Goal: Task Accomplishment & Management: Complete application form

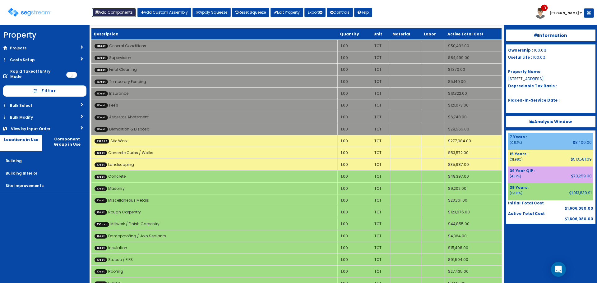
click at [117, 12] on button "Add Components" at bounding box center [114, 12] width 44 height 9
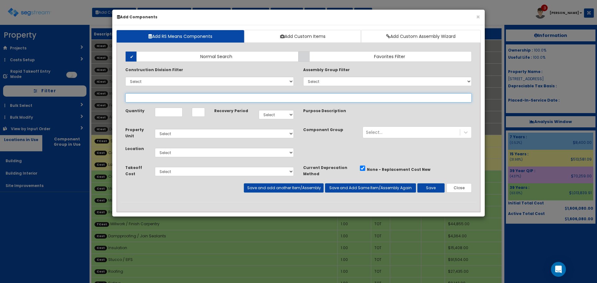
select select "26000000"
select select "39Y"
select select "default"
select select "7"
select select
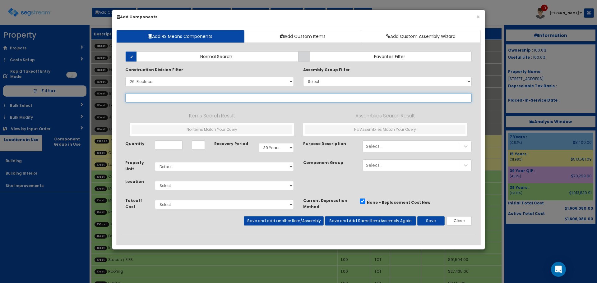
select select "26241620"
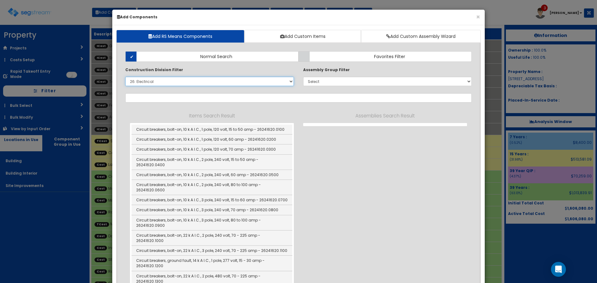
select select "26241620"
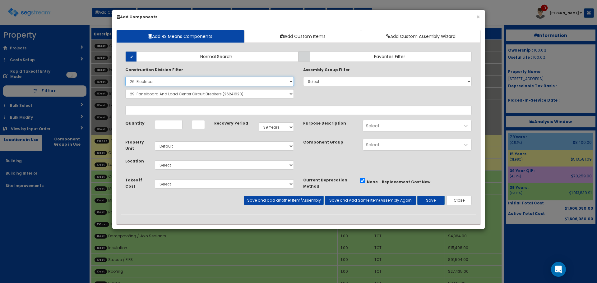
click at [236, 80] on select "Select 0. Custom Item 1. General Requirements 2. Existing Conditions 3. Concret…" at bounding box center [209, 81] width 168 height 9
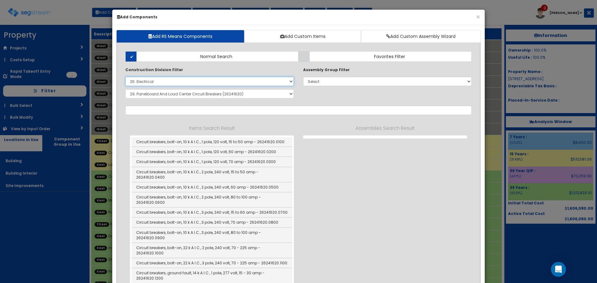
select select
click at [125, 77] on select "Select 0. Custom Item 1. General Requirements 2. Existing Conditions 3. Concret…" at bounding box center [209, 81] width 168 height 9
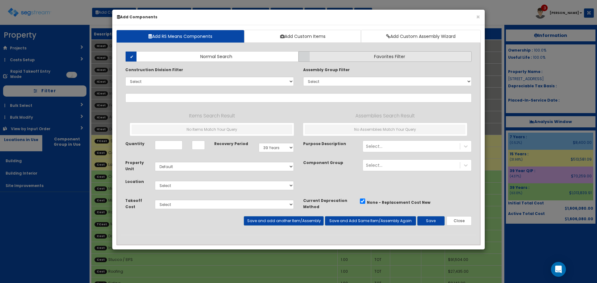
click at [347, 56] on label "Favorites Filter" at bounding box center [384, 56] width 173 height 11
click at [0, 0] on input "Favorites Filter" at bounding box center [0, 0] width 0 height 0
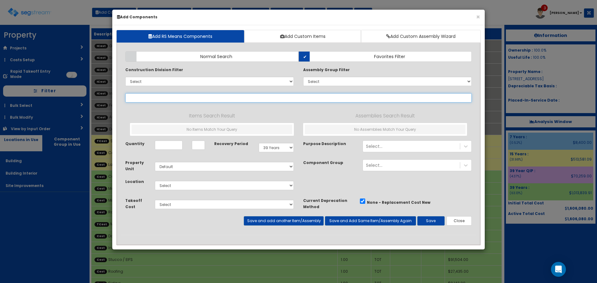
click at [289, 99] on input "text" at bounding box center [298, 97] width 346 height 9
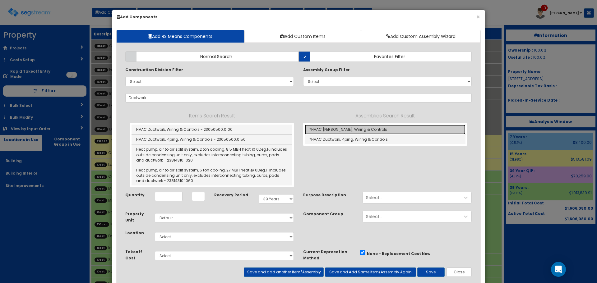
click at [317, 131] on link "*HVAC [PERSON_NAME], Wiring & Controls" at bounding box center [385, 130] width 161 height 10
type input "*HVAC [PERSON_NAME], Wiring & Controls"
type input "SF"
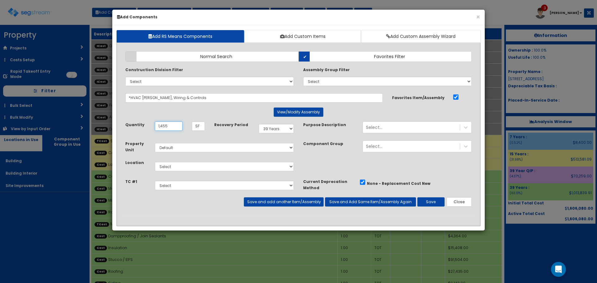
type input "1,455"
select select "15Y_1"
select select "7"
select select "5270062"
click at [289, 201] on button "Save and add another Item/Assembly" at bounding box center [284, 201] width 80 height 9
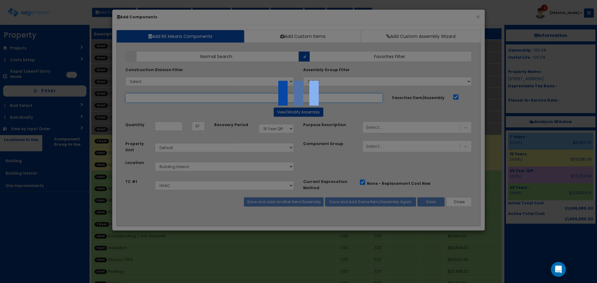
select select "5270062"
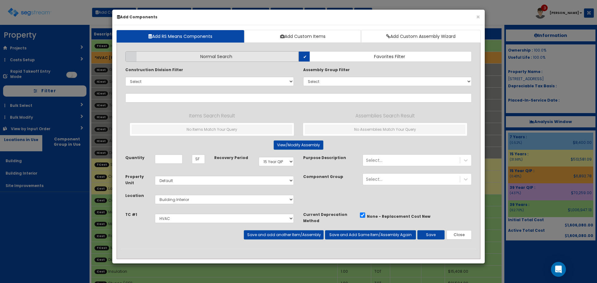
click at [222, 56] on span "Normal Search" at bounding box center [216, 56] width 32 height 6
click at [0, 0] on input "Normal Search" at bounding box center [0, 0] width 0 height 0
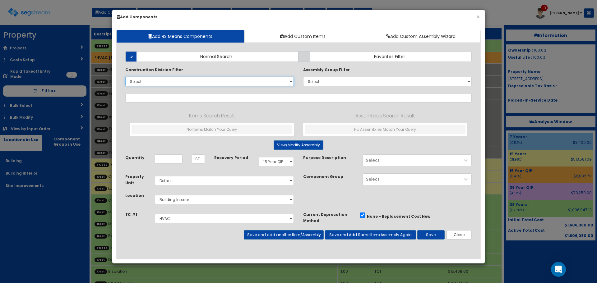
click at [226, 85] on select "Select 0. Custom Item 1. General Requirements 2. Existing Conditions 3. Concret…" at bounding box center [209, 81] width 168 height 9
select select "23000000"
click at [125, 77] on select "Select 0. Custom Item 1. General Requirements 2. Existing Conditions 3. Concret…" at bounding box center [209, 81] width 168 height 9
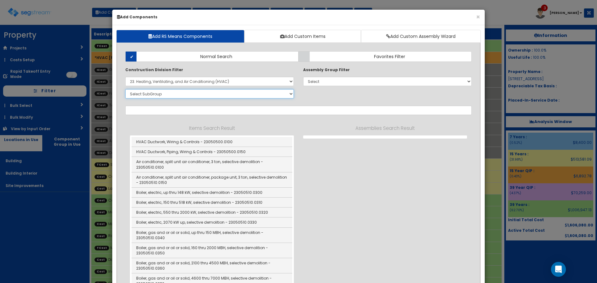
click at [264, 95] on select "Select SubGroup 1. HVAC Demolition (23050510) 2. Valves, Iron Body (23052330) 3…" at bounding box center [209, 93] width 168 height 9
click at [209, 83] on select "Select 0. Custom Item 1. General Requirements 2. Existing Conditions 3. Concret…" at bounding box center [209, 81] width 168 height 9
select select
click at [125, 77] on select "Select 0. Custom Item 1. General Requirements 2. Existing Conditions 3. Concret…" at bounding box center [209, 81] width 168 height 9
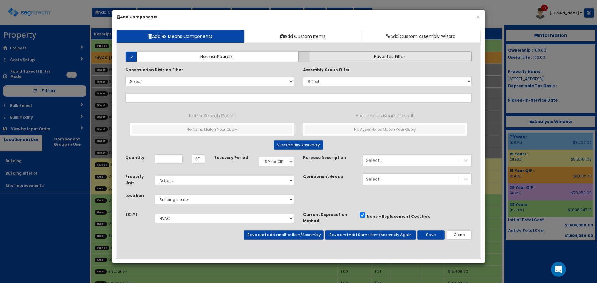
click at [315, 58] on label "Favorites Filter" at bounding box center [384, 56] width 173 height 11
click at [0, 0] on input "Favorites Filter" at bounding box center [0, 0] width 0 height 0
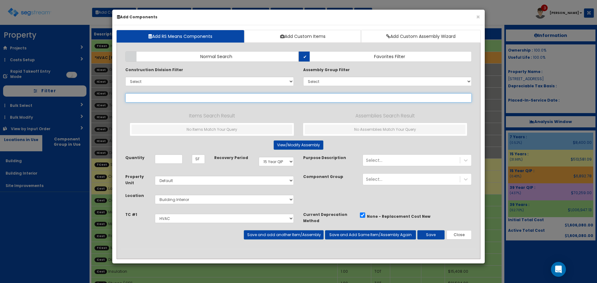
click at [284, 99] on input "text" at bounding box center [298, 97] width 346 height 9
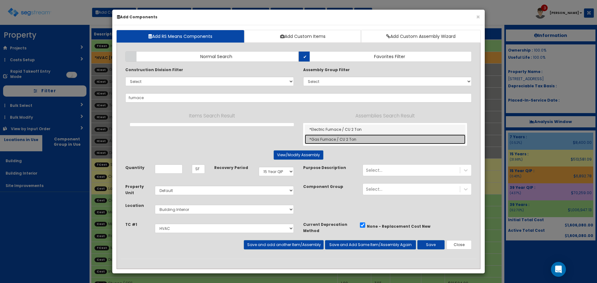
click at [372, 139] on link "*Gas Furnace / CU 2 Ton" at bounding box center [385, 140] width 161 height 10
type input "*Gas Furnace / CU 2 Ton"
type input "EA"
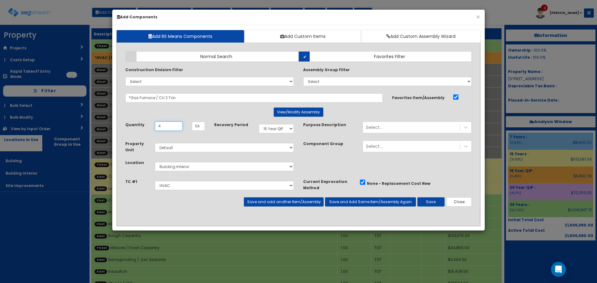
type input "4"
click at [294, 112] on button "View/Modify Assembly" at bounding box center [298, 112] width 50 height 9
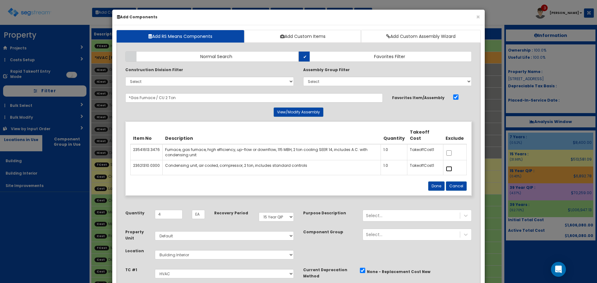
click at [451, 168] on input "checkbox" at bounding box center [449, 168] width 6 height 5
checkbox input "true"
click at [440, 183] on button "Done" at bounding box center [436, 185] width 16 height 9
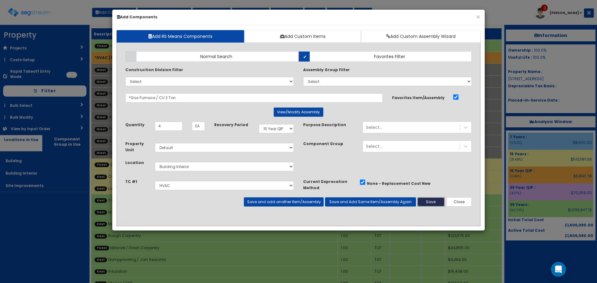
click at [433, 200] on button "Save" at bounding box center [430, 201] width 27 height 9
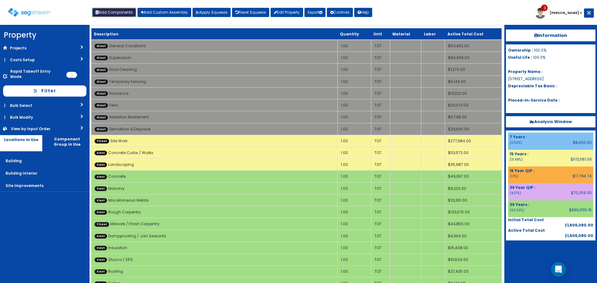
click at [121, 11] on button "Add Components" at bounding box center [114, 12] width 44 height 9
select select "15Y_1"
select select "default"
select select "7"
select select "5270062"
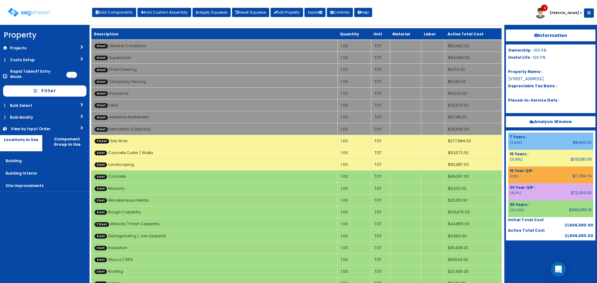
select select
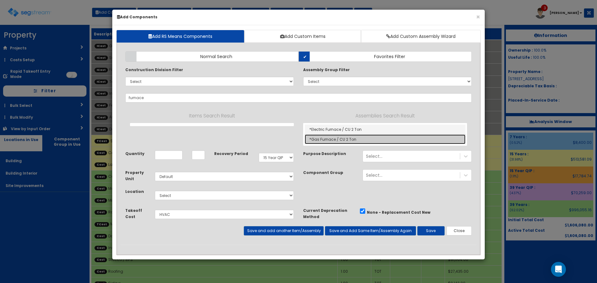
click at [326, 140] on link "*Gas Furnace / CU 2 Ton" at bounding box center [385, 140] width 161 height 10
type input "*Gas Furnace / CU 2 Ton"
type input "EA"
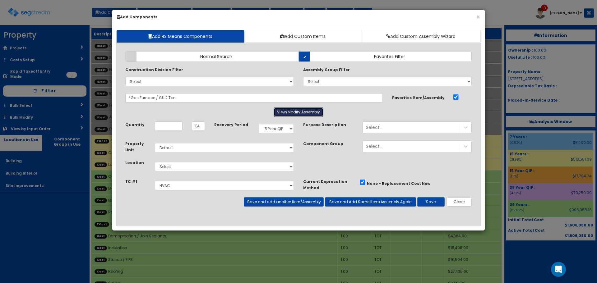
click at [285, 115] on button "View/Modify Assembly" at bounding box center [298, 112] width 50 height 9
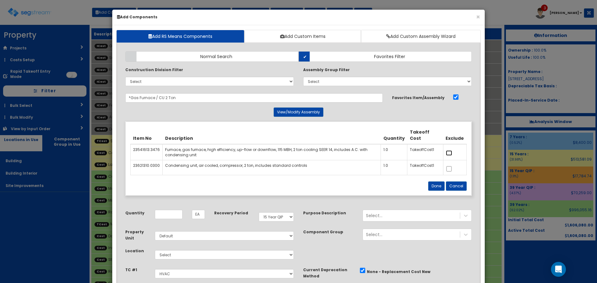
click at [447, 153] on input "checkbox" at bounding box center [449, 152] width 6 height 5
checkbox input "true"
click at [435, 186] on button "Done" at bounding box center [436, 185] width 16 height 9
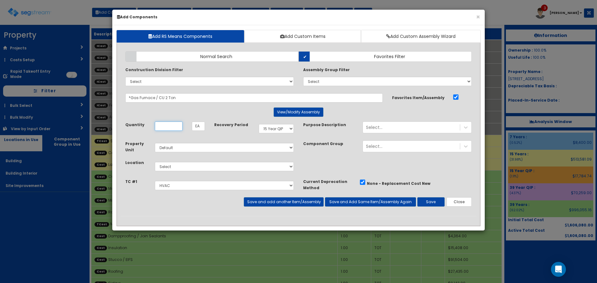
click at [165, 124] on input "Quantity" at bounding box center [169, 126] width 28 height 9
type input "4"
select select "39Y"
select select "7"
click at [273, 205] on button "Save and add another Item/Assembly" at bounding box center [284, 201] width 80 height 9
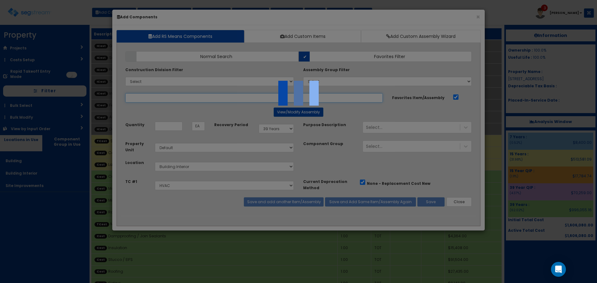
select select "5270062"
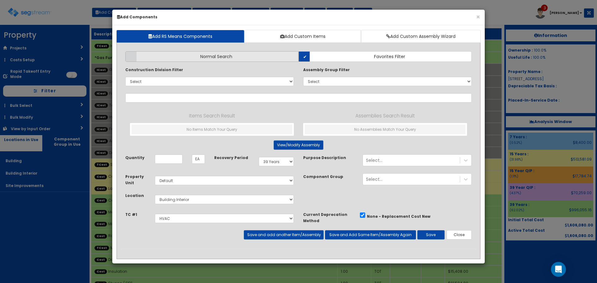
click at [249, 55] on label "Normal Search" at bounding box center [211, 56] width 173 height 11
click at [0, 0] on input "Normal Search" at bounding box center [0, 0] width 0 height 0
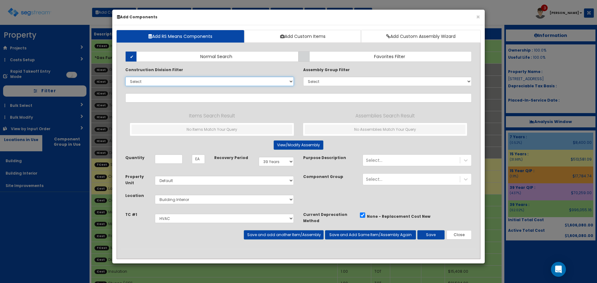
click at [252, 80] on select "Select 0. Custom Item 1. General Requirements 2. Existing Conditions 3. Concret…" at bounding box center [209, 81] width 168 height 9
select select "23000000"
click at [125, 77] on select "Select 0. Custom Item 1. General Requirements 2. Existing Conditions 3. Concret…" at bounding box center [209, 81] width 168 height 9
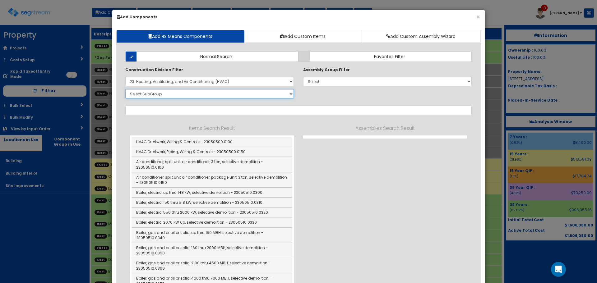
click at [215, 90] on select "Select SubGroup 1. HVAC Demolition (23050510) 2. Valves, Iron Body (23052330) 3…" at bounding box center [209, 93] width 168 height 9
select select "23553316"
click at [125, 89] on select "Select SubGroup 1. HVAC Demolition (23050510) 2. Valves, Iron Body (23052330) 3…" at bounding box center [209, 93] width 168 height 9
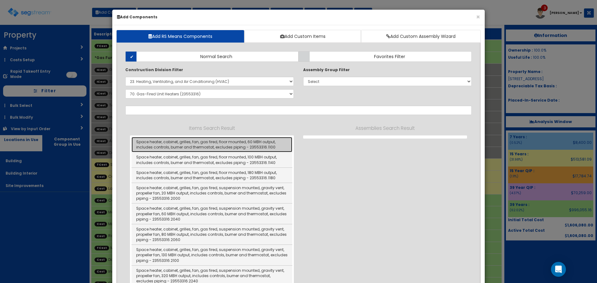
click at [240, 142] on link "Space heater, cabinet, grilles, fan, gas fired, floor mounted, 60 MBH output, i…" at bounding box center [211, 144] width 161 height 15
type input "Space heater, cabinet, grilles, fan, gas fired, floor mounted, 60 MBH output, i…"
checkbox input "false"
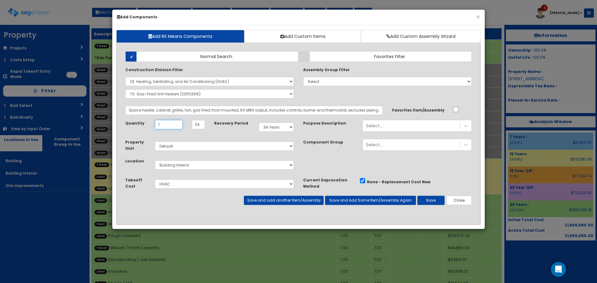
type input "1"
select select "15Y_1"
click at [430, 200] on button "Save" at bounding box center [430, 200] width 27 height 9
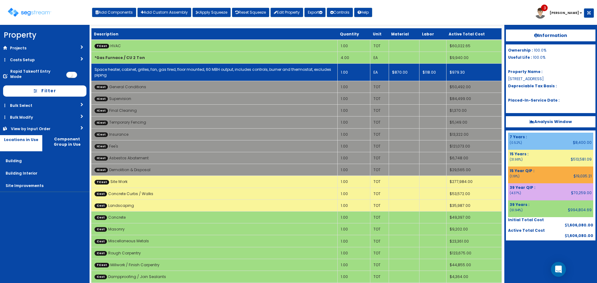
click at [229, 72] on link "Space heater, cabinet, grilles, fan, gas fired, floor mounted, 60 MBH output, i…" at bounding box center [212, 72] width 236 height 11
select select "5270062"
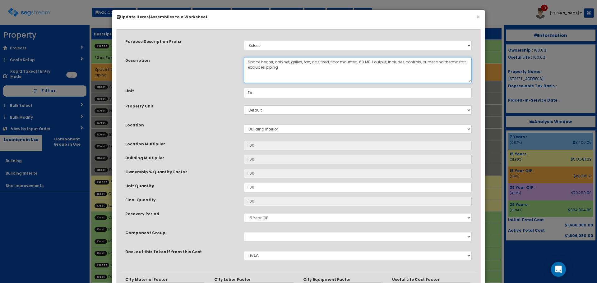
drag, startPoint x: 263, startPoint y: 61, endPoint x: 172, endPoint y: 65, distance: 90.8
click at [172, 65] on div "Description Space heater, cabinet, grilles, fan, gas fired, floor mounted, 60 M…" at bounding box center [299, 70] width 356 height 26
drag, startPoint x: 306, startPoint y: 64, endPoint x: 353, endPoint y: 62, distance: 46.6
click at [353, 62] on textarea "Space heater, cabinet, grilles, fan, gas fired, floor mounted, 60 MBH output, i…" at bounding box center [358, 70] width 228 height 26
drag, startPoint x: 436, startPoint y: 63, endPoint x: 400, endPoint y: 68, distance: 36.2
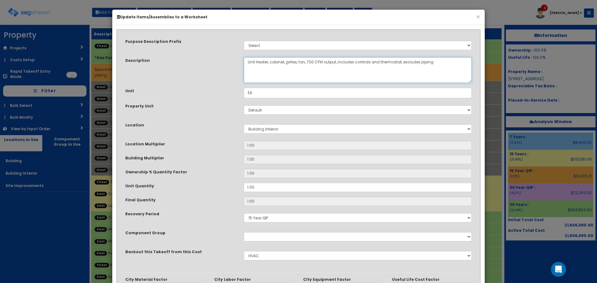
click at [400, 68] on textarea "Space heater, cabinet, grilles, fan, gas fired, floor mounted, 60 MBH output, i…" at bounding box center [358, 70] width 228 height 26
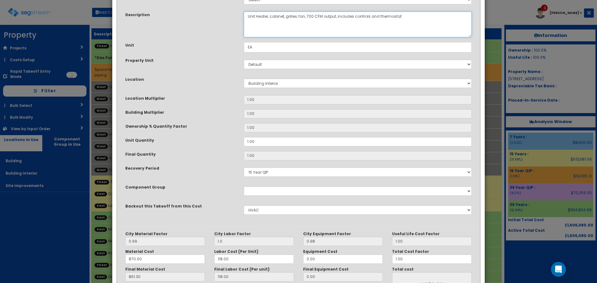
scroll to position [97, 0]
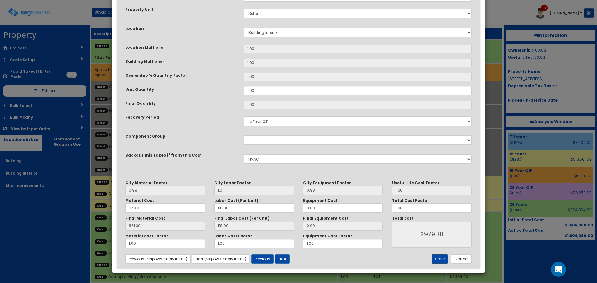
type textarea "Unit Heater, cabinet, grilles, fan, 700 CFM output, includes controls and therm…"
click at [443, 260] on button "Save" at bounding box center [439, 259] width 16 height 9
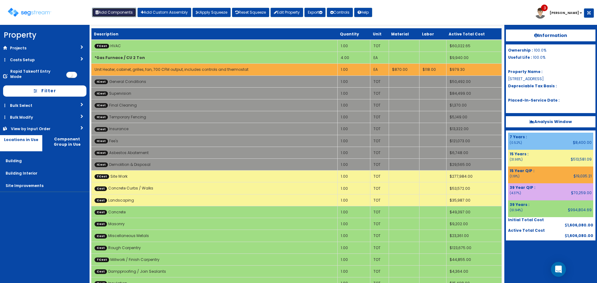
click at [124, 15] on button "Add Components" at bounding box center [114, 12] width 44 height 9
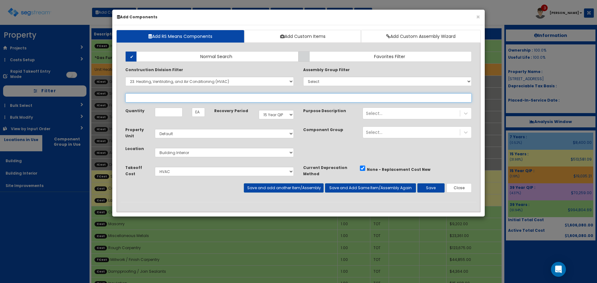
select select
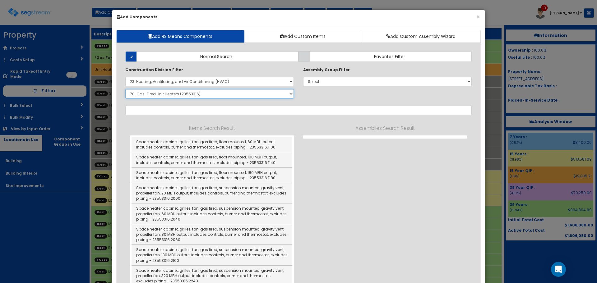
click at [281, 94] on select "Select SubGroup 1. HVAC Demolition (23050510) 2. Valves, Iron Body (23052330) 3…" at bounding box center [209, 93] width 168 height 9
select select "23342310"
click at [125, 89] on select "Select SubGroup 1. HVAC Demolition (23050510) 2. Valves, Iron Body (23052330) 3…" at bounding box center [209, 93] width 168 height 9
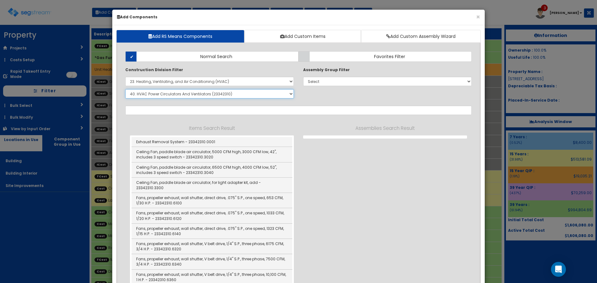
scroll to position [124, 0]
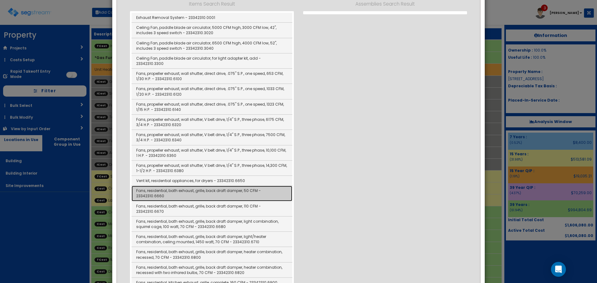
click at [272, 186] on link "Fans, residential, bath exhaust, grille, back draft damper, 50 CFM - 23342310.6…" at bounding box center [211, 193] width 161 height 15
type input "Fans, residential, bath exhaust, grille, back draft damper, 50 CFM - 23342310.6…"
checkbox input "true"
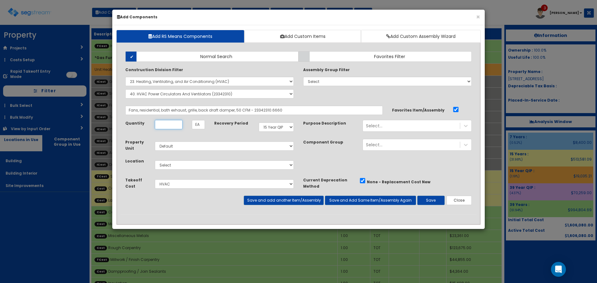
scroll to position [0, 0]
type input "1"
select select "39Y"
select select "7"
click at [310, 199] on button "Save and add another Item/Assembly" at bounding box center [284, 200] width 80 height 9
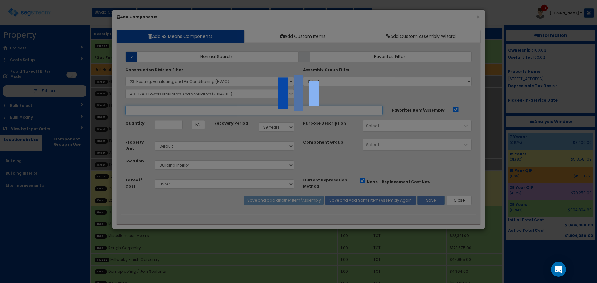
select select "5270062"
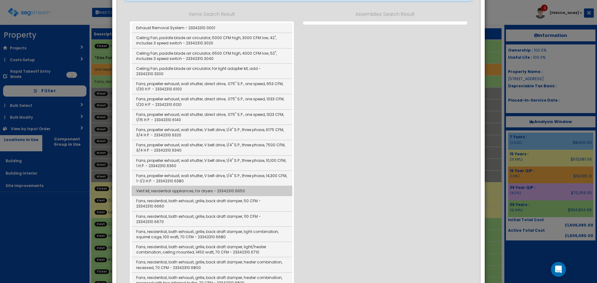
scroll to position [124, 0]
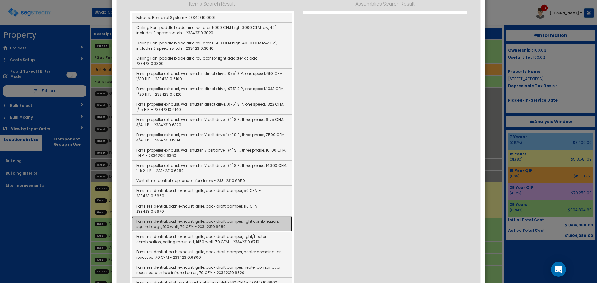
click at [267, 217] on link "Fans, residential, bath exhaust, grille, back draft damper, light combination, …" at bounding box center [211, 224] width 161 height 15
type input "Fans, residential, bath exhaust, grille, back draft damper, light combination, …"
checkbox input "false"
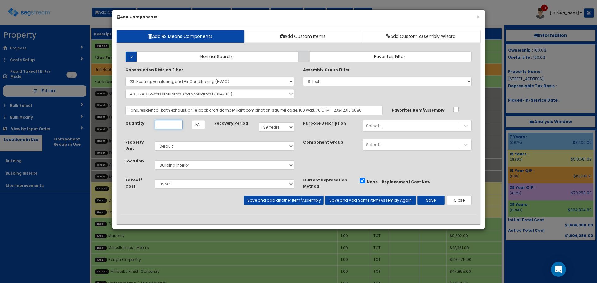
scroll to position [0, 0]
type input "3"
click at [428, 197] on button "Save" at bounding box center [430, 200] width 27 height 9
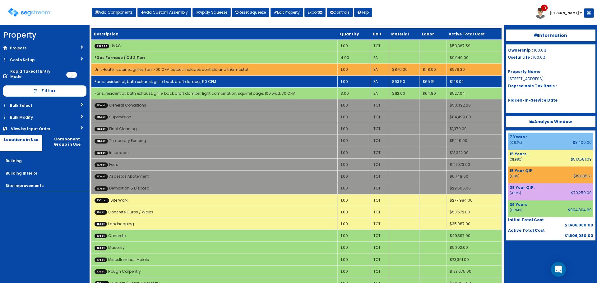
click at [200, 81] on link "Fans, residential, bath exhaust, grille, back draft damper, 50 CFM" at bounding box center [155, 81] width 122 height 5
select select "5270062"
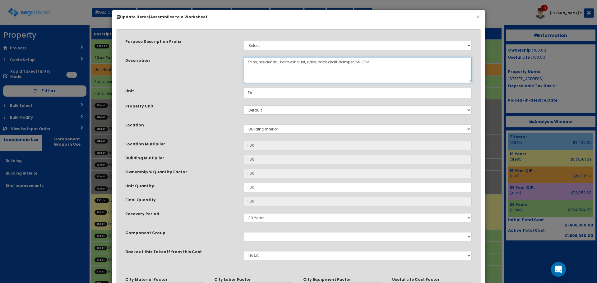
drag, startPoint x: 259, startPoint y: 64, endPoint x: 280, endPoint y: 70, distance: 22.0
click at [280, 70] on textarea "Fans, residential, bath exhaust, grille, back draft damper, 50 CFM" at bounding box center [358, 70] width 228 height 26
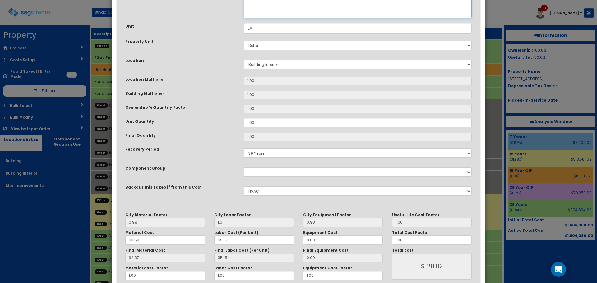
scroll to position [97, 0]
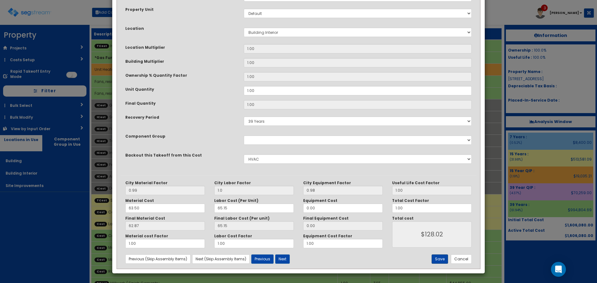
type textarea "Fans, bath exhaust, grille, back draft damper, 50 CFM"
click at [441, 257] on button "Save" at bounding box center [439, 259] width 16 height 9
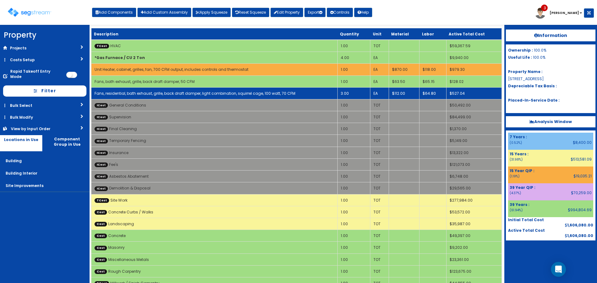
click at [215, 92] on link "Fans, residential, bath exhaust, grille, back draft damper, light combination, …" at bounding box center [194, 93] width 201 height 5
select select "5270062"
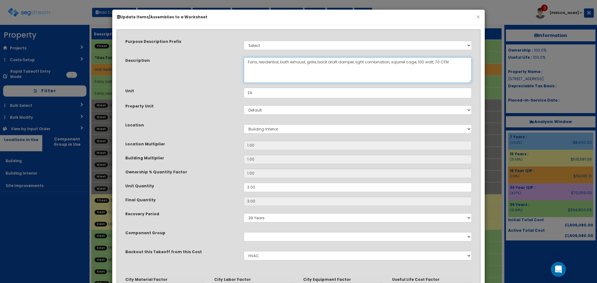
drag, startPoint x: 259, startPoint y: 65, endPoint x: 280, endPoint y: 71, distance: 22.2
click at [280, 71] on textarea "Fans, residential, bath exhaust, grille, back draft damper, light combination, …" at bounding box center [358, 70] width 228 height 26
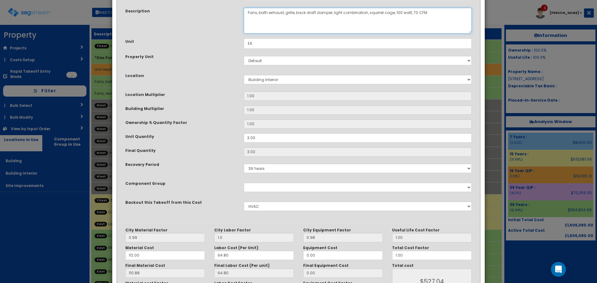
scroll to position [97, 0]
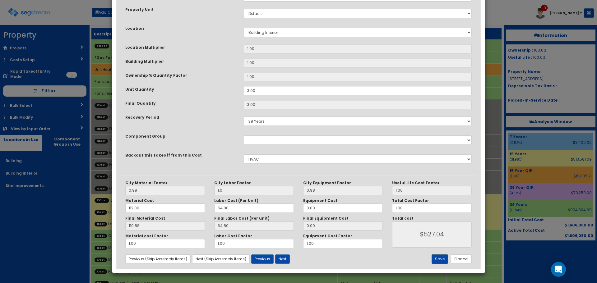
type textarea "Fans, bath exhaust, grille, back draft damper, light combination, squirrel cage…"
click at [444, 263] on button "Save" at bounding box center [439, 259] width 16 height 9
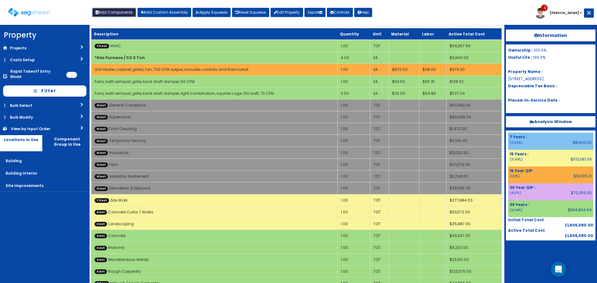
click at [125, 11] on button "Add Components" at bounding box center [114, 12] width 44 height 9
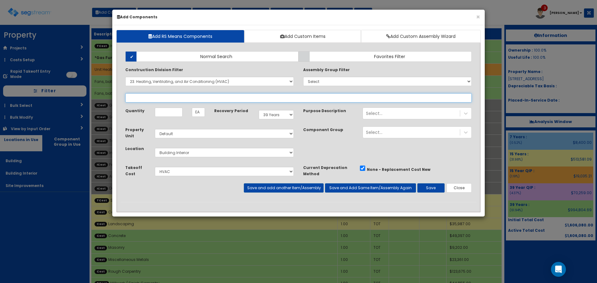
select select
select select "23342310"
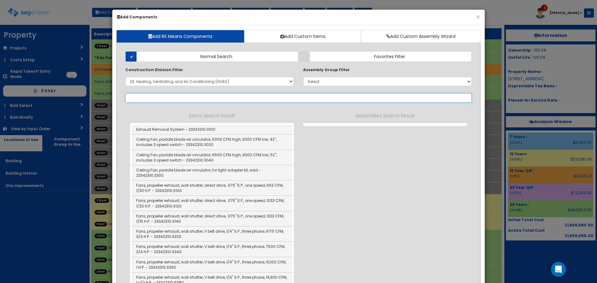
select select "23342310"
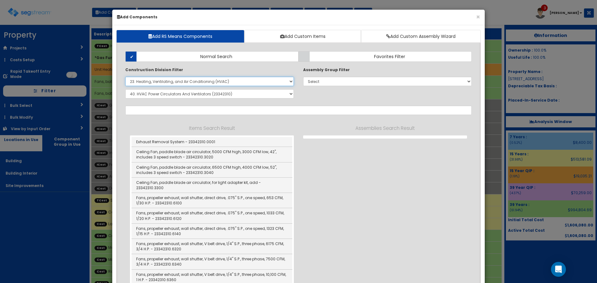
click at [217, 81] on select "Select 0. Custom Item 1. General Requirements 2. Existing Conditions 3. Concret…" at bounding box center [209, 81] width 168 height 9
select select
click at [125, 77] on select "Select 0. Custom Item 1. General Requirements 2. Existing Conditions 3. Concret…" at bounding box center [209, 81] width 168 height 9
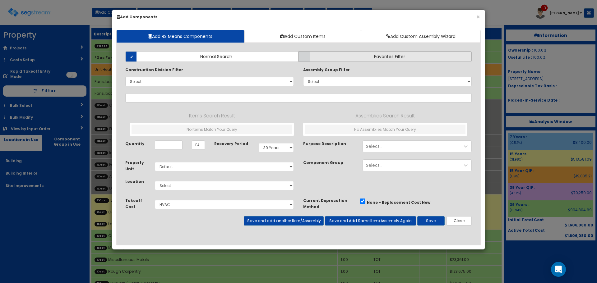
click at [347, 57] on label "Favorites Filter" at bounding box center [384, 56] width 173 height 11
click at [0, 0] on input "Favorites Filter" at bounding box center [0, 0] width 0 height 0
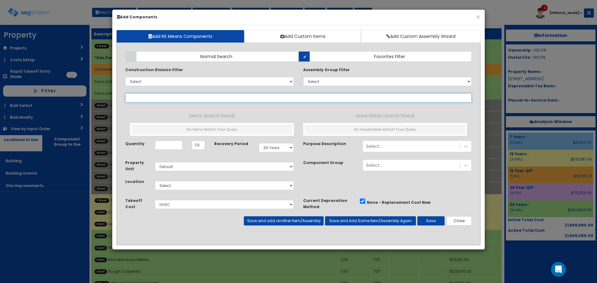
click at [315, 95] on input "text" at bounding box center [298, 97] width 346 height 9
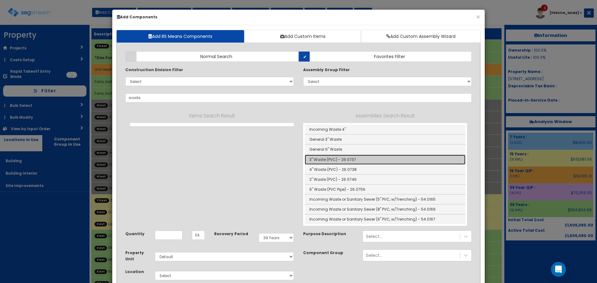
click at [325, 159] on link "3" Waste (PVC) - 26.0737" at bounding box center [385, 160] width 161 height 10
type input "3" Waste (PVC) - 26.0737"
checkbox input "true"
type input "LF"
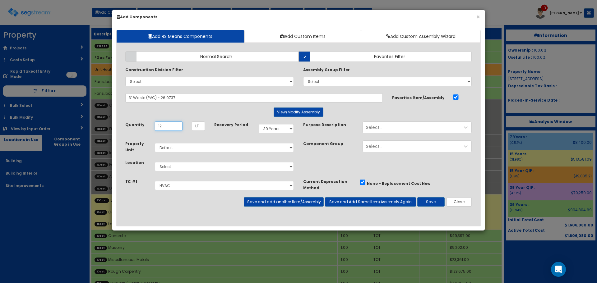
type input "12"
select select "15Y_1"
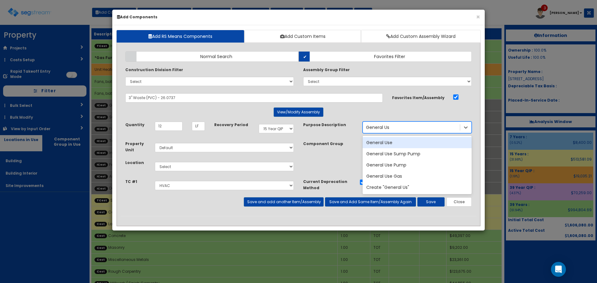
type input "General Use"
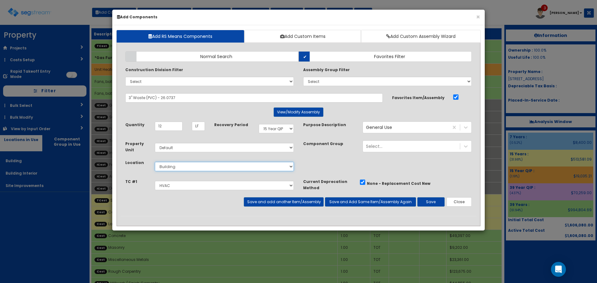
select select "7"
select select "5270061"
click at [276, 200] on button "Save and add another Item/Assembly" at bounding box center [284, 201] width 80 height 9
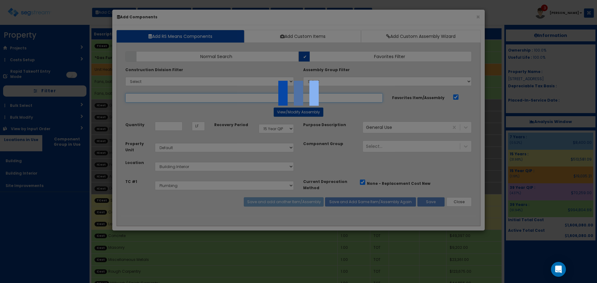
select select "5270061"
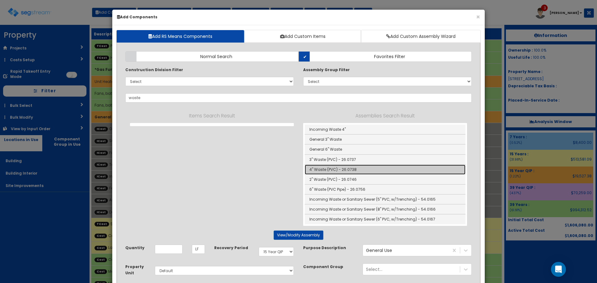
click at [324, 169] on link "4" Waste (PVC) - 26.0738" at bounding box center [385, 170] width 161 height 10
type input "4" Waste (PVC) - 26.0738"
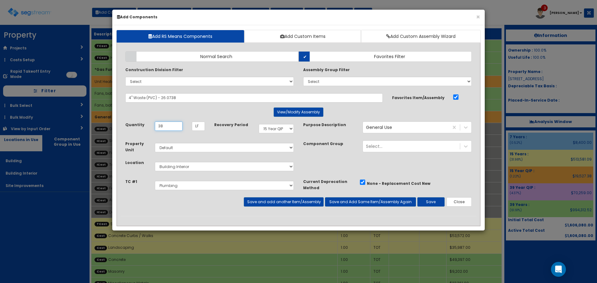
type input "38"
click at [297, 204] on button "Save and add another Item/Assembly" at bounding box center [284, 201] width 80 height 9
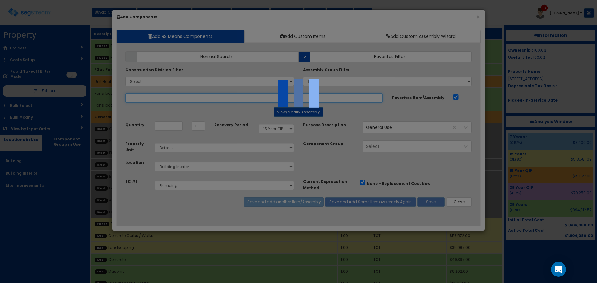
select select "5270061"
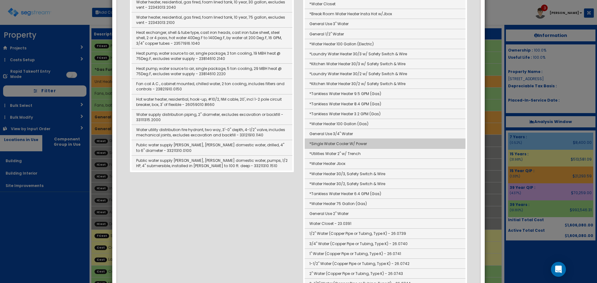
scroll to position [342, 0]
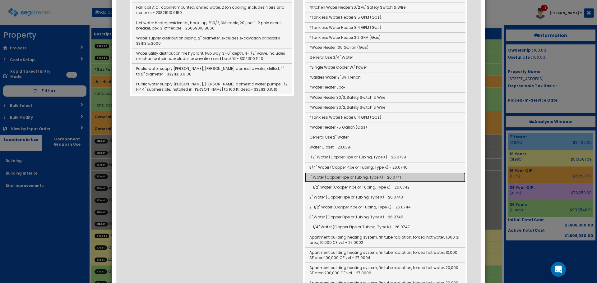
click at [320, 178] on link "1" Water (Copper Pipe or Tubing, Type K) - 26.0741" at bounding box center [385, 177] width 161 height 10
type input "1" Water (Copper Pipe or Tubing, Type K) - 26.0741"
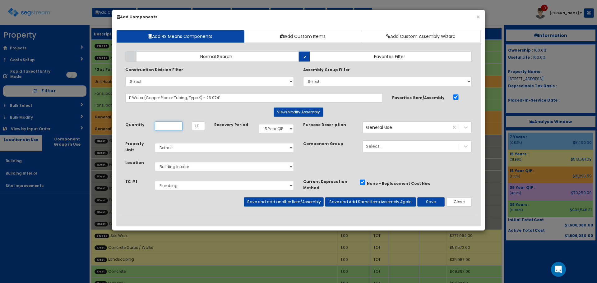
scroll to position [0, 0]
type input "43"
click at [288, 204] on button "Save and add another Item/Assembly" at bounding box center [284, 201] width 80 height 9
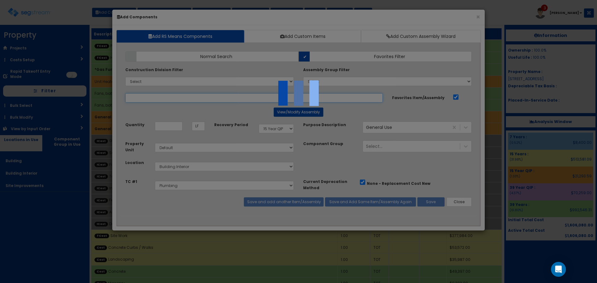
select select "5270061"
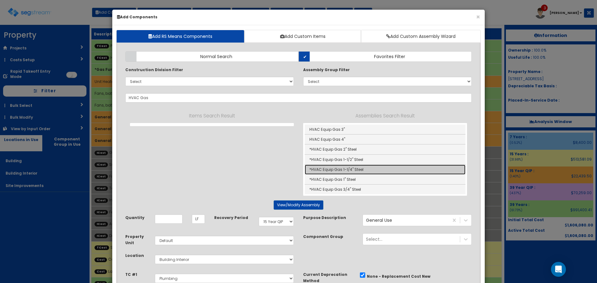
click at [373, 169] on link "*HVAC Equip Gas 1-1/4" Steel" at bounding box center [385, 170] width 161 height 10
type input "*HVAC Equip Gas 1-1/4" Steel"
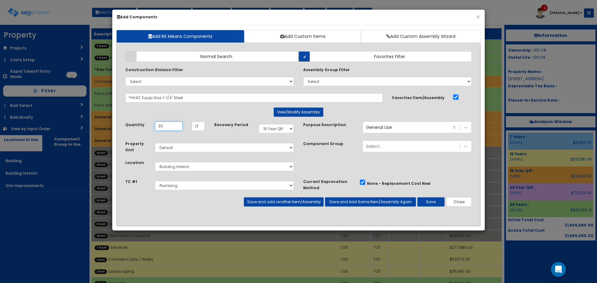
type input "30"
click at [306, 203] on button "Save and add another Item/Assembly" at bounding box center [284, 201] width 80 height 9
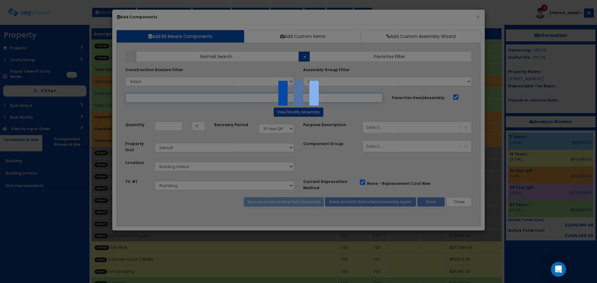
select select "5270061"
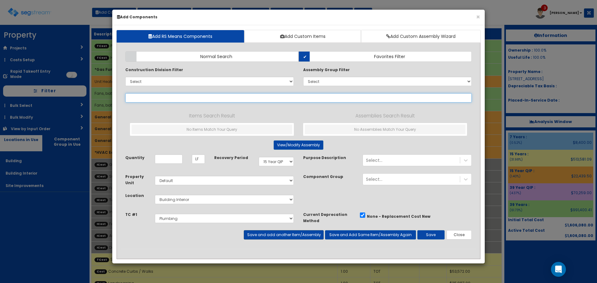
type input "H"
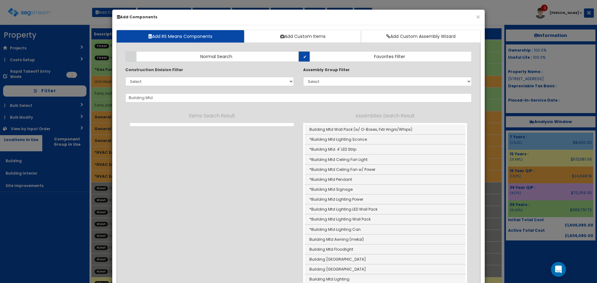
select select "15Y_1"
select select "default"
select select "7"
select select "5270061"
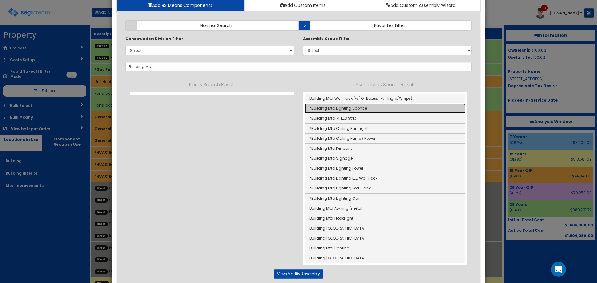
click at [362, 108] on link "*Building Mtd Lighting Sconce" at bounding box center [385, 108] width 161 height 10
type input "*Building Mtd Lighting Sconce"
type input "EA"
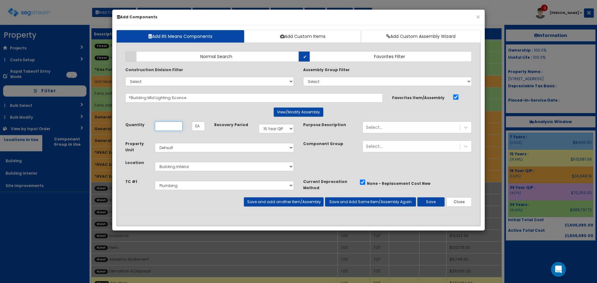
scroll to position [0, 0]
type input "2"
select select "7Y"
select select "6"
select select "5270063"
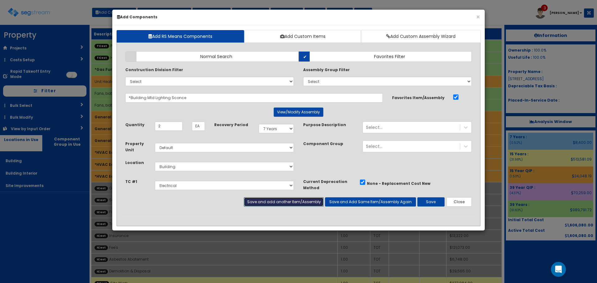
click at [309, 203] on button "Save and add another Item/Assembly" at bounding box center [284, 201] width 80 height 9
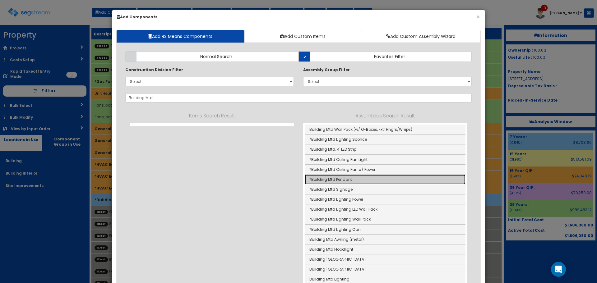
click at [359, 180] on link "*Building Mtd Pendant" at bounding box center [385, 180] width 161 height 10
type input "*Building Mtd Pendant"
type input "SF"
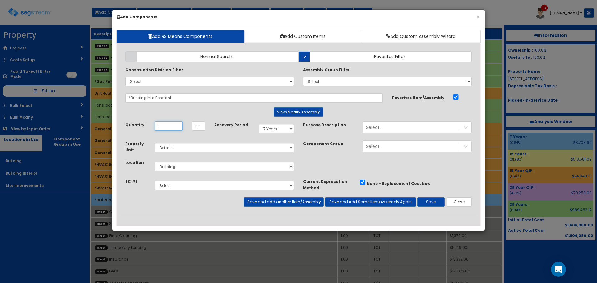
type input "1"
click at [296, 201] on button "Save and add another Item/Assembly" at bounding box center [284, 201] width 80 height 9
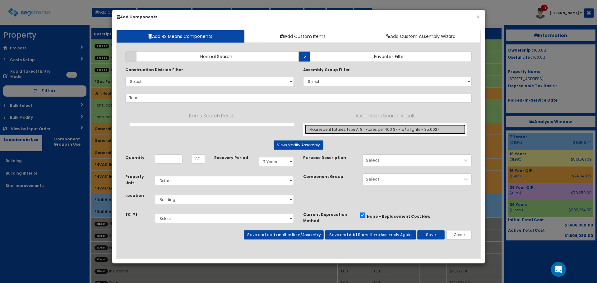
click at [327, 128] on link "Flourescent fixtures, type A, 8 fixtures per 400 SF - w/o lights - 35.0627" at bounding box center [385, 130] width 161 height 10
type input "Flourescent fixtures, type A, 8 fixtures per 400 SF - w/o lights - 35.0627"
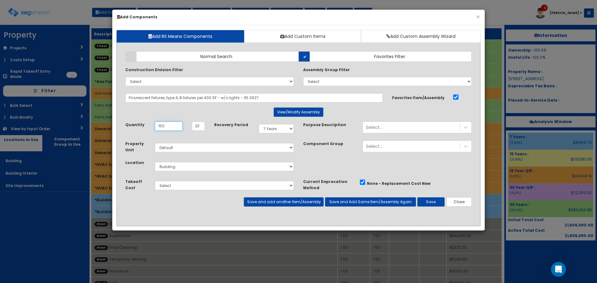
type input "150"
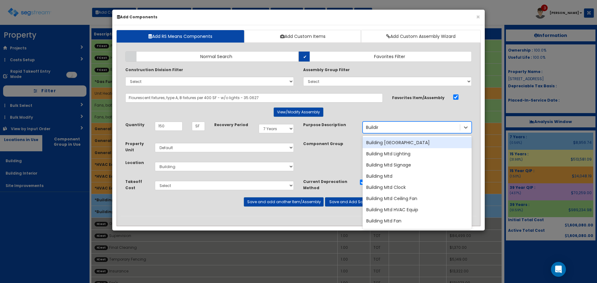
type input "Building"
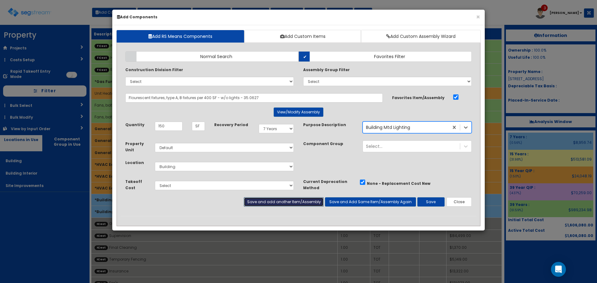
click at [304, 200] on button "Save and add another Item/Assembly" at bounding box center [284, 201] width 80 height 9
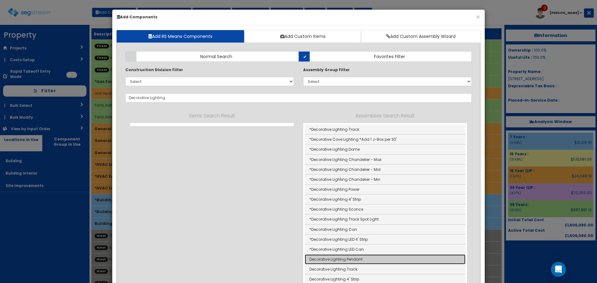
click at [315, 258] on link "Decorative Lighting Pendant" at bounding box center [385, 260] width 161 height 10
type input "Decorative Lighting Pendant"
type input "EA"
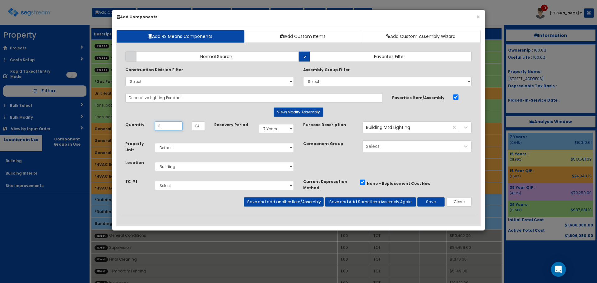
type input "3"
select select "7"
click at [312, 203] on button "Save and add another Item/Assembly" at bounding box center [284, 201] width 80 height 9
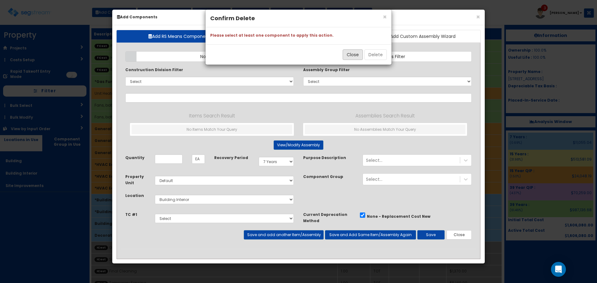
click at [356, 55] on button "Close" at bounding box center [352, 54] width 20 height 11
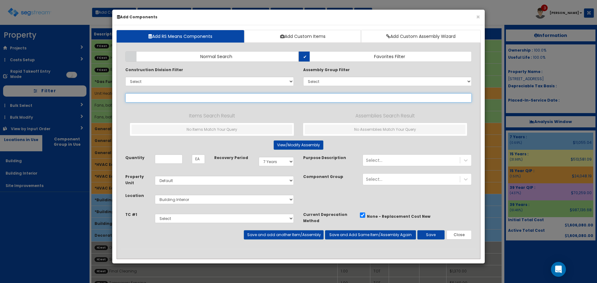
click at [204, 99] on input "text" at bounding box center [298, 97] width 346 height 9
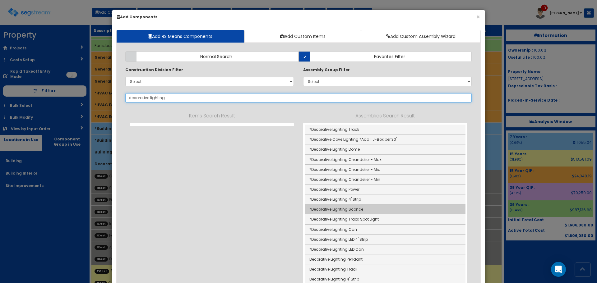
scroll to position [93, 0]
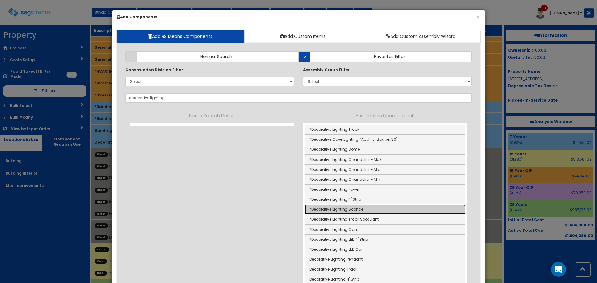
click at [368, 210] on link "*Decorative Lighting Sconce" at bounding box center [385, 209] width 161 height 10
type input "*Decorative Lighting Sconce"
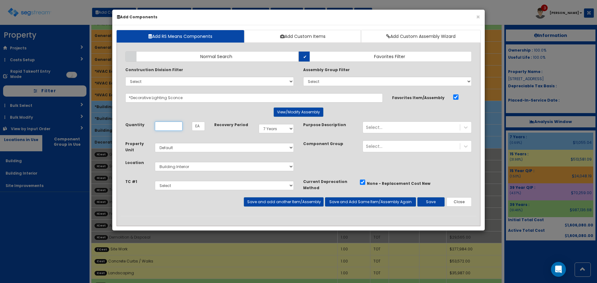
scroll to position [0, 0]
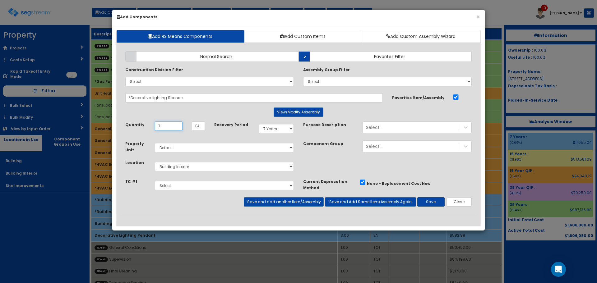
type input "7"
click at [429, 200] on button "Save" at bounding box center [430, 201] width 27 height 9
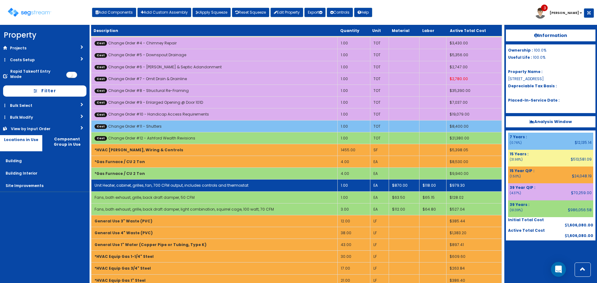
scroll to position [435, 0]
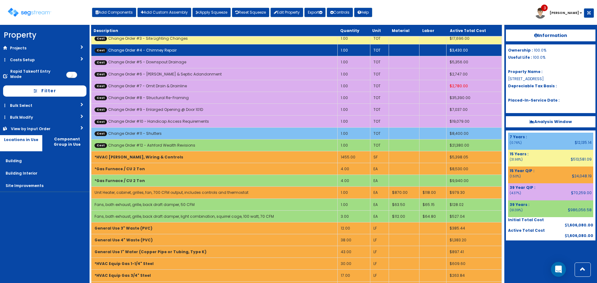
click at [179, 48] on td "Cost Change Order #4 - Chimney Repair" at bounding box center [214, 50] width 246 height 12
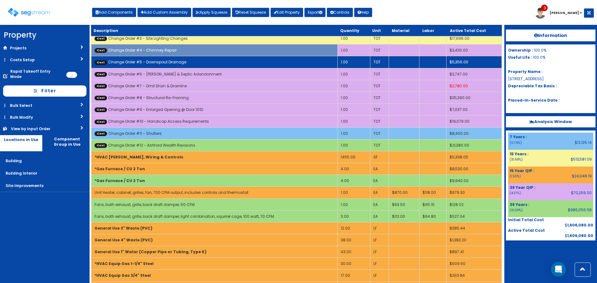
click at [180, 61] on link "Cost Change Order #5 - Downspout Drainage" at bounding box center [140, 61] width 92 height 5
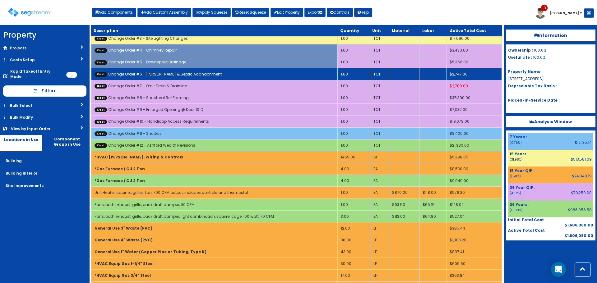
click at [183, 75] on link "Cost Change Order #6 - Wells & Septic Adandonment" at bounding box center [157, 73] width 127 height 5
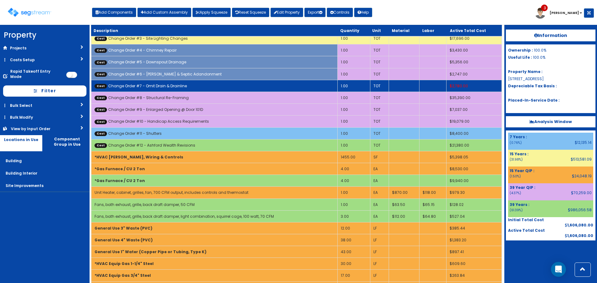
click at [183, 85] on link "Cost Change Order #7 - Omit Drain & Drainline" at bounding box center [140, 85] width 92 height 5
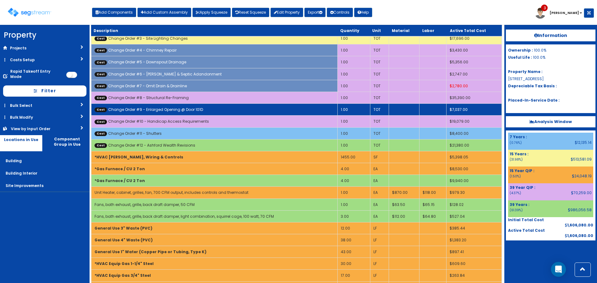
drag, startPoint x: 185, startPoint y: 95, endPoint x: 187, endPoint y: 109, distance: 14.2
click at [185, 95] on td "Cost Change Order #8 - Structural Re-Framing" at bounding box center [214, 98] width 246 height 12
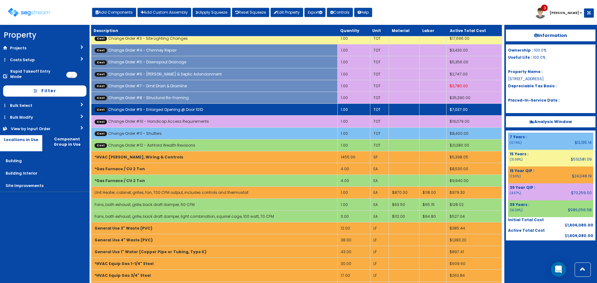
click at [187, 109] on link "Cost Change Order #9 - Enlarged Opening @ Door 101D" at bounding box center [148, 109] width 108 height 5
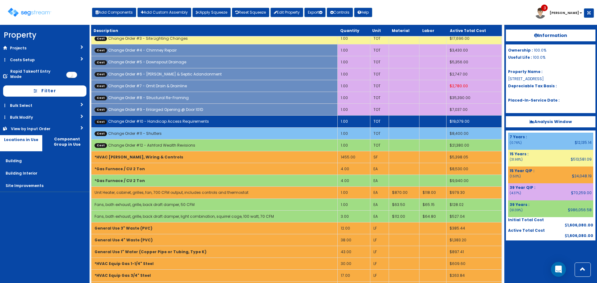
click at [189, 120] on link "Cost Change Order #10 - Handicap Access Requirements" at bounding box center [151, 121] width 114 height 5
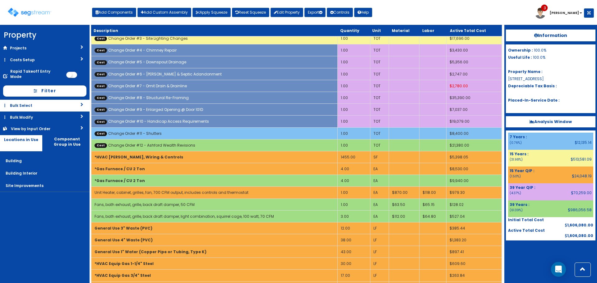
click at [63, 100] on link "Bulk Select" at bounding box center [44, 105] width 89 height 11
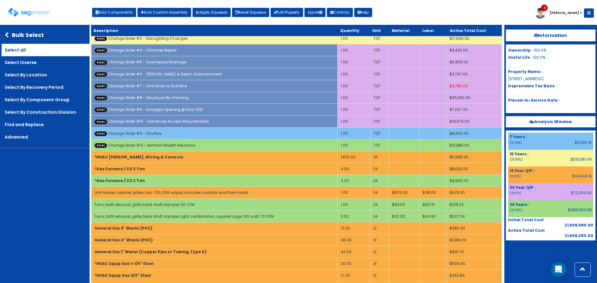
drag, startPoint x: 6, startPoint y: 31, endPoint x: 22, endPoint y: 55, distance: 28.9
click at [6, 31] on div "Bulk Select" at bounding box center [44, 34] width 89 height 17
click at [9, 34] on icon at bounding box center [8, 35] width 7 height 6
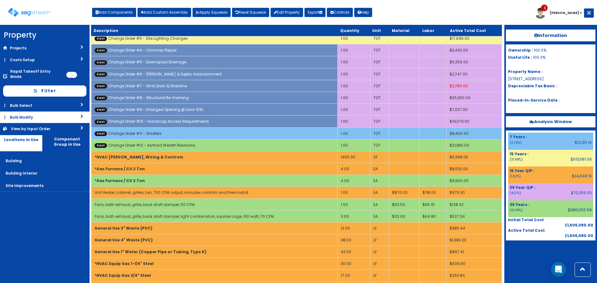
click at [41, 112] on link "Bulk Modify" at bounding box center [44, 117] width 89 height 11
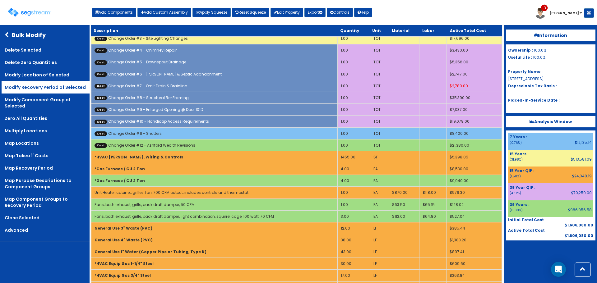
click at [53, 85] on link "Modify Recovery Period of Selected" at bounding box center [46, 87] width 88 height 12
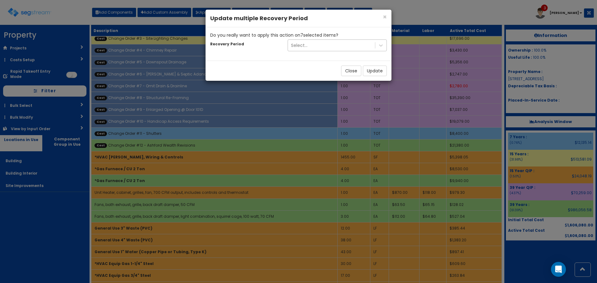
click at [314, 47] on div "Select..." at bounding box center [331, 45] width 87 height 10
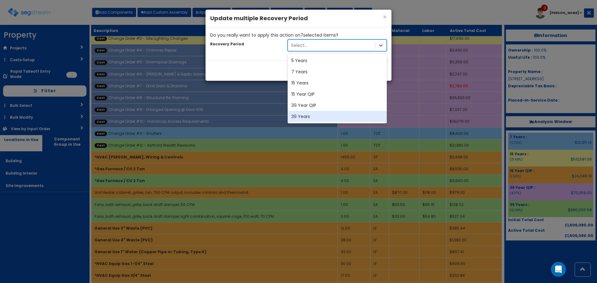
click at [314, 118] on div "39 Years" at bounding box center [336, 116] width 99 height 11
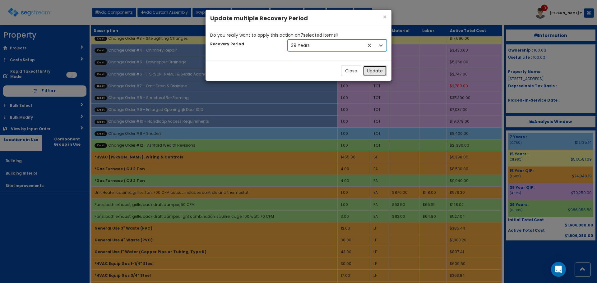
click at [377, 68] on button "Update" at bounding box center [375, 71] width 24 height 11
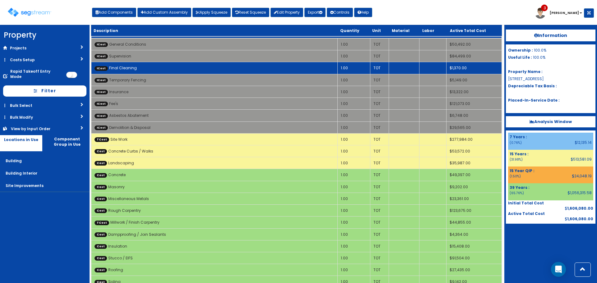
scroll to position [0, 0]
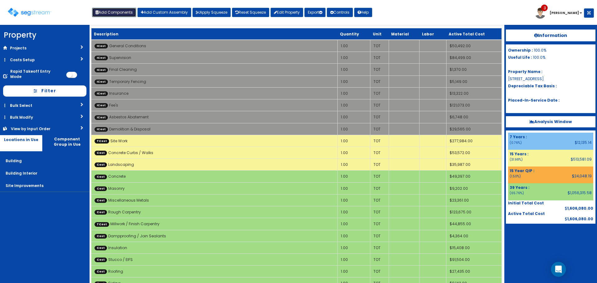
click at [126, 12] on button "Add Components" at bounding box center [114, 12] width 44 height 9
select select "7Y"
select select "default"
select select "7"
select select "5270063"
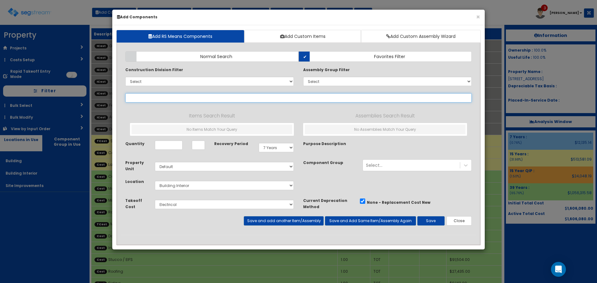
select select
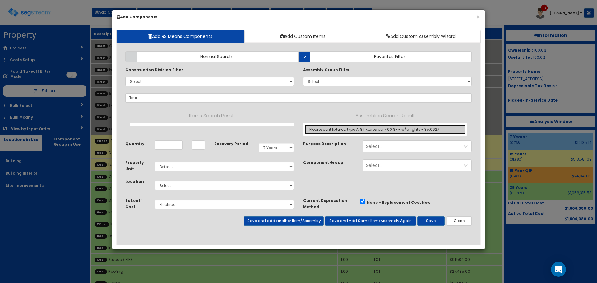
click at [333, 129] on link "Flourescent fixtures, type A, 8 fixtures per 400 SF - w/o lights - 35.0627" at bounding box center [385, 130] width 161 height 10
type input "Flourescent fixtures, type A, 8 fixtures per 400 SF - w/o lights - 35.0627"
type input "SF"
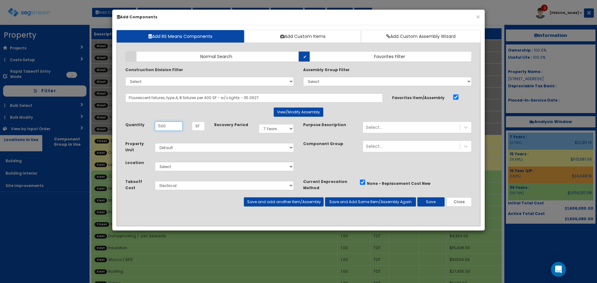
type input "500"
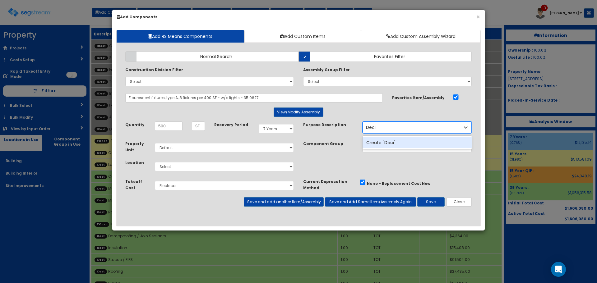
type input "Dec"
click at [238, 167] on select "Select Building Building Interior Site Improvements Add Additional Location" at bounding box center [224, 166] width 139 height 9
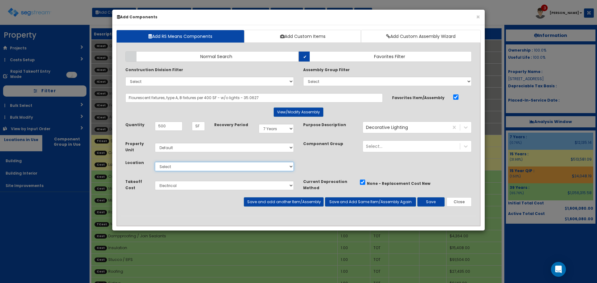
select select "7"
click at [155, 162] on select "Select Building Building Interior Site Improvements Add Additional Location" at bounding box center [224, 166] width 139 height 9
click at [294, 204] on button "Save and add another Item/Assembly" at bounding box center [284, 201] width 80 height 9
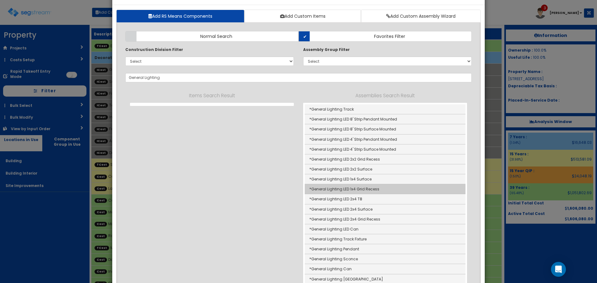
scroll to position [31, 0]
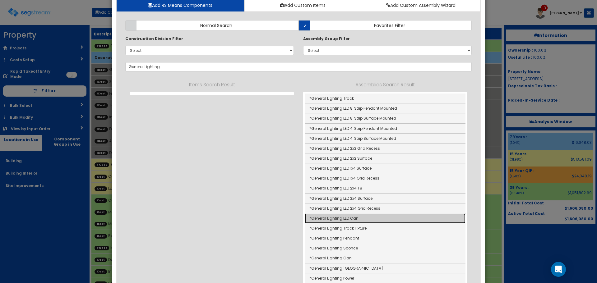
click at [386, 219] on link "*General Lighting LED Can" at bounding box center [385, 218] width 161 height 10
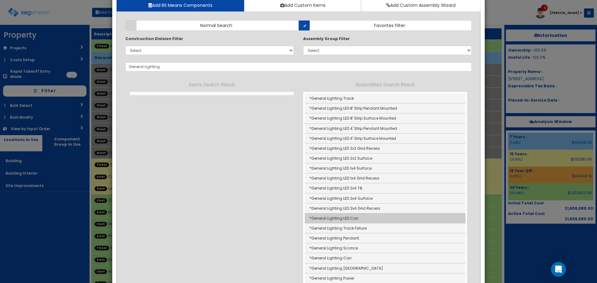
type input "*General Lighting LED Can"
type input "EA"
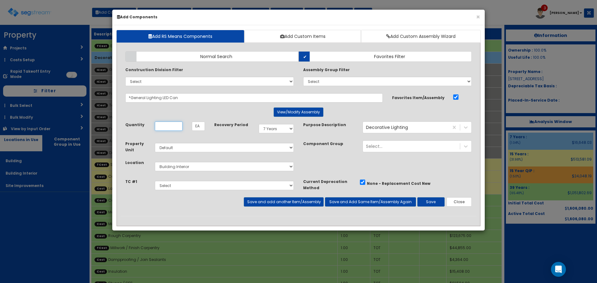
scroll to position [0, 0]
type input "25"
select select "15Y_1"
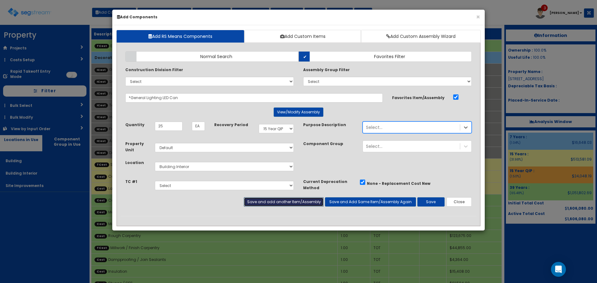
click at [314, 199] on button "Save and add another Item/Assembly" at bounding box center [284, 201] width 80 height 9
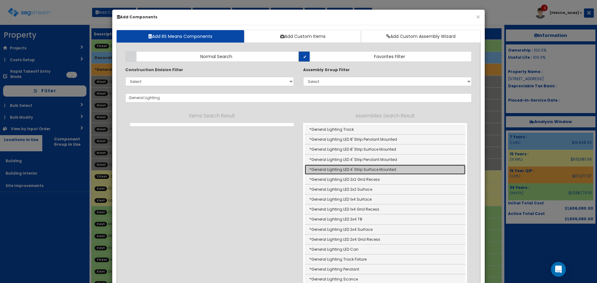
click at [386, 168] on link "*General Lighting LED 4' Strip Surface Mounted" at bounding box center [385, 170] width 161 height 10
type input "*General Lighting LED 4' Strip Surface Mounted"
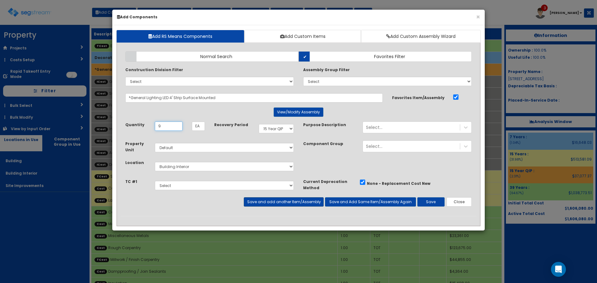
type input "9"
click at [312, 200] on button "Save and add another Item/Assembly" at bounding box center [284, 201] width 80 height 9
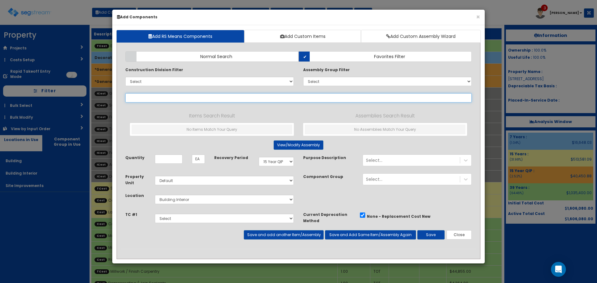
click at [252, 98] on input "text" at bounding box center [298, 97] width 346 height 9
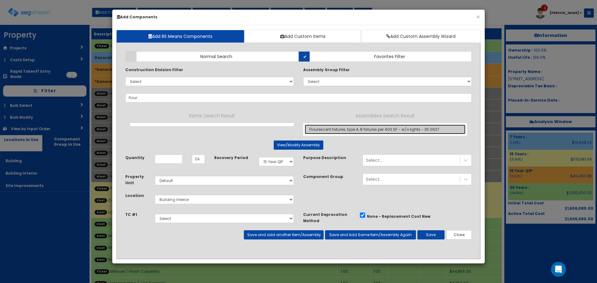
click at [324, 128] on link "Flourescent fixtures, type A, 8 fixtures per 400 SF - w/o lights - 35.0627" at bounding box center [385, 130] width 161 height 10
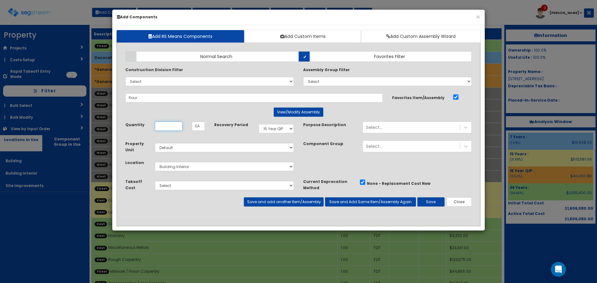
type input "Flourescent fixtures, type A, 8 fixtures per 400 SF - w/o lights - 35.0627"
type input "SF"
type input "1,700"
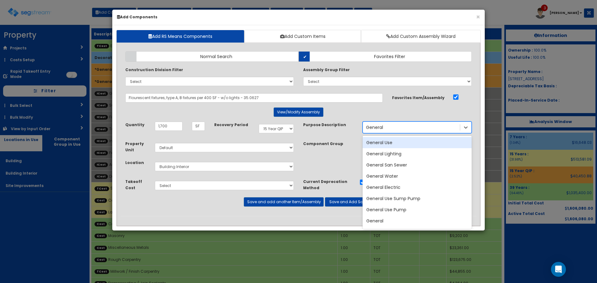
type input "General"
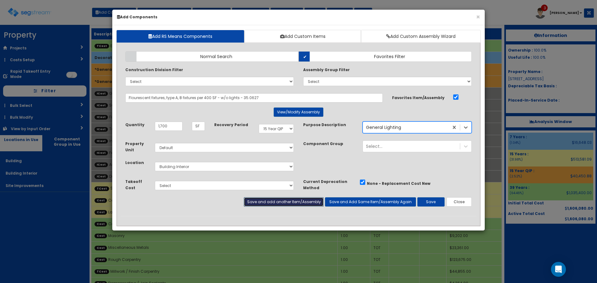
click at [296, 202] on button "Save and add another Item/Assembly" at bounding box center [284, 201] width 80 height 9
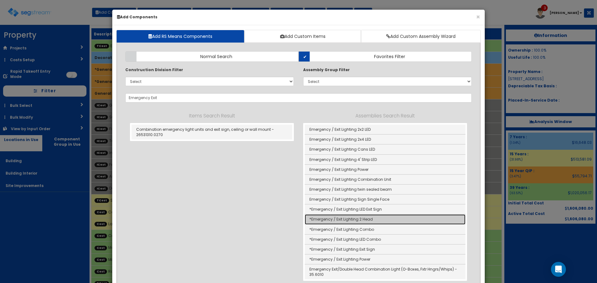
click at [332, 220] on link "*Emergency / Exit Lighting 2 Head" at bounding box center [385, 219] width 161 height 10
type input "*Emergency / Exit Lighting 2 Head"
type input "EA"
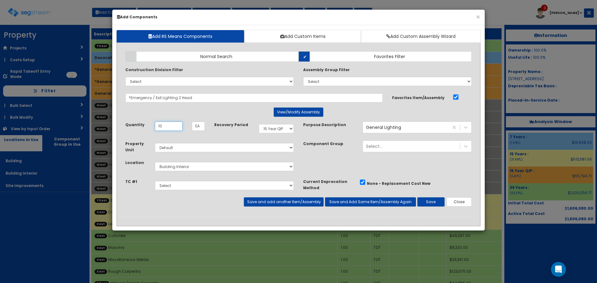
type input "10"
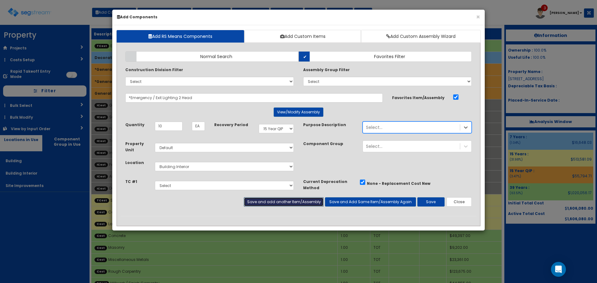
click at [280, 202] on button "Save and add another Item/Assembly" at bounding box center [284, 201] width 80 height 9
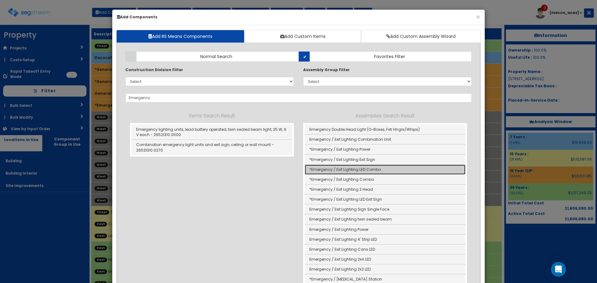
click at [338, 171] on link "*Emergency / Exit Lighting LED Combo" at bounding box center [385, 170] width 161 height 10
type input "*Emergency / Exit Lighting LED Combo"
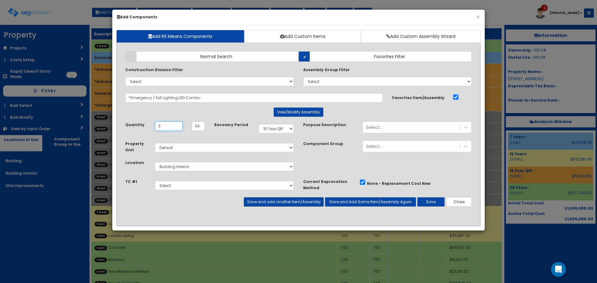
type input "3"
click at [307, 200] on button "Save and add another Item/Assembly" at bounding box center [284, 201] width 80 height 9
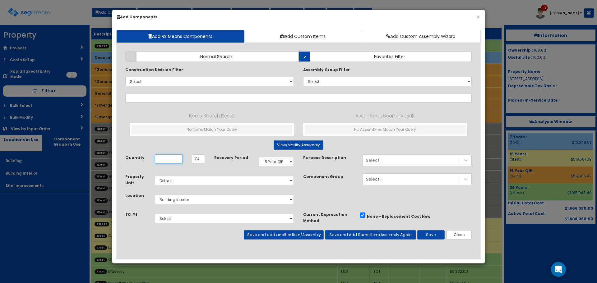
click at [163, 160] on input "Quantity" at bounding box center [169, 158] width 28 height 9
click at [181, 97] on input "text" at bounding box center [298, 97] width 346 height 9
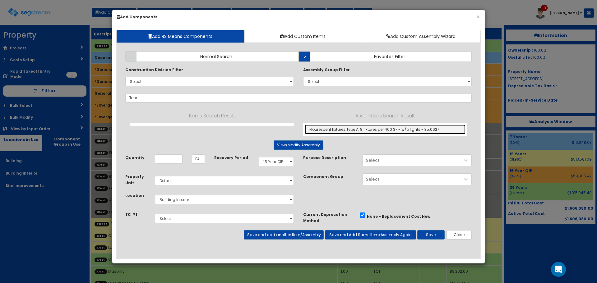
click at [356, 130] on link "Flourescent fixtures, type A, 8 fixtures per 400 SF - w/o lights - 35.0627" at bounding box center [385, 130] width 161 height 10
type input "Flourescent fixtures, type A, 8 fixtures per 400 SF - w/o lights - 35.0627"
type input "SF"
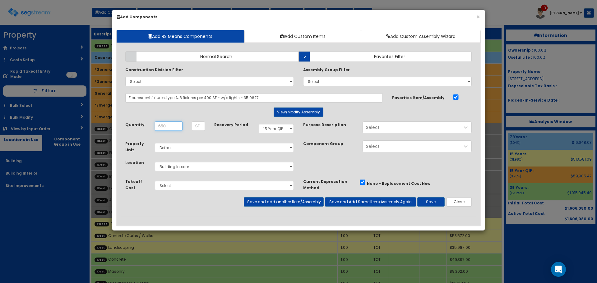
type input "650"
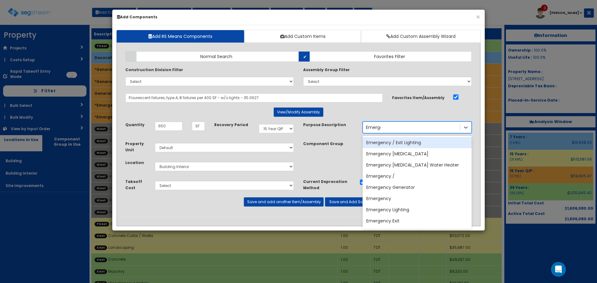
type input "Emergen"
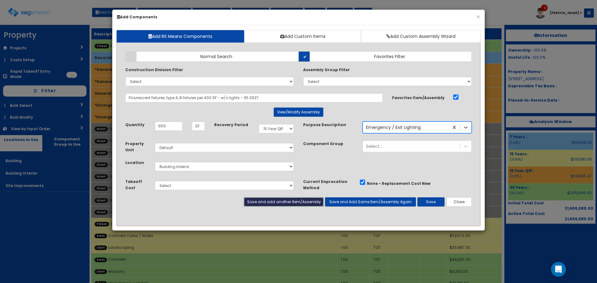
click at [265, 204] on button "Save and add another Item/Assembly" at bounding box center [284, 201] width 80 height 9
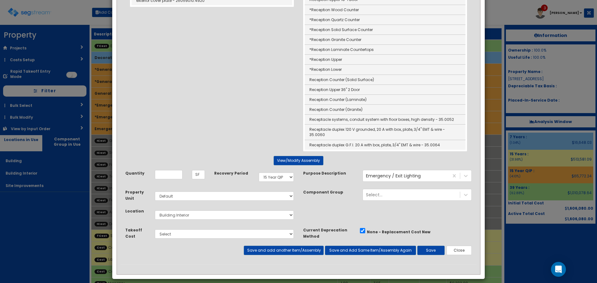
scroll to position [150, 0]
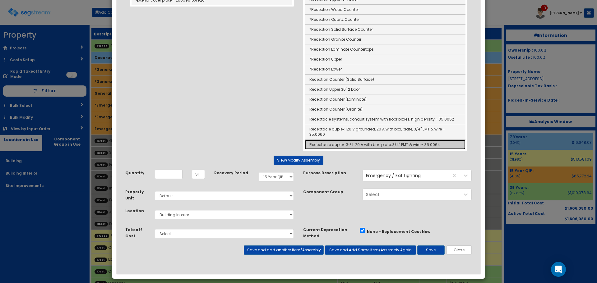
click at [355, 140] on link "Receptacle duplex G.F.I. 20 A with box, plate, 3/4" EMT & wire - 35.0064" at bounding box center [385, 145] width 161 height 10
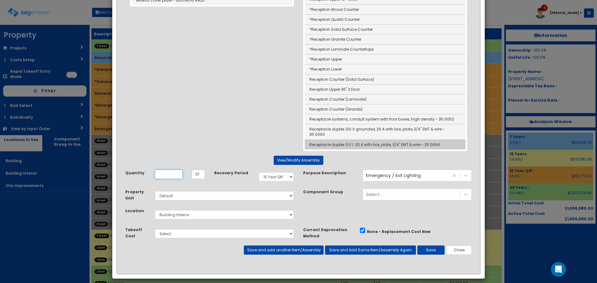
type input "Receptacle duplex G.F.I. 20 A with box, plate, 3/4" EMT & wire - 35.0064"
type input "Ea"
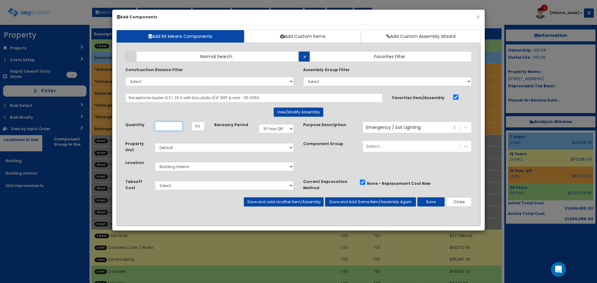
scroll to position [0, 0]
type input "6"
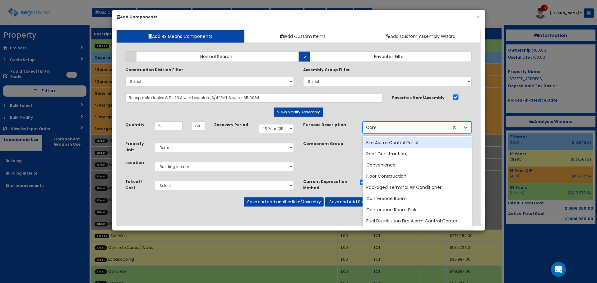
type input "Conve"
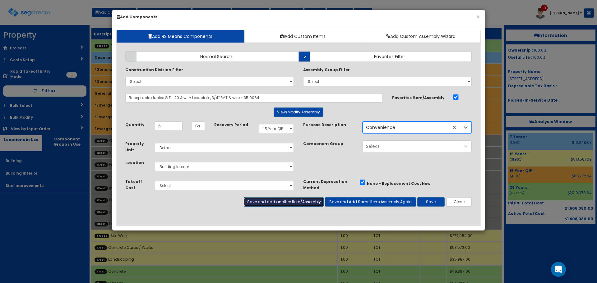
click at [299, 204] on button "Save and add another Item/Assembly" at bounding box center [284, 201] width 80 height 9
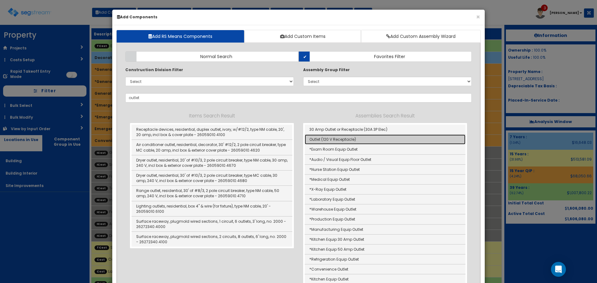
click at [336, 140] on link "Outlet (120 V Receptacle)" at bounding box center [385, 140] width 161 height 10
type input "Outlet (120 V Receptacle)"
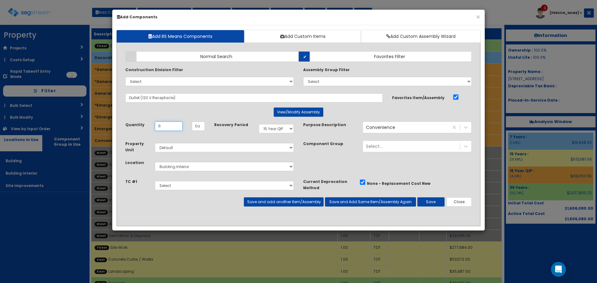
type input "6"
click at [346, 202] on button "Save and Add Same Item/Assembly Again" at bounding box center [370, 201] width 91 height 9
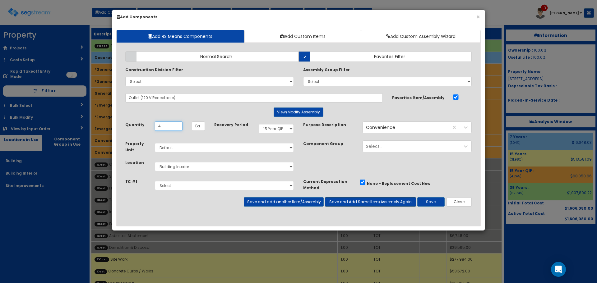
type input "4"
select select "7Y"
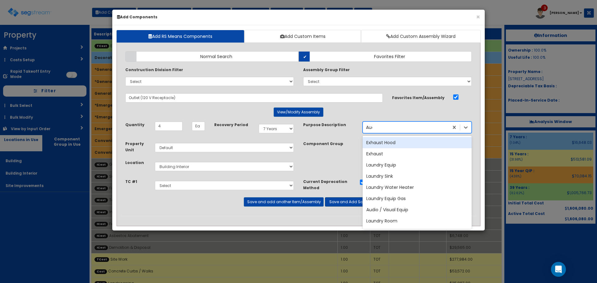
type input "Audio"
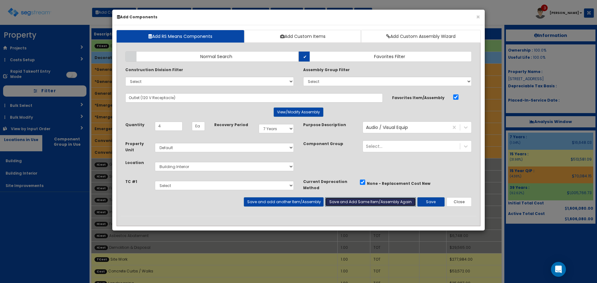
click at [346, 202] on button "Save and Add Same Item/Assembly Again" at bounding box center [370, 201] width 91 height 9
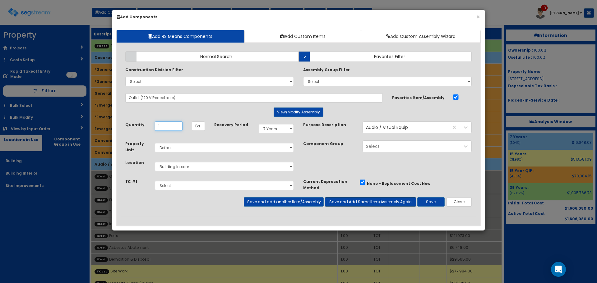
type input "1"
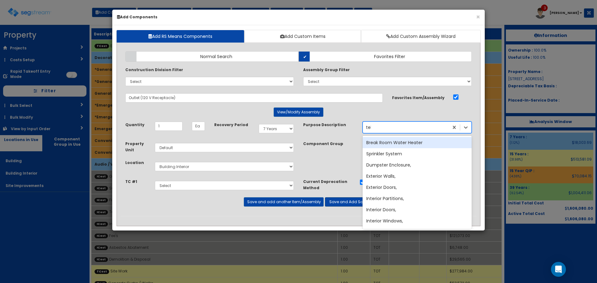
type input "tele"
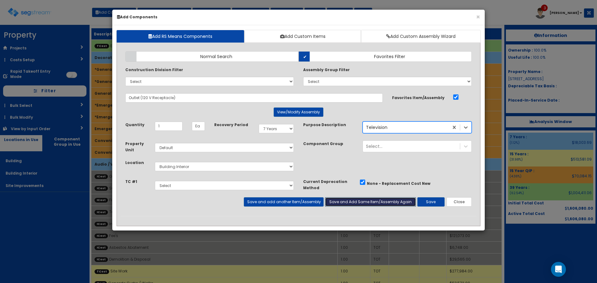
click at [342, 202] on button "Save and Add Same Item/Assembly Again" at bounding box center [370, 201] width 91 height 9
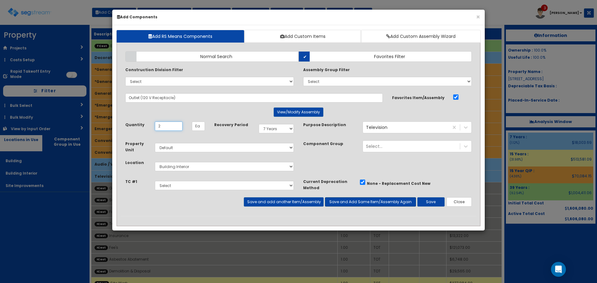
type input "2"
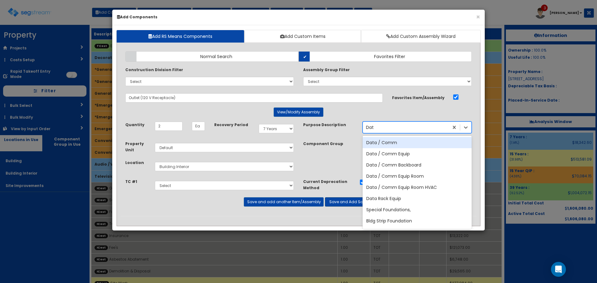
type input "Data"
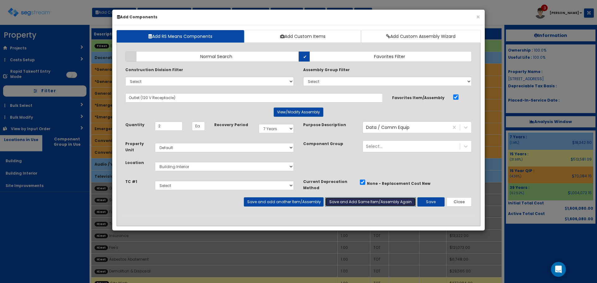
click at [342, 202] on button "Save and Add Same Item/Assembly Again" at bounding box center [370, 201] width 91 height 9
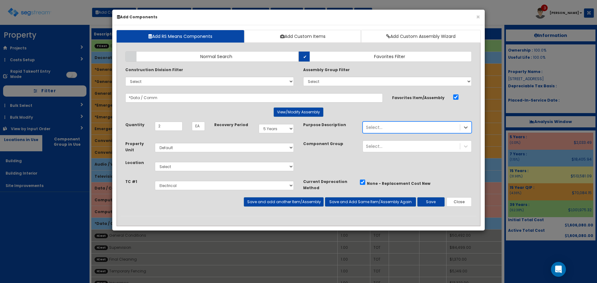
select select "5Y"
select select "default"
select select "5270063"
select select "7"
click at [435, 201] on button "Save" at bounding box center [430, 201] width 27 height 9
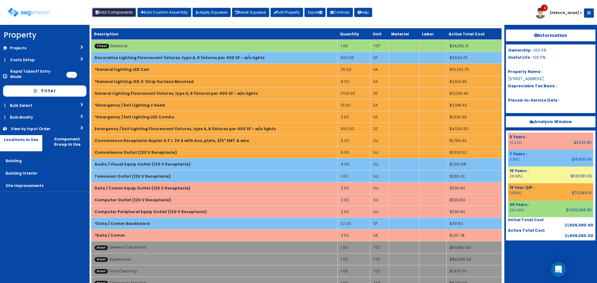
click at [111, 10] on button "Add Components" at bounding box center [114, 12] width 44 height 9
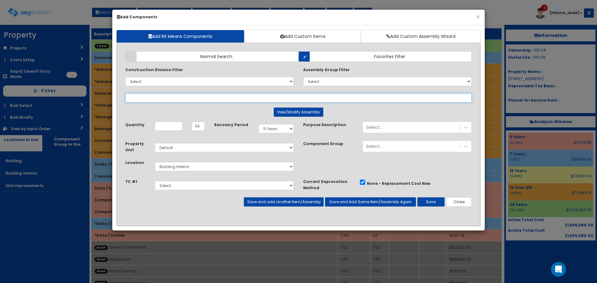
select select
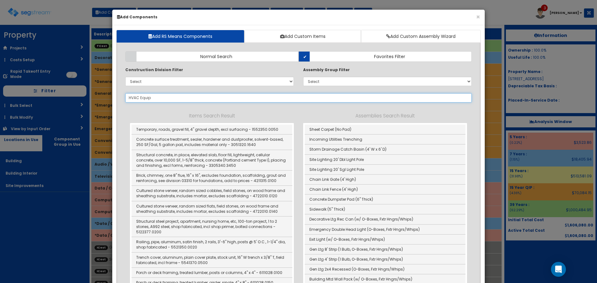
drag, startPoint x: 140, startPoint y: 97, endPoint x: 113, endPoint y: 98, distance: 26.8
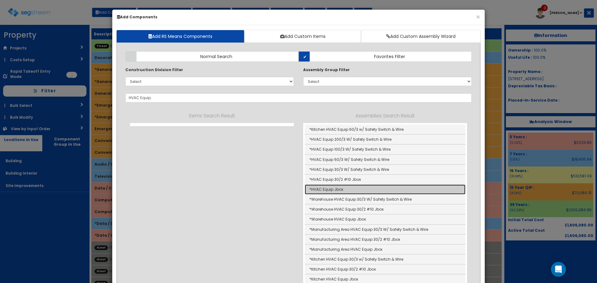
click at [335, 188] on link "*HVAC Equip Jbox" at bounding box center [385, 190] width 161 height 10
type input "*HVAC Equip Jbox"
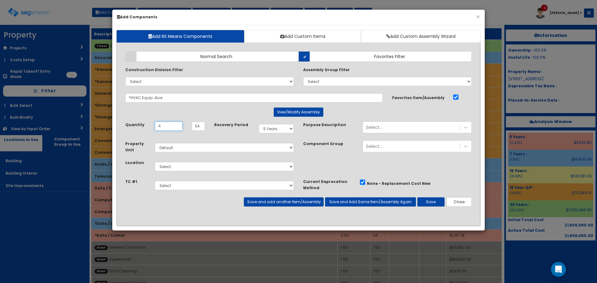
type input "4"
select select "15Y_1"
select select "7"
click at [319, 199] on button "Save and add another Item/Assembly" at bounding box center [284, 201] width 80 height 9
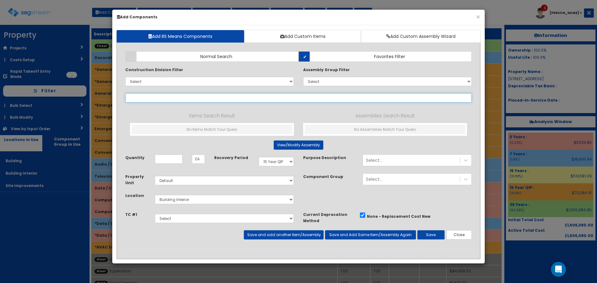
paste input "HVAC Equip"
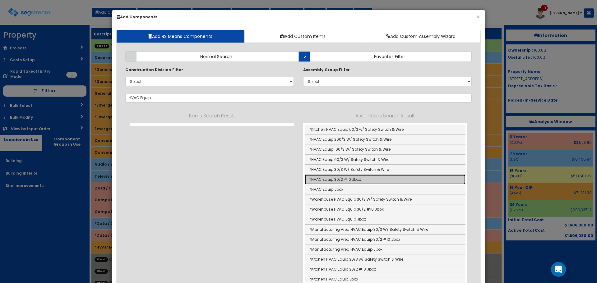
click at [346, 183] on link "*HVAC Equip 30/2 #10 Jbox" at bounding box center [385, 180] width 161 height 10
type input "*HVAC Equip 30/2 #10 Jbox"
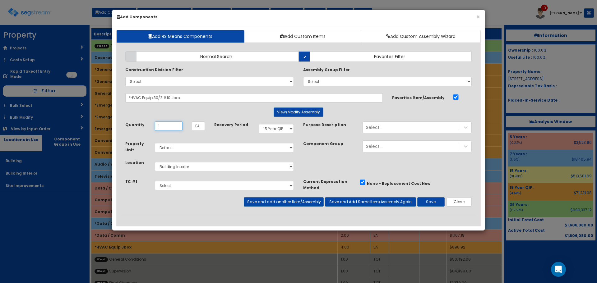
type input "1"
click at [299, 200] on button "Save and add another Item/Assembly" at bounding box center [284, 201] width 80 height 9
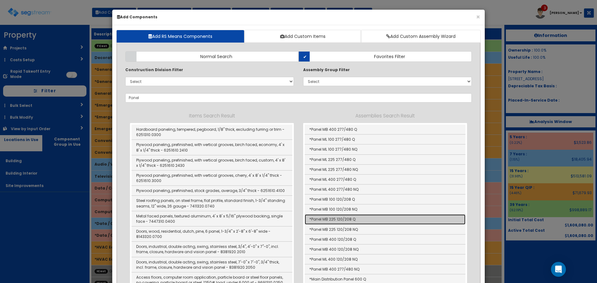
click at [324, 217] on link "*Panel MB 225 120/208 Q" at bounding box center [385, 219] width 161 height 10
type input "*Panel MB 225 120/208 Q"
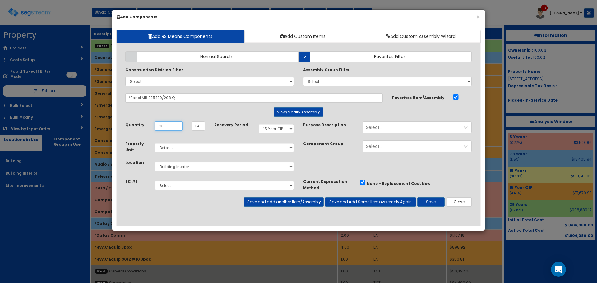
type input ".23"
select select "7Y"
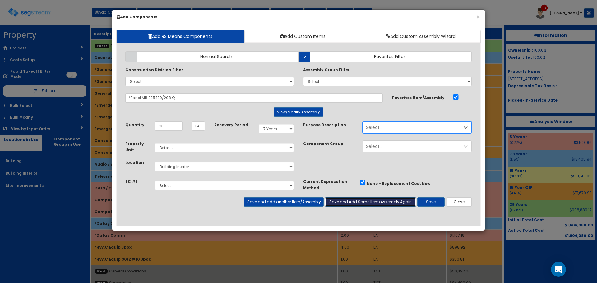
click at [354, 199] on button "Save and Add Same Item/Assembly Again" at bounding box center [370, 201] width 91 height 9
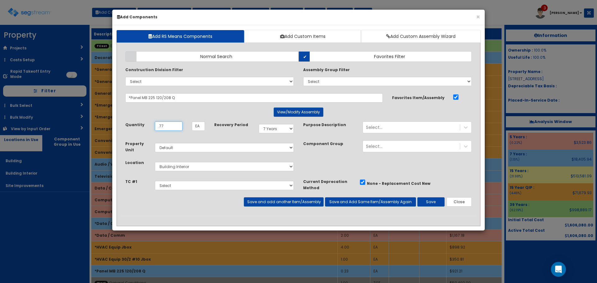
type input ".77"
select select "15Y_1"
click at [304, 201] on button "Save and add another Item/Assembly" at bounding box center [284, 201] width 80 height 9
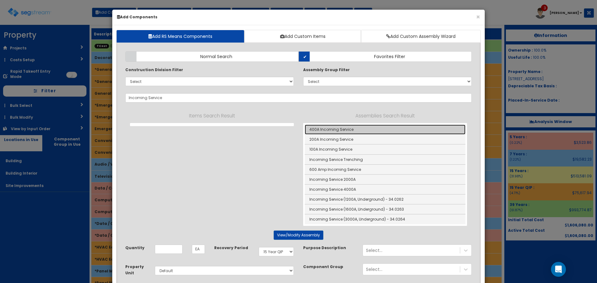
click at [330, 129] on link "400A Incoming Service" at bounding box center [385, 130] width 161 height 10
type input "400A Incoming Service"
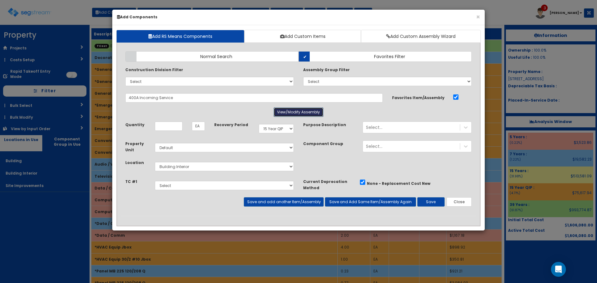
click at [298, 109] on button "View/Modify Assembly" at bounding box center [298, 112] width 50 height 9
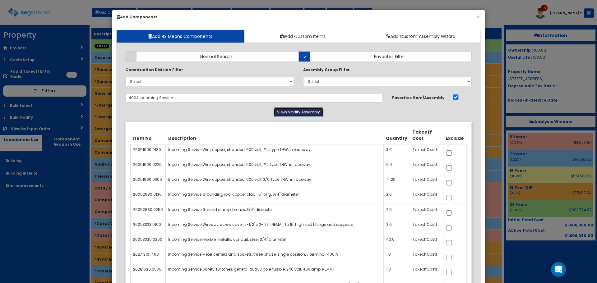
click at [302, 112] on button "View/Modify Assembly" at bounding box center [298, 112] width 50 height 9
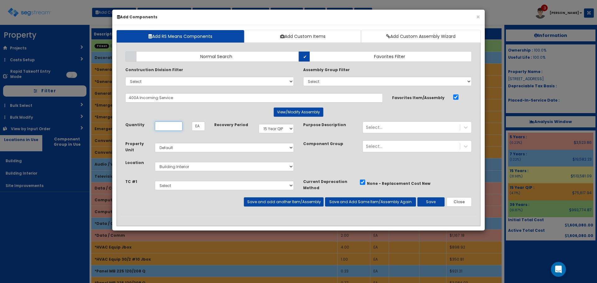
click at [180, 124] on input "Quantity" at bounding box center [169, 126] width 28 height 9
type input ".23"
select select "7Y"
select select "6"
click at [339, 201] on button "Save and Add Same Item/Assembly Again" at bounding box center [370, 201] width 91 height 9
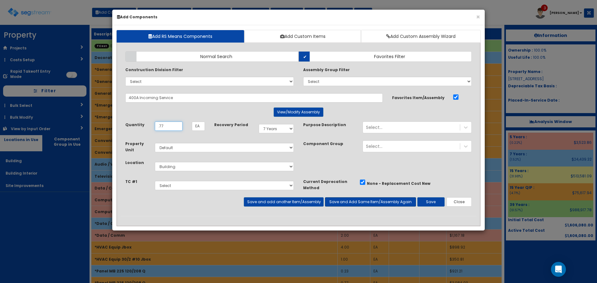
type input ".77"
select select "39Y"
click at [321, 201] on button "Save and add another Item/Assembly" at bounding box center [284, 201] width 80 height 9
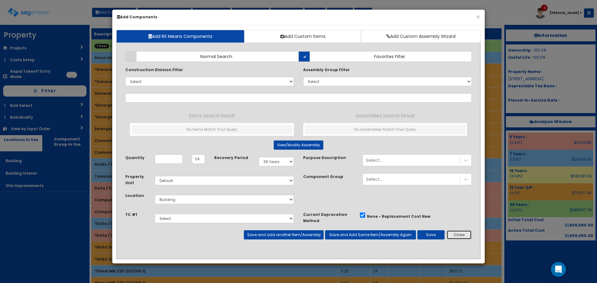
click at [463, 235] on button "Close" at bounding box center [458, 234] width 25 height 9
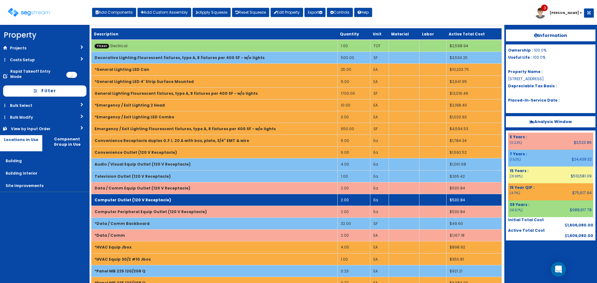
click at [358, 198] on td "2.00" at bounding box center [353, 200] width 33 height 12
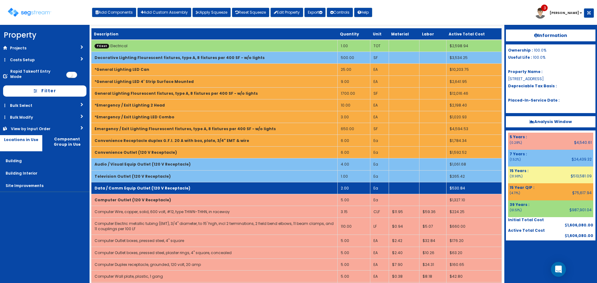
click at [242, 187] on td "Data / Comm Equip Outlet (120 V Receptacle)" at bounding box center [214, 188] width 246 height 12
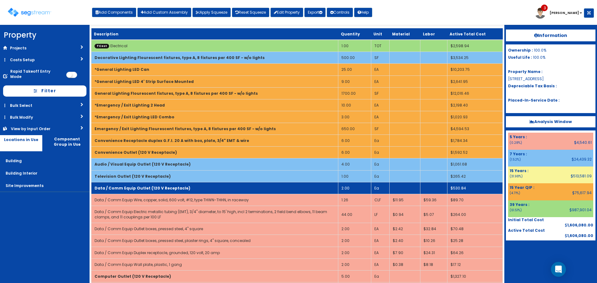
click at [242, 189] on td "Data / Comm Equip Outlet (120 V Receptacle)" at bounding box center [214, 188] width 247 height 12
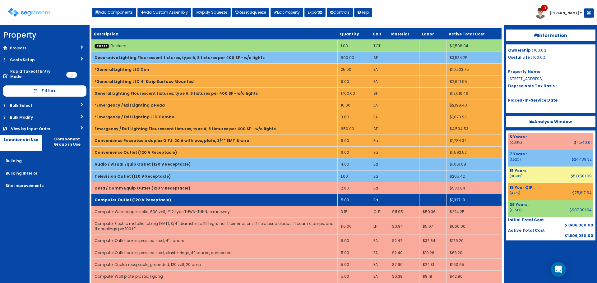
click at [242, 197] on td "Computer Outlet (120 V Receptacle)" at bounding box center [214, 200] width 246 height 12
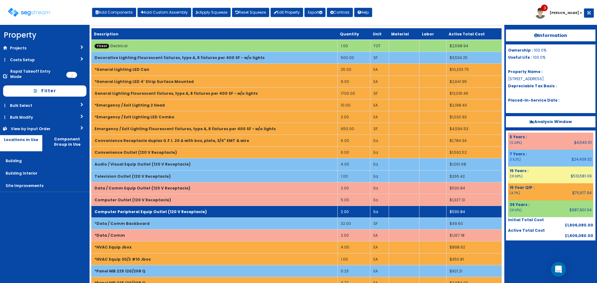
click at [348, 211] on td "2.00" at bounding box center [353, 212] width 33 height 12
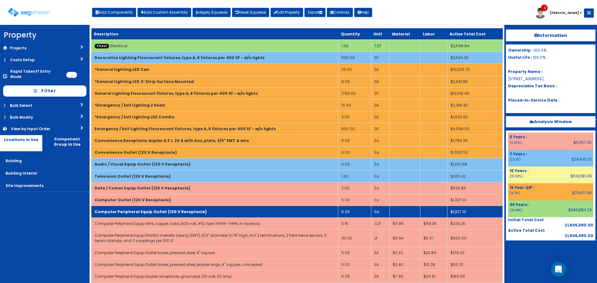
click at [321, 210] on td "Computer Peripheral Equip Outlet (120 V Receptacle)" at bounding box center [214, 212] width 247 height 12
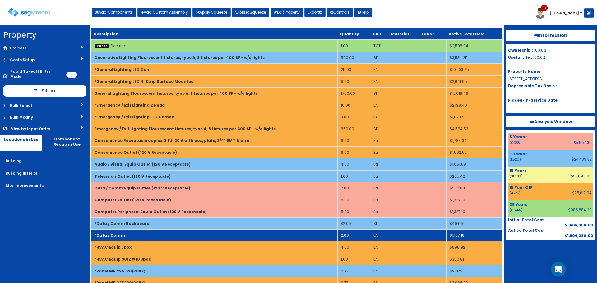
click at [317, 233] on td "*Data / Comm" at bounding box center [214, 236] width 246 height 12
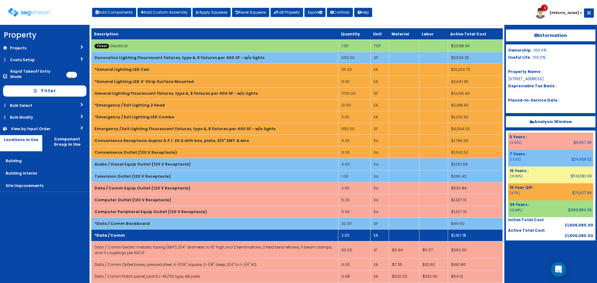
click at [342, 233] on td "2.00" at bounding box center [354, 236] width 32 height 12
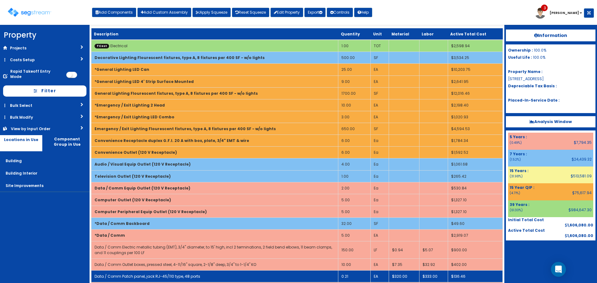
click at [347, 276] on td "0.21" at bounding box center [354, 276] width 32 height 12
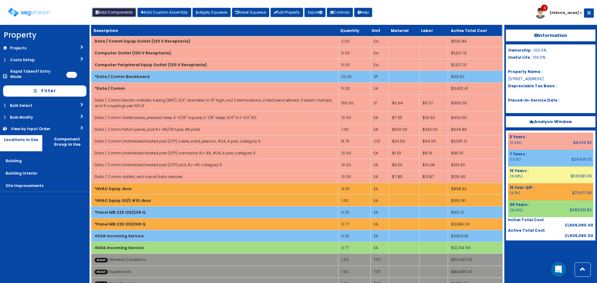
click at [111, 13] on button "Add Components" at bounding box center [114, 12] width 44 height 9
select select
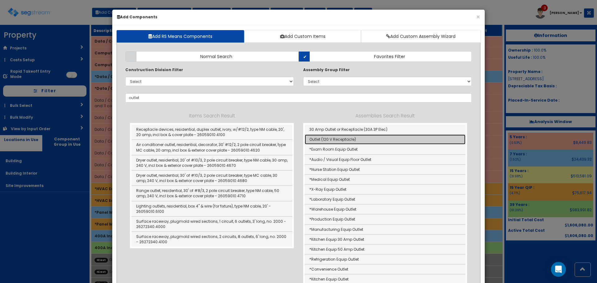
click at [319, 138] on link "Outlet (120 V Receptacle)" at bounding box center [385, 140] width 161 height 10
type input "Outlet (120 V Receptacle)"
type input "Ea"
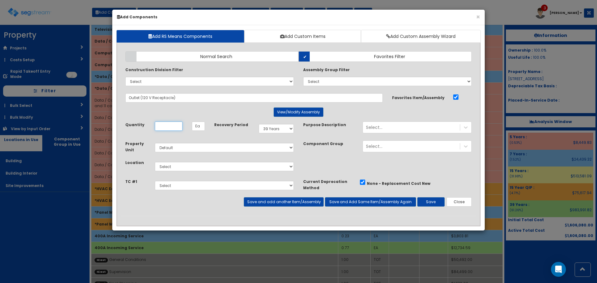
scroll to position [0, 0]
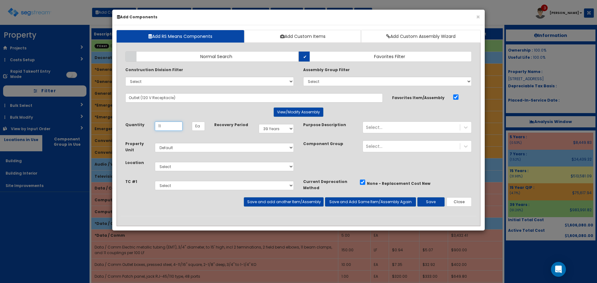
type input "11"
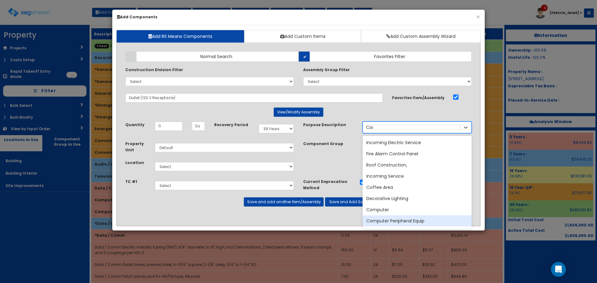
type input "Conve"
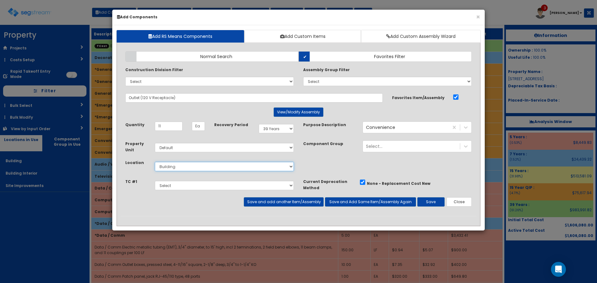
select select "7"
click at [293, 199] on button "Save and add another Item/Assembly" at bounding box center [284, 201] width 80 height 9
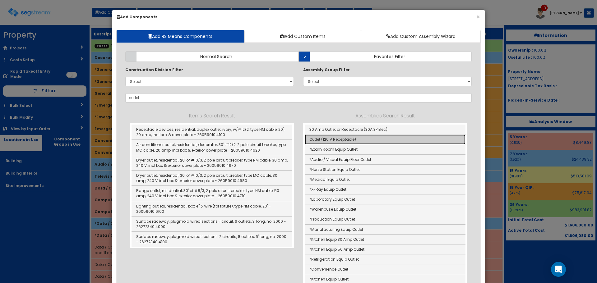
click at [337, 143] on link "Outlet (120 V Receptacle)" at bounding box center [385, 140] width 161 height 10
type input "Outlet (120 V Receptacle)"
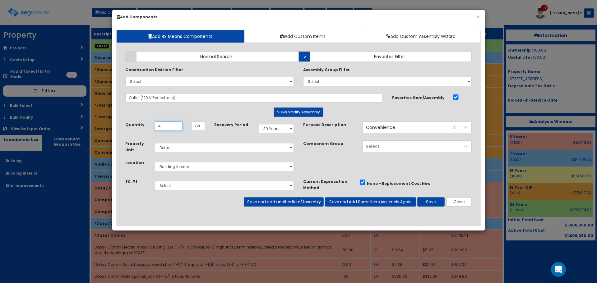
type input "4"
select select "7Y"
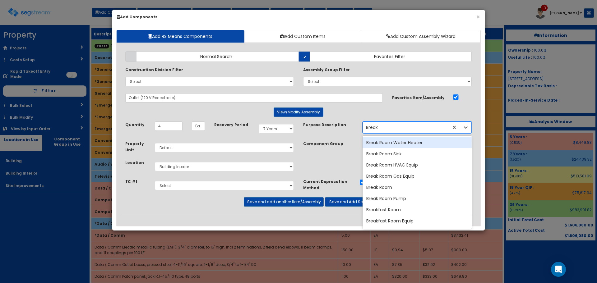
type input "Break"
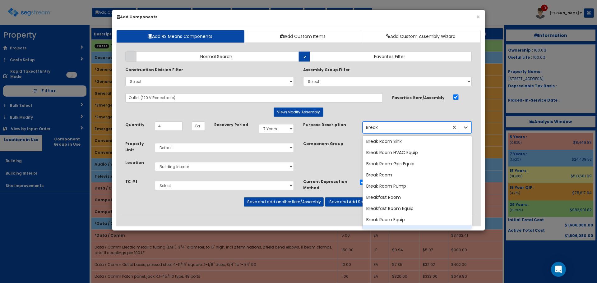
scroll to position [24, 0]
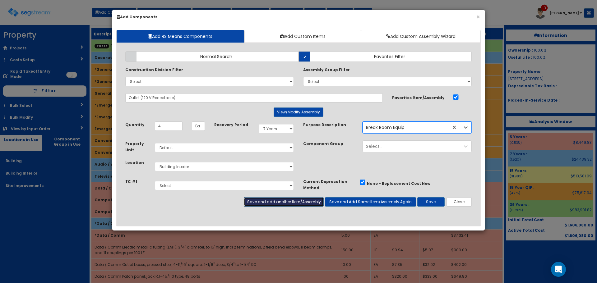
click at [274, 201] on button "Save and add another Item/Assembly" at bounding box center [284, 201] width 80 height 9
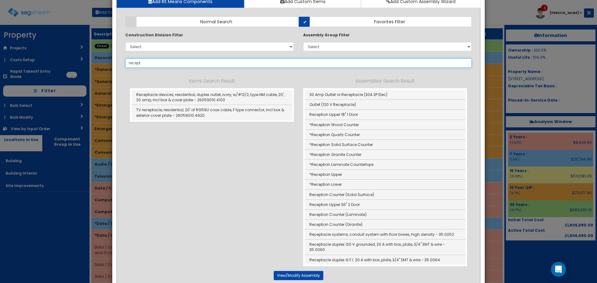
scroll to position [124, 0]
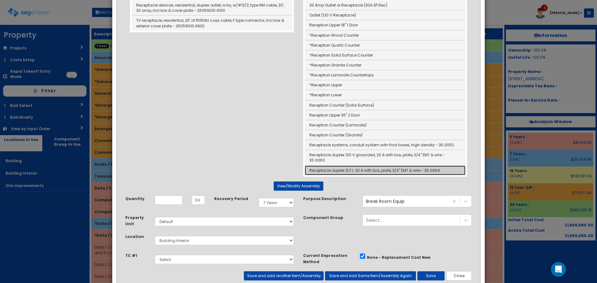
click at [349, 166] on link "Receptacle duplex G.F.I. 20 A with box, plate, 3/4" EMT & wire - 35.0064" at bounding box center [385, 171] width 161 height 10
type input "Receptacle duplex G.F.I. 20 A with box, plate, 3/4" EMT & wire - 35.0064"
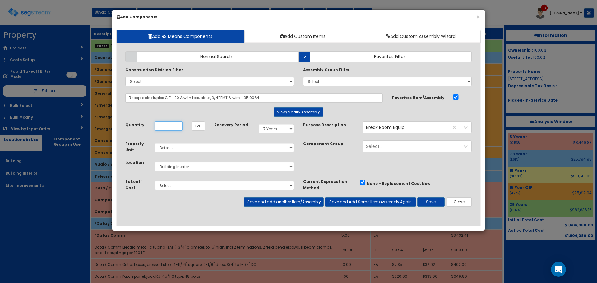
scroll to position [0, 0]
type input "5"
select select "39Y"
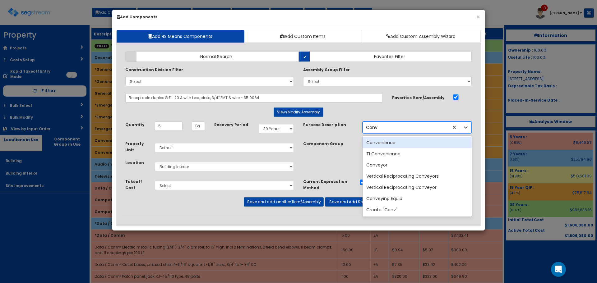
type input "Conve"
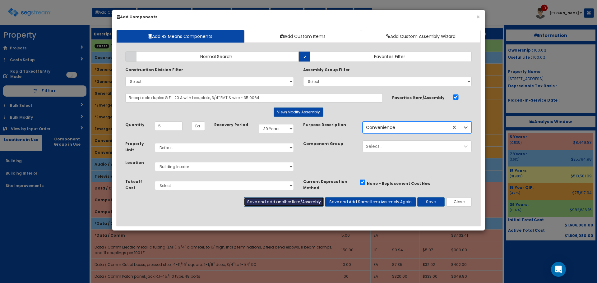
click at [305, 203] on button "Save and add another Item/Assembly" at bounding box center [284, 201] width 80 height 9
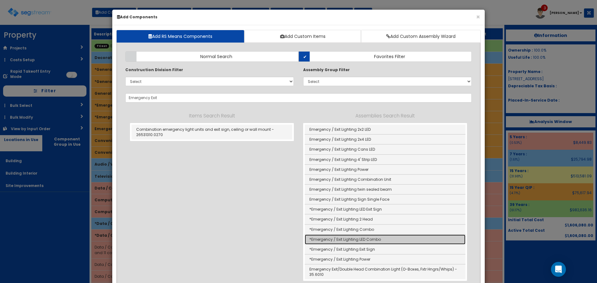
click at [375, 240] on link "*Emergency / Exit Lighting LED Combo" at bounding box center [385, 240] width 161 height 10
type input "*Emergency / Exit Lighting LED Combo"
type input "EA"
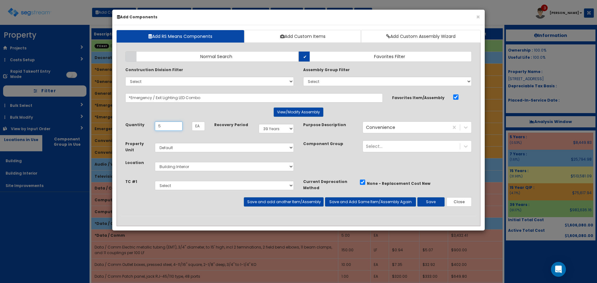
type input "5"
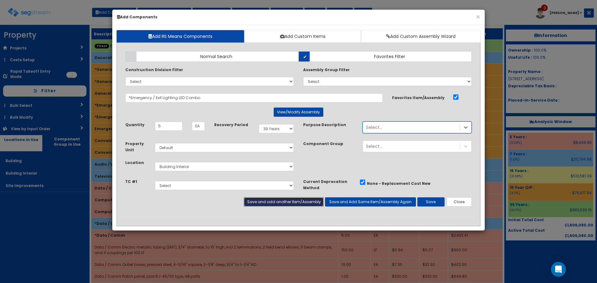
click at [291, 201] on button "Save and add another Item/Assembly" at bounding box center [284, 201] width 80 height 9
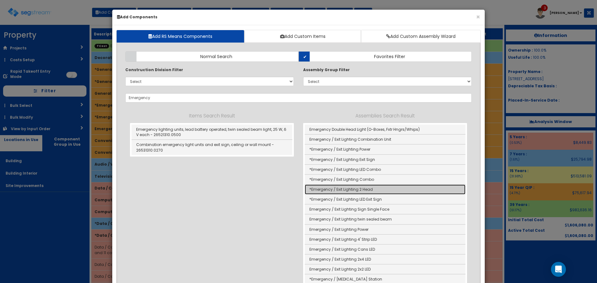
click at [366, 188] on link "*Emergency / Exit Lighting 2 Head" at bounding box center [385, 190] width 161 height 10
type input "*Emergency / Exit Lighting 2 Head"
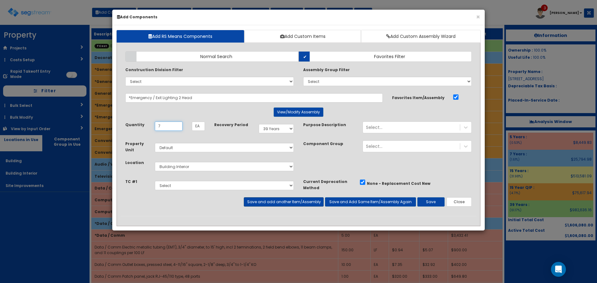
type input "7"
click at [295, 203] on button "Save and add another Item/Assembly" at bounding box center [284, 201] width 80 height 9
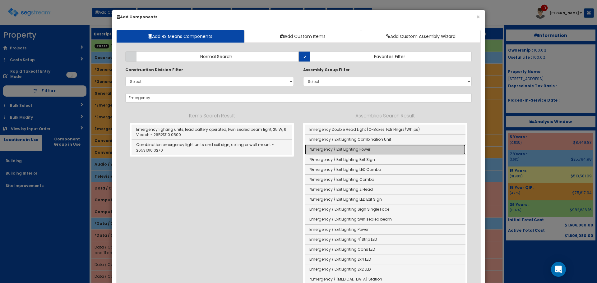
click at [313, 148] on link "*Emergency / Exit Lighting Power" at bounding box center [385, 150] width 161 height 10
type input "*Emergency / Exit Lighting Power"
type input "SF"
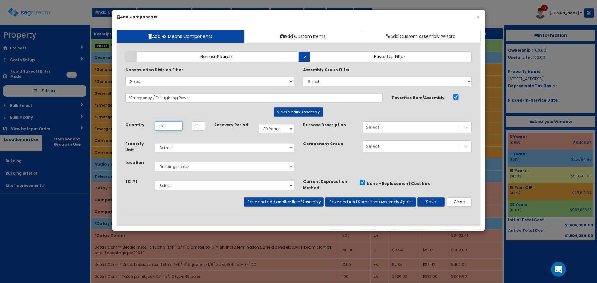
type input "600"
click at [434, 202] on button "Save" at bounding box center [430, 201] width 27 height 9
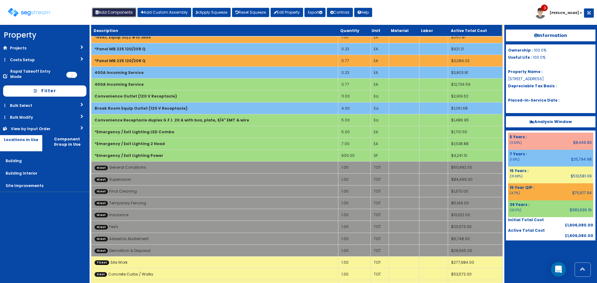
scroll to position [311, 0]
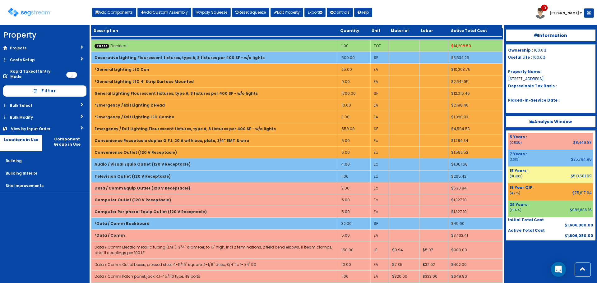
scroll to position [311, 0]
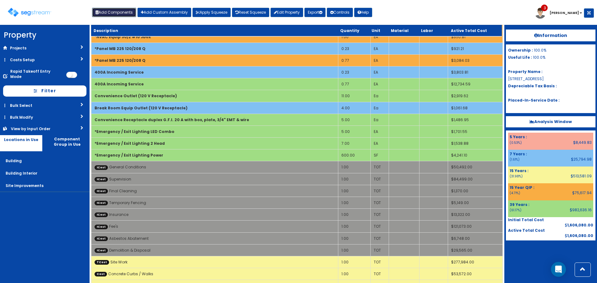
click at [117, 13] on button "Add Components" at bounding box center [114, 12] width 44 height 9
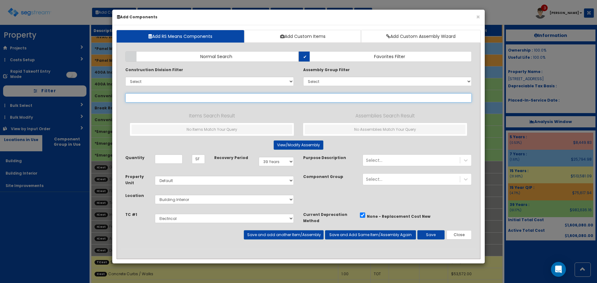
select select
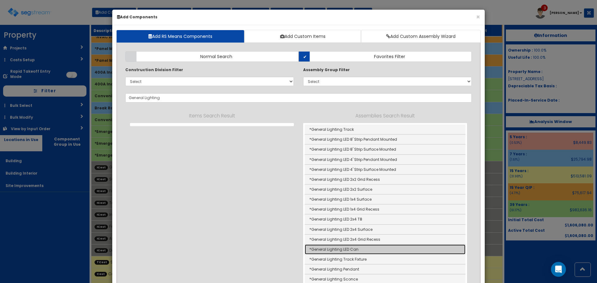
click at [327, 250] on link "*General Lighting LED Can" at bounding box center [385, 250] width 161 height 10
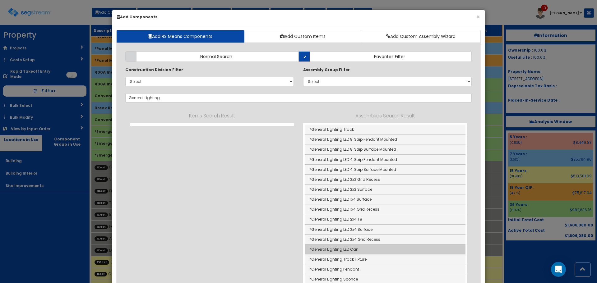
type input "*General Lighting LED Can"
type input "EA"
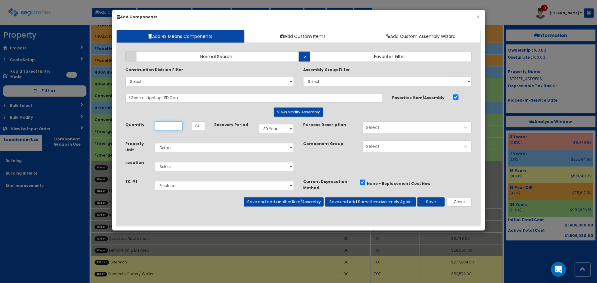
scroll to position [0, 0]
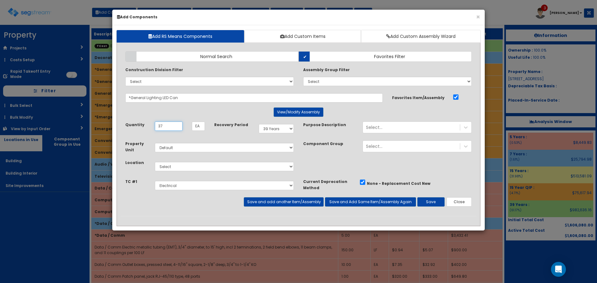
type input "37"
select select "7"
click at [301, 198] on button "Save and add another Item/Assembly" at bounding box center [284, 201] width 80 height 9
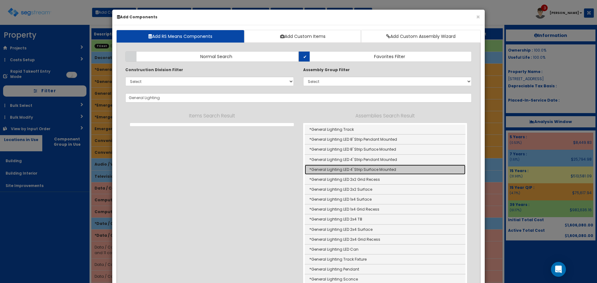
click at [342, 168] on link "*General Lighting LED 4' Strip Surface Mounted" at bounding box center [385, 170] width 161 height 10
type input "*General Lighting LED 4' Strip Surface Mounted"
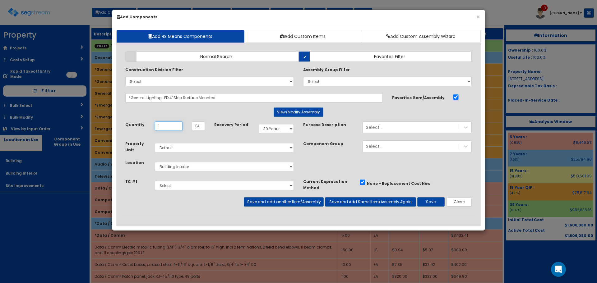
type input "1"
click at [296, 200] on button "Save and add another Item/Assembly" at bounding box center [284, 201] width 80 height 9
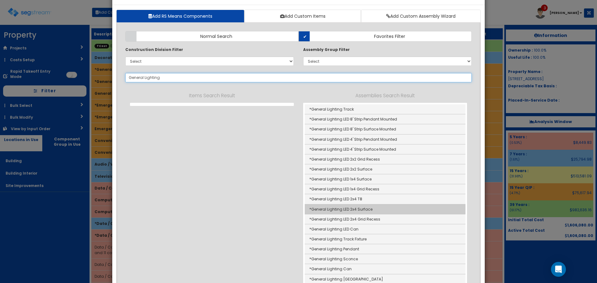
scroll to position [31, 0]
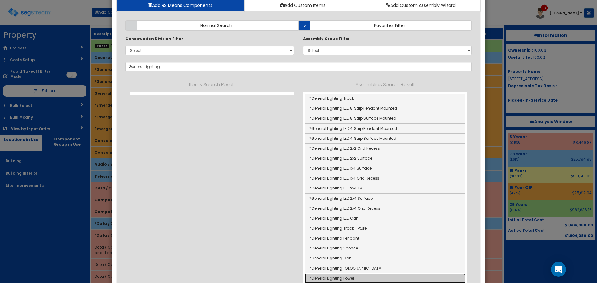
click at [374, 276] on link "*General Lighting Power" at bounding box center [385, 278] width 161 height 10
type input "*General Lighting Power"
type input "SF"
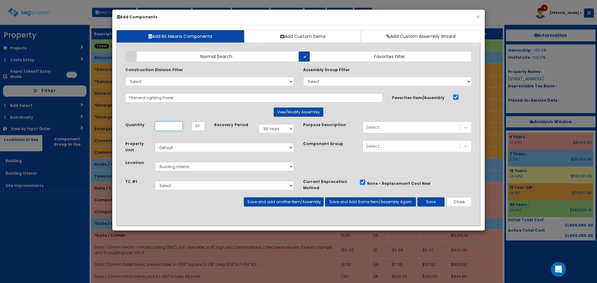
scroll to position [0, 0]
type input "1,900"
click at [300, 202] on button "Save and add another Item/Assembly" at bounding box center [284, 201] width 80 height 9
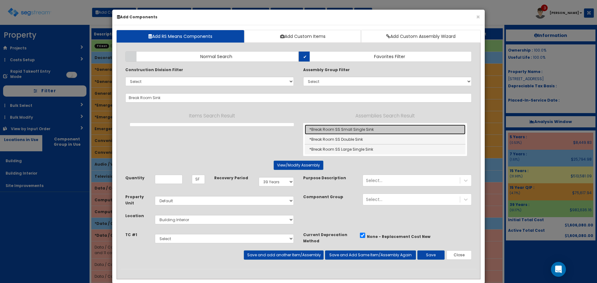
click at [321, 129] on link "*Break Room SS Small Single Sink" at bounding box center [385, 130] width 161 height 10
type input "*Break Room SS Small Single Sink"
type input "EA"
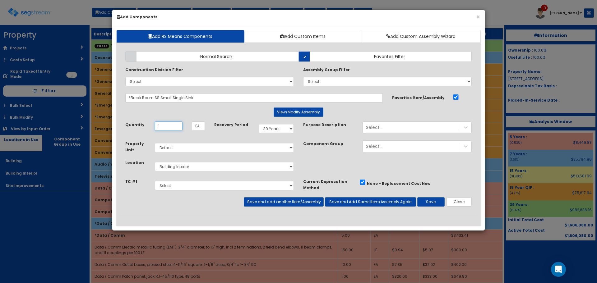
type input "1"
select select "7Y"
select select "5270061"
click at [295, 203] on button "Save and add another Item/Assembly" at bounding box center [284, 201] width 80 height 9
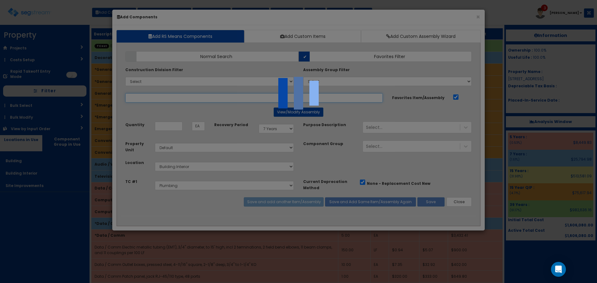
select select "5270061"
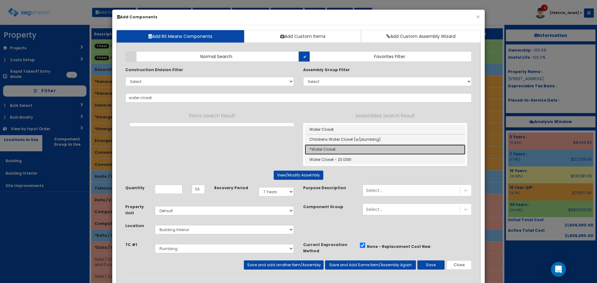
click at [321, 149] on link "*Water Closet" at bounding box center [385, 150] width 161 height 10
type input "*Water Closet"
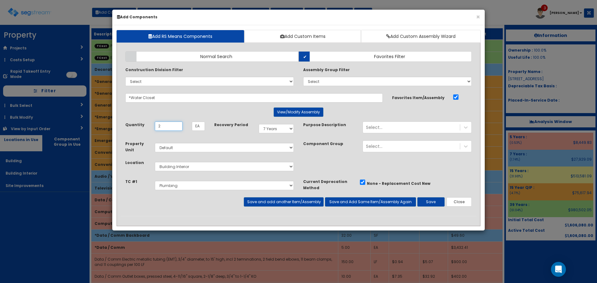
type input "2"
select select "39Y"
click at [298, 196] on div "Takeoff Cost Select Site Work Millwork / Finish Carpentry Drywall Acoustic Ceil…" at bounding box center [210, 187] width 178 height 19
click at [296, 204] on button "Save and add another Item/Assembly" at bounding box center [284, 201] width 80 height 9
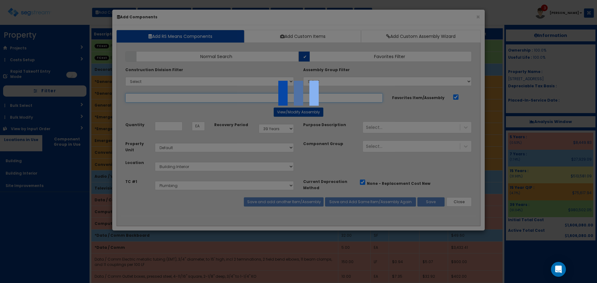
select select "5270061"
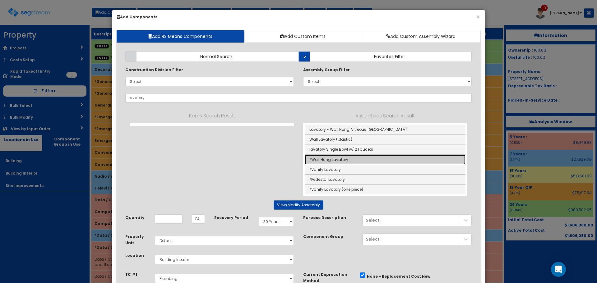
click at [322, 160] on link "*Wall Hung Lavatory" at bounding box center [385, 160] width 161 height 10
type input "*Wall Hung Lavatory"
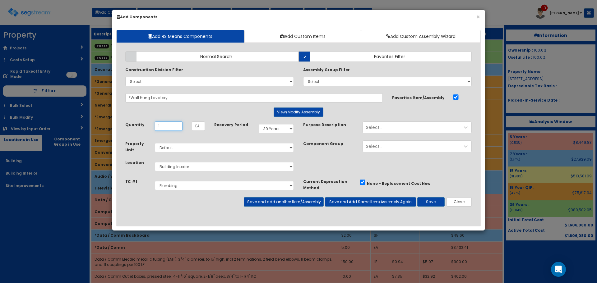
type input "1"
click at [308, 202] on button "Save and add another Item/Assembly" at bounding box center [284, 201] width 80 height 9
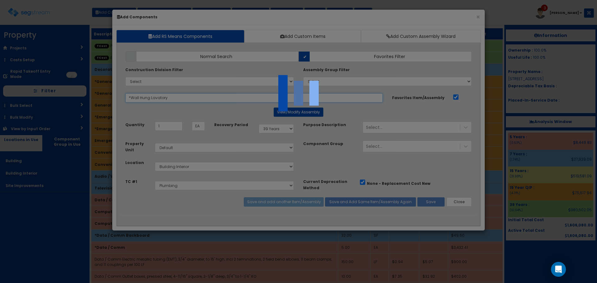
select select "5270061"
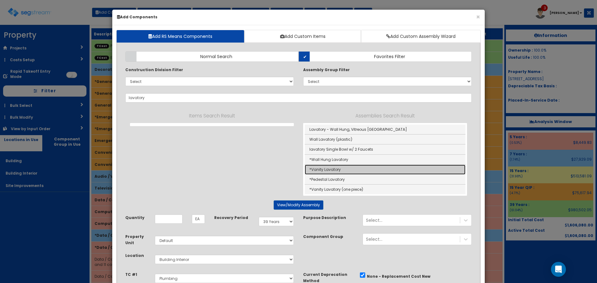
click at [340, 172] on link "*Vanity Lavatory" at bounding box center [385, 170] width 161 height 10
type input "*Vanity Lavatory"
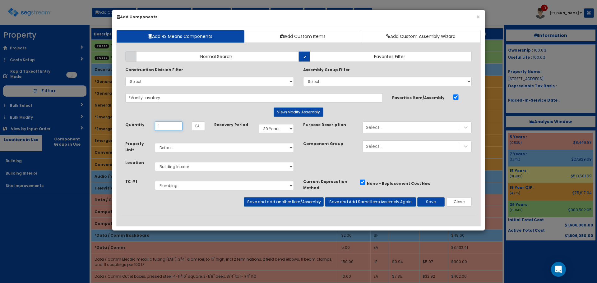
type input "1"
click at [275, 200] on button "Save and add another Item/Assembly" at bounding box center [284, 201] width 80 height 9
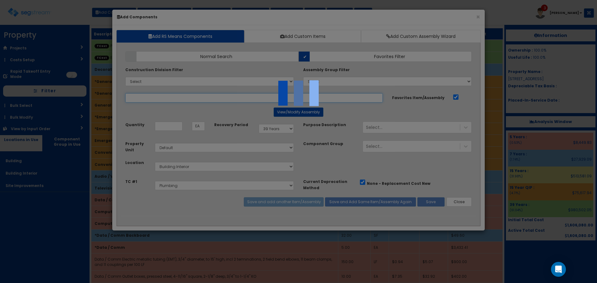
select select "5270061"
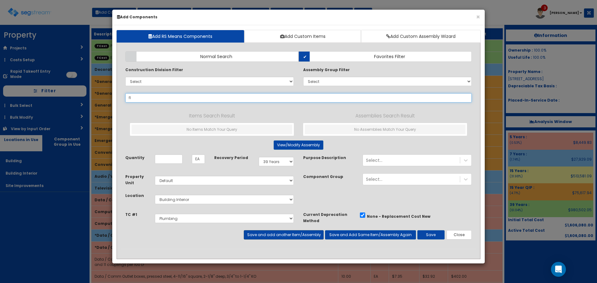
type input "f"
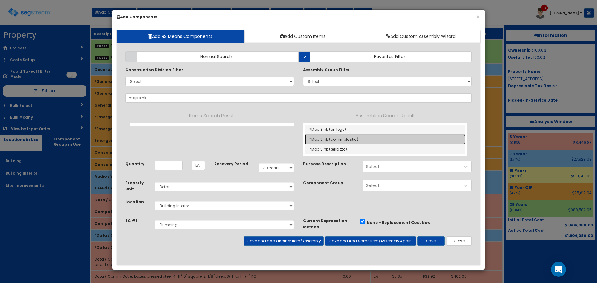
click at [318, 141] on link "*Mop Sink (corner plastic)" at bounding box center [385, 140] width 161 height 10
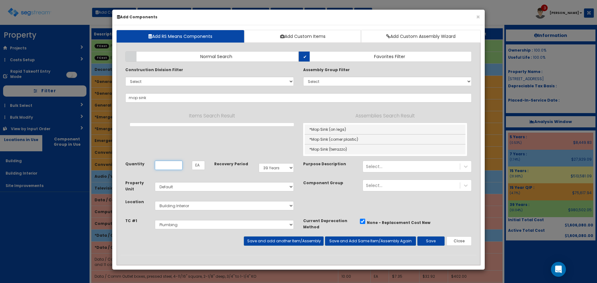
type input "*Mop Sink (corner plastic)"
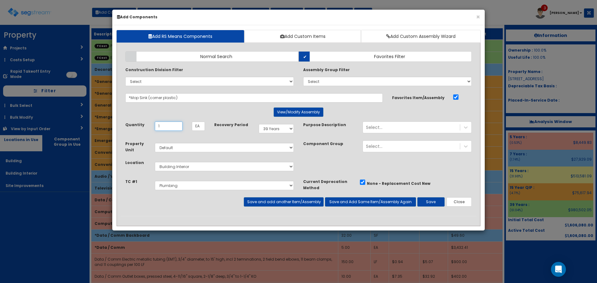
type input "1"
click at [269, 204] on button "Save and add another Item/Assembly" at bounding box center [284, 201] width 80 height 9
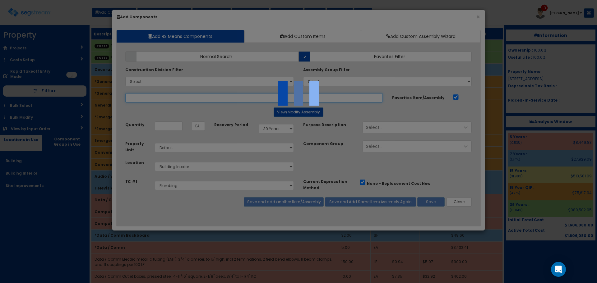
select select "5270061"
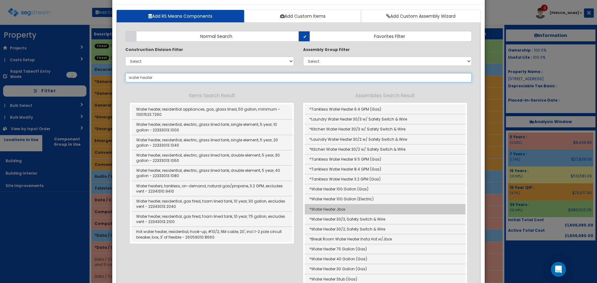
scroll to position [31, 0]
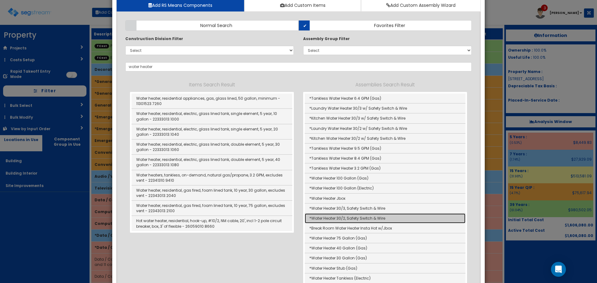
click at [375, 218] on link "*Water Heater 30/2, Safety Switch & Wire" at bounding box center [385, 218] width 161 height 10
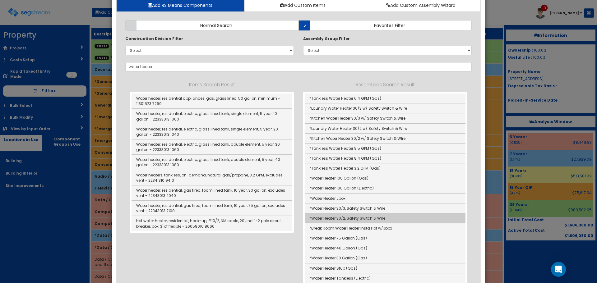
type input "*Water Heater 30/2, Safety Switch & Wire"
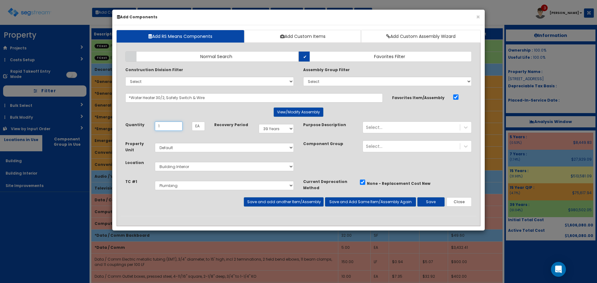
type input "1"
select select "5270063"
click at [307, 202] on button "Save and add another Item/Assembly" at bounding box center [284, 201] width 80 height 9
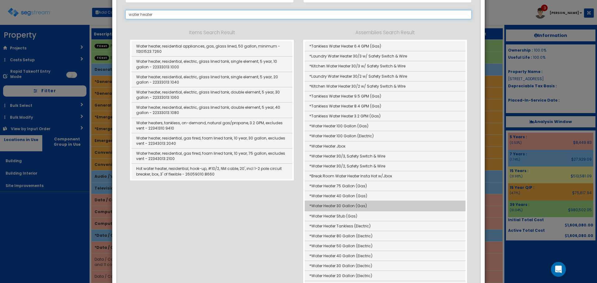
scroll to position [124, 0]
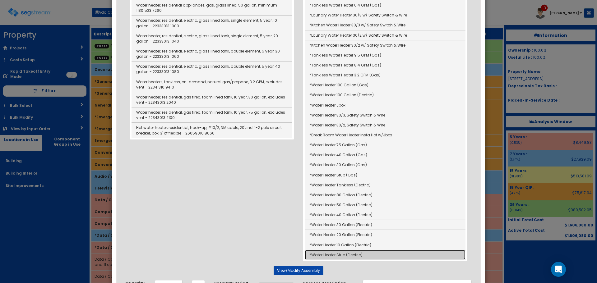
click at [369, 255] on link "*Water Heater Stub (Electric)" at bounding box center [385, 255] width 161 height 10
type input "*Water Heater Stub (Electric)"
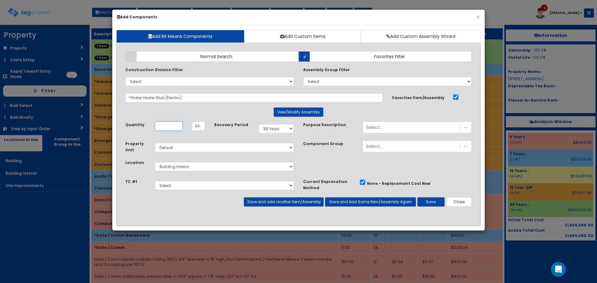
scroll to position [0, 0]
type input "1"
select select "5270061"
click at [281, 199] on button "Save and add another Item/Assembly" at bounding box center [284, 201] width 80 height 9
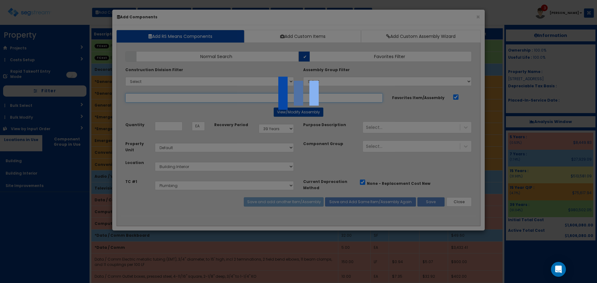
select select "5270061"
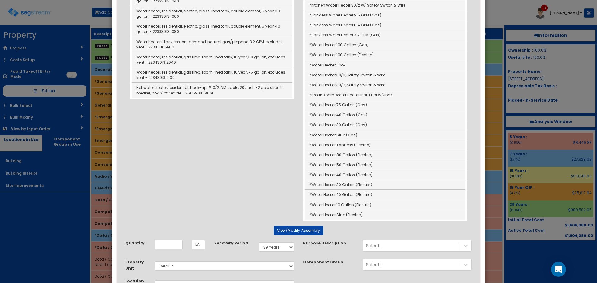
scroll to position [186, 0]
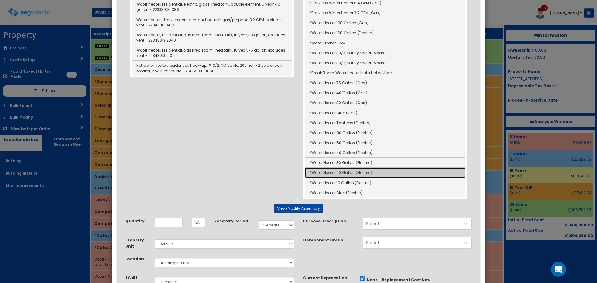
click at [336, 175] on link "*Water Heater 20 Gallon (Electric)" at bounding box center [385, 173] width 161 height 10
type input "*Water Heater 20 Gallon (Electric)"
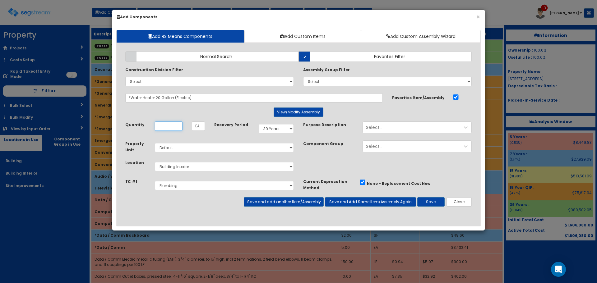
scroll to position [0, 0]
type input "1"
click at [288, 209] on div "Add Items Add Assemblies Both Normal Search Select" at bounding box center [299, 131] width 356 height 169
click at [287, 200] on button "Save and add another Item/Assembly" at bounding box center [284, 201] width 80 height 9
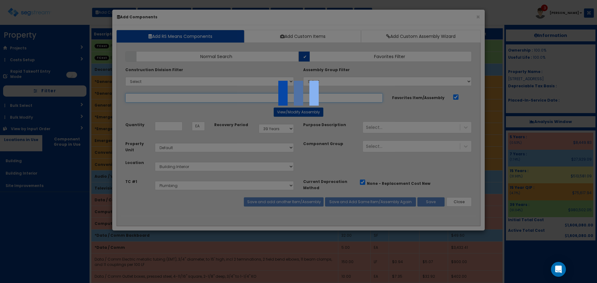
select select "5270061"
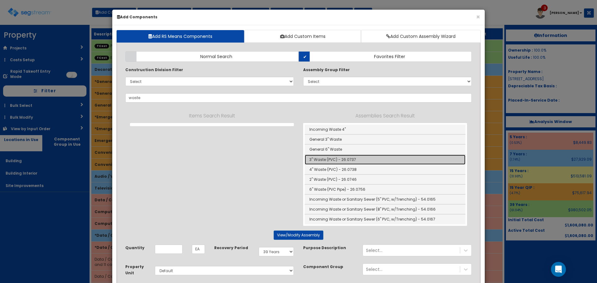
click at [347, 157] on link "3" Waste (PVC) - 26.0737" at bounding box center [385, 160] width 161 height 10
type input "3" Waste (PVC) - 26.0737"
type input "LF"
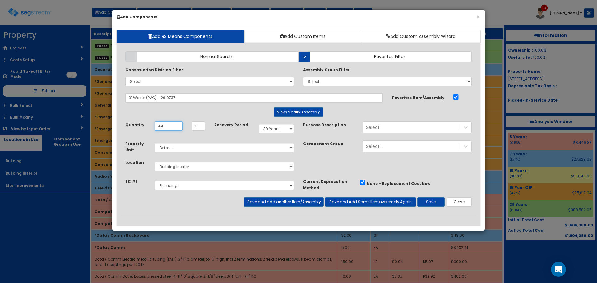
type input "44"
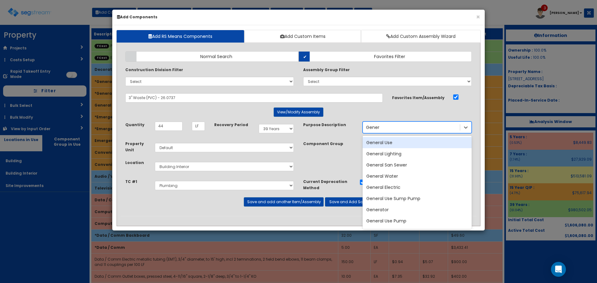
type input "General"
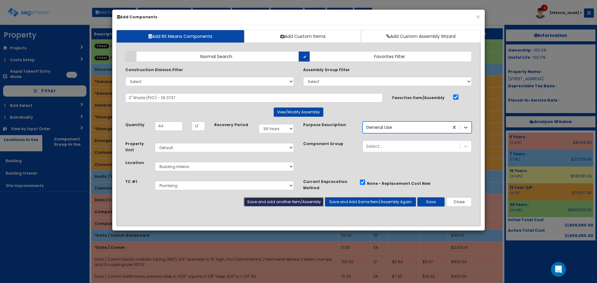
click at [303, 200] on button "Save and add another Item/Assembly" at bounding box center [284, 201] width 80 height 9
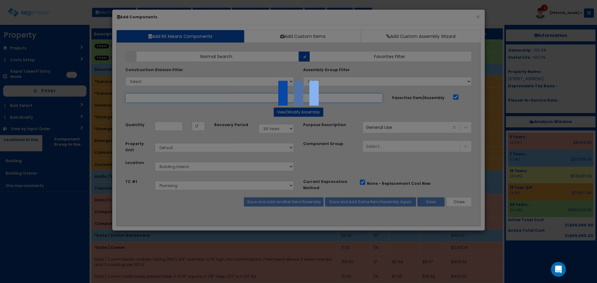
select select "5270061"
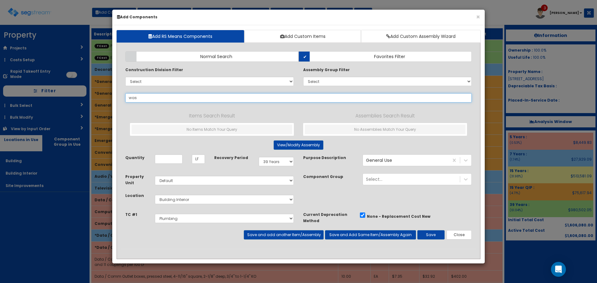
type input "wast"
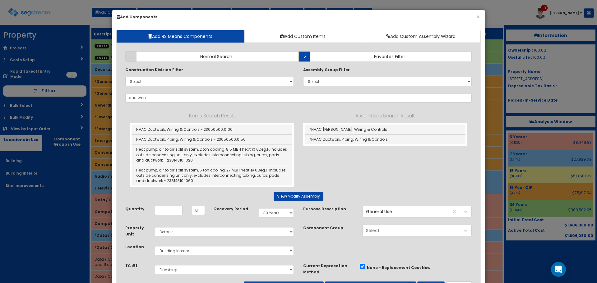
select select "39Y"
select select "default"
select select "7"
select select "5270061"
click at [343, 127] on link "*HVAC [PERSON_NAME], Wiring & Controls" at bounding box center [385, 130] width 161 height 10
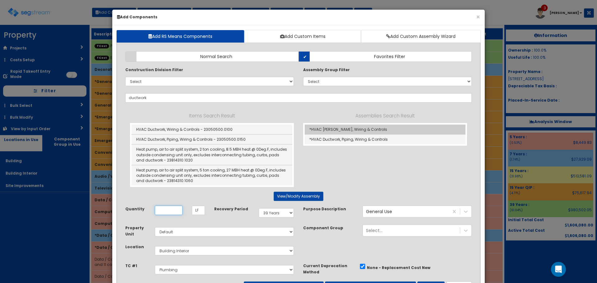
type input "*HVAC [PERSON_NAME], Wiring & Controls"
type input "SF"
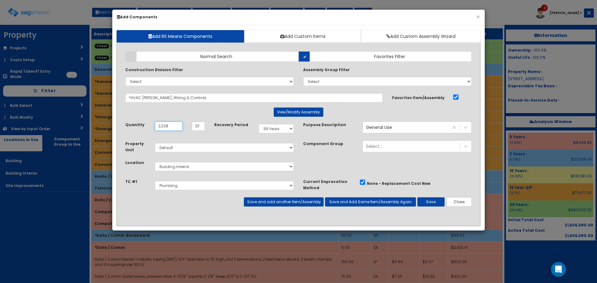
type input "2,028"
select select "5270062"
click at [286, 200] on button "Save and add another Item/Assembly" at bounding box center [284, 201] width 80 height 9
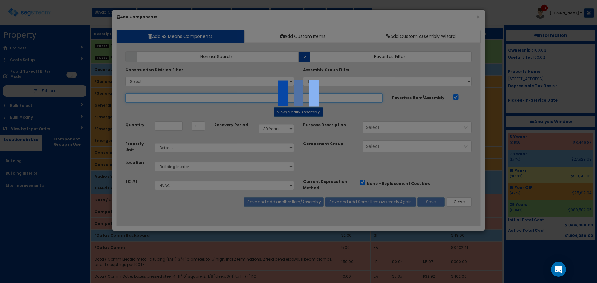
select select "5270062"
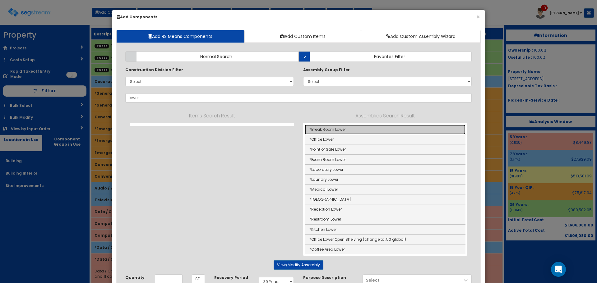
click at [316, 128] on link "*Break Room Lower" at bounding box center [385, 130] width 161 height 10
type input "*Break Room Lower"
type input "LF"
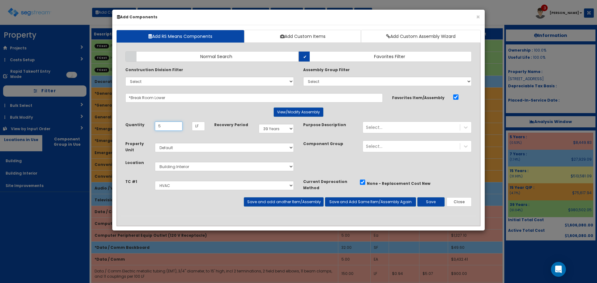
type input "5"
select select "7Y"
select select "5270037"
click at [276, 187] on select "Select Site Work Millwork / Finish Carpentry Drywall Acoustic Ceilings Ceramic …" at bounding box center [224, 185] width 139 height 9
select select "5270060"
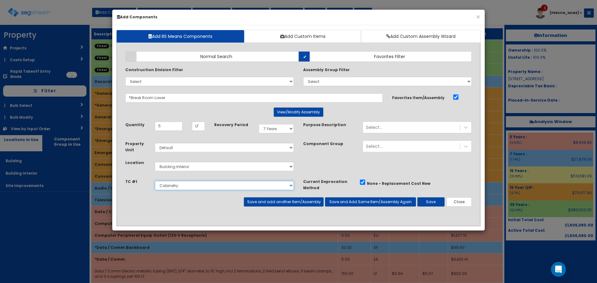
click at [155, 181] on select "Select Site Work Millwork / Finish Carpentry Drywall Acoustic Ceilings Ceramic …" at bounding box center [224, 185] width 139 height 9
click at [272, 201] on button "Save and add another Item/Assembly" at bounding box center [284, 201] width 80 height 9
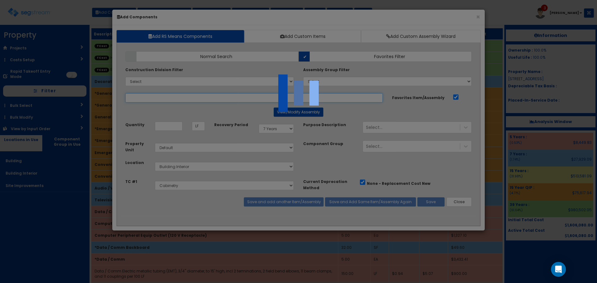
select select "5270060"
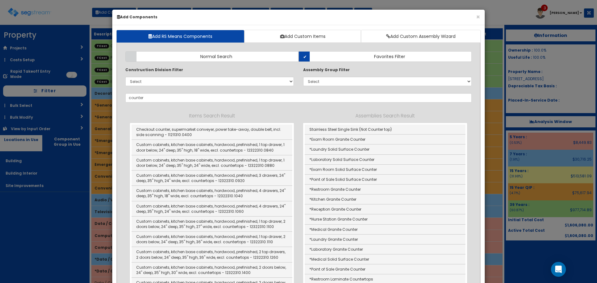
drag, startPoint x: 293, startPoint y: 107, endPoint x: 294, endPoint y: 111, distance: 4.4
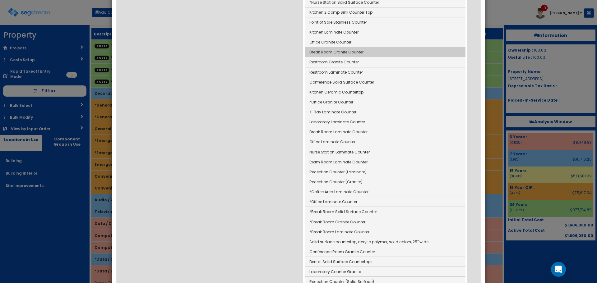
scroll to position [590, 0]
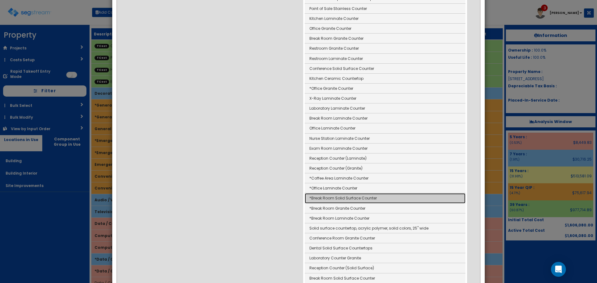
click at [384, 200] on link "*Break Room Solid Surface Counter" at bounding box center [385, 198] width 161 height 10
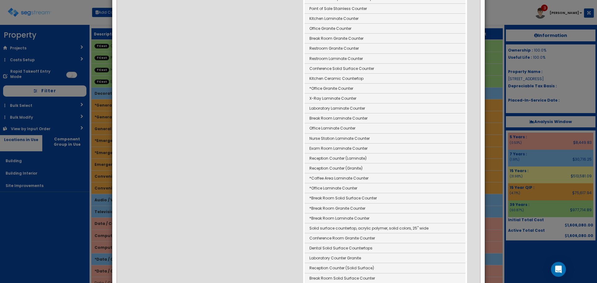
type input "*Break Room Solid Surface Counter"
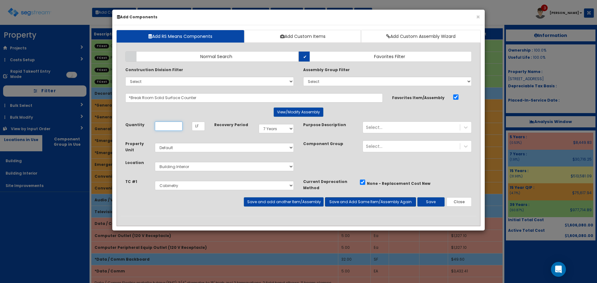
scroll to position [0, 0]
type input "9"
click at [298, 200] on button "Save and add another Item/Assembly" at bounding box center [284, 201] width 80 height 9
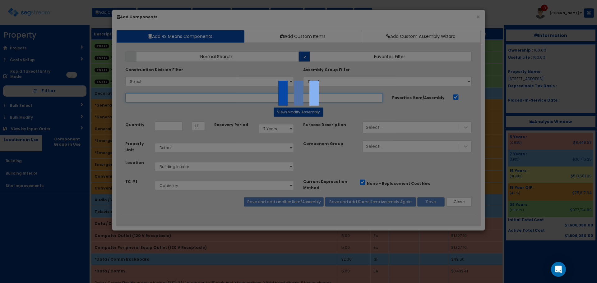
select select "5270060"
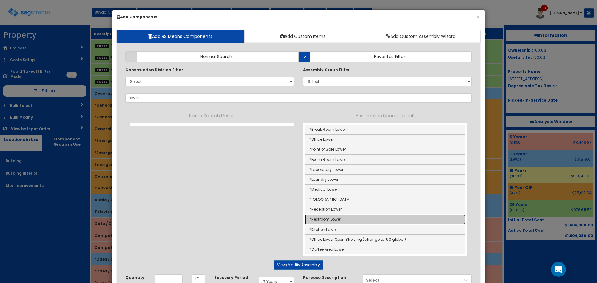
click at [338, 222] on link "*Restroom Lower" at bounding box center [385, 219] width 161 height 10
type input "*Restroom Lower"
type input "EA"
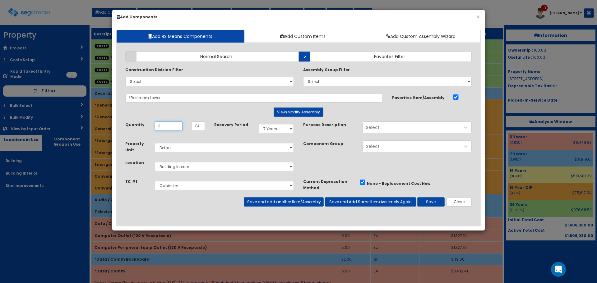
type input "3"
select select "39Y"
click at [293, 208] on div "Add Items Add Assemblies Both Normal Search Select" at bounding box center [299, 131] width 356 height 169
click at [297, 200] on button "Save and add another Item/Assembly" at bounding box center [284, 201] width 80 height 9
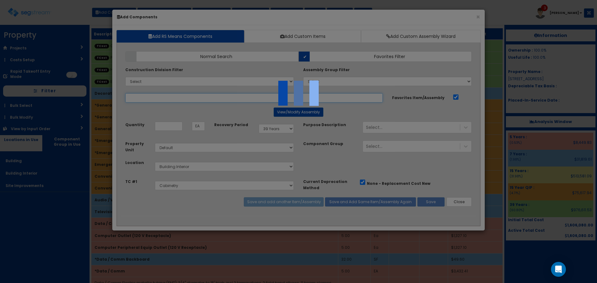
select select "5270060"
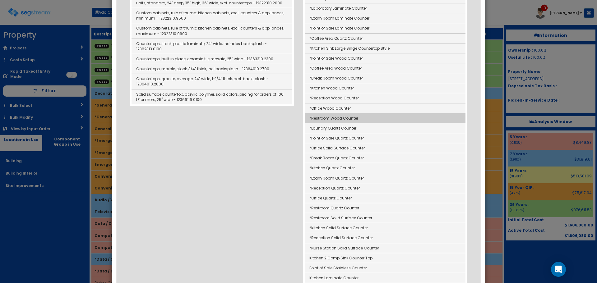
scroll to position [342, 0]
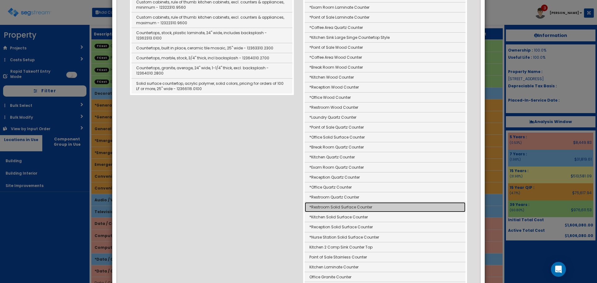
click at [350, 207] on link "*Restroom Solid Surface Counter" at bounding box center [385, 207] width 161 height 10
type input "*Restroom Solid Surface Counter"
type input "LF"
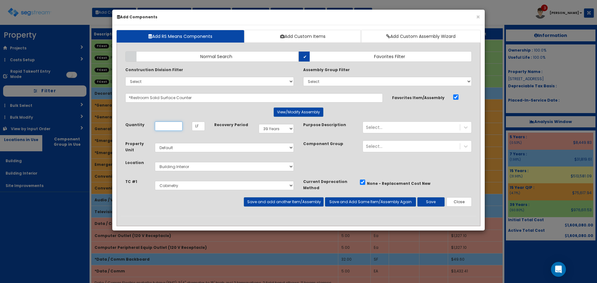
scroll to position [0, 0]
type input "3"
click at [422, 199] on button "Save" at bounding box center [430, 201] width 27 height 9
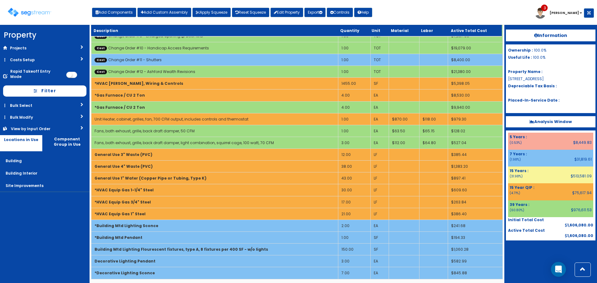
scroll to position [1192, 0]
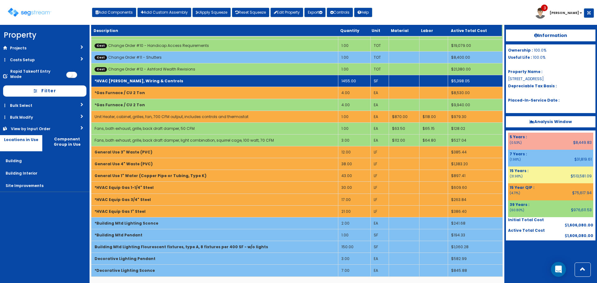
click at [348, 80] on td "1455.00" at bounding box center [354, 81] width 32 height 12
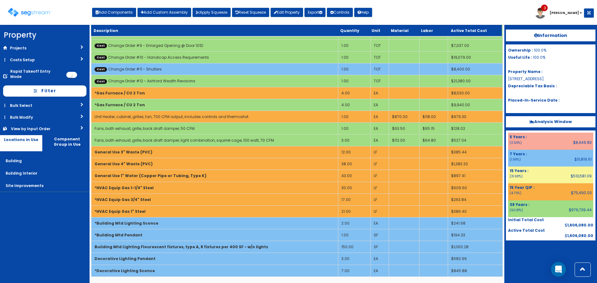
scroll to position [597, 0]
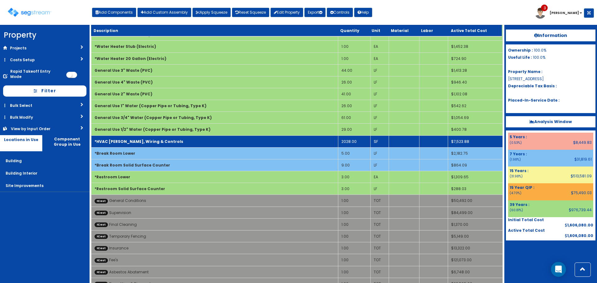
click at [360, 143] on td "2028.00" at bounding box center [354, 141] width 32 height 12
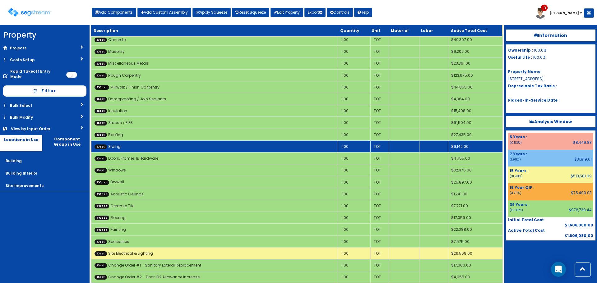
scroll to position [901, 0]
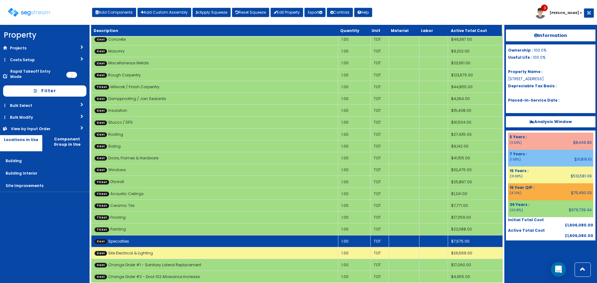
click at [208, 239] on td "Cost Specialties" at bounding box center [214, 241] width 247 height 12
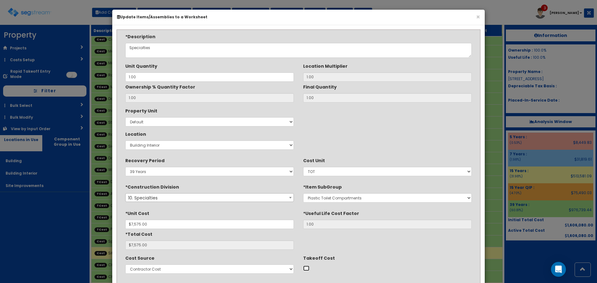
click at [305, 266] on input "Takeoff Cost" at bounding box center [306, 268] width 6 height 5
checkbox input "true"
click at [356, 255] on div "Takeoff Cost" at bounding box center [387, 263] width 168 height 20
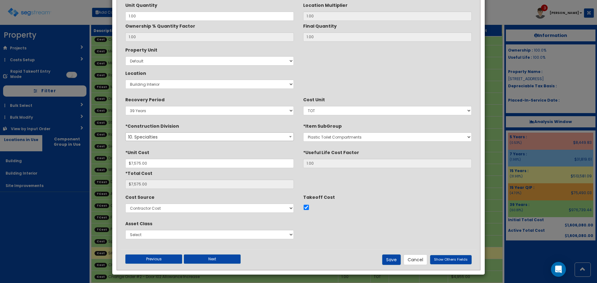
scroll to position [62, 0]
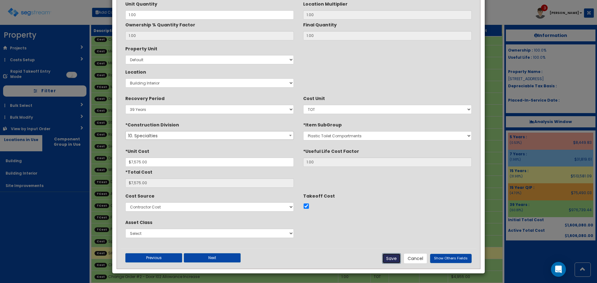
click at [388, 255] on button "Save" at bounding box center [391, 258] width 19 height 11
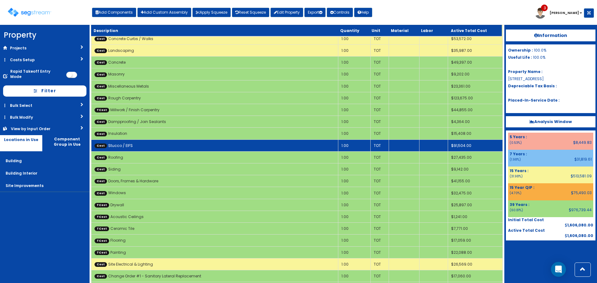
scroll to position [901, 0]
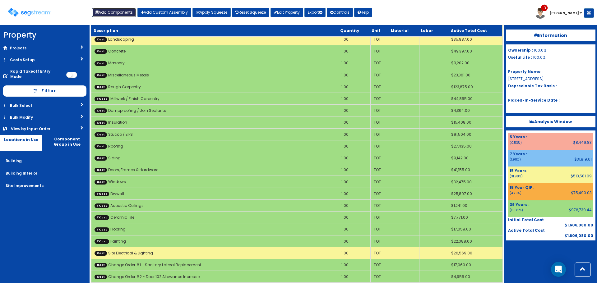
click at [120, 14] on button "Add Components" at bounding box center [114, 12] width 44 height 9
select select "5270060"
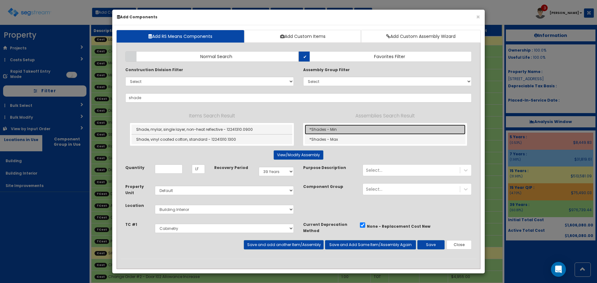
click at [363, 131] on link "*Shades - Min" at bounding box center [385, 130] width 161 height 10
type input "*Shades - Min"
type input "SF"
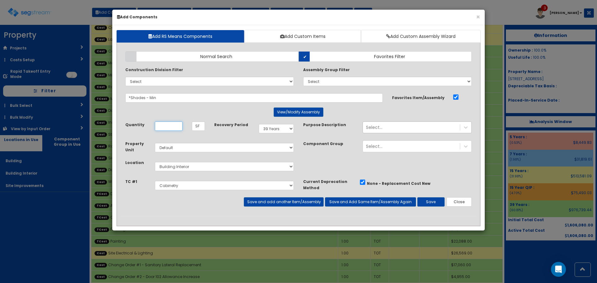
scroll to position [0, 0]
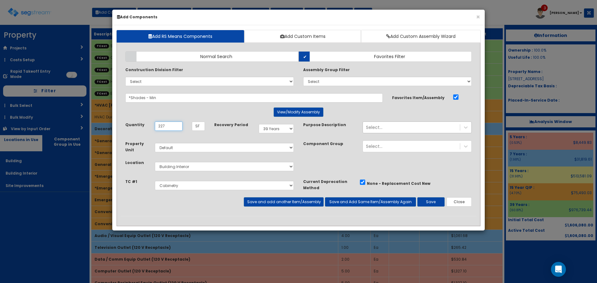
type input "227"
select select "7Y"
click at [291, 187] on select "Select Site Work Millwork / Finish Carpentry Drywall Acoustic Ceilings Ceramic …" at bounding box center [224, 185] width 139 height 9
select select "5270037"
click at [155, 181] on select "Select Site Work Millwork / Finish Carpentry Drywall Acoustic Ceilings Ceramic …" at bounding box center [224, 185] width 139 height 9
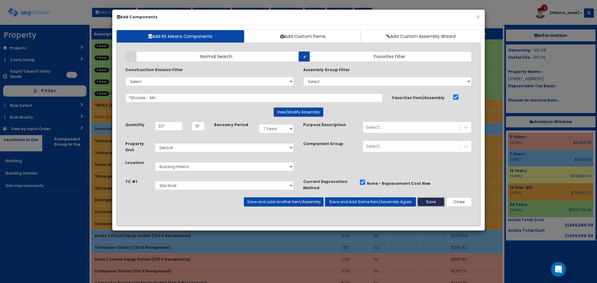
click at [434, 201] on button "Save" at bounding box center [430, 201] width 27 height 9
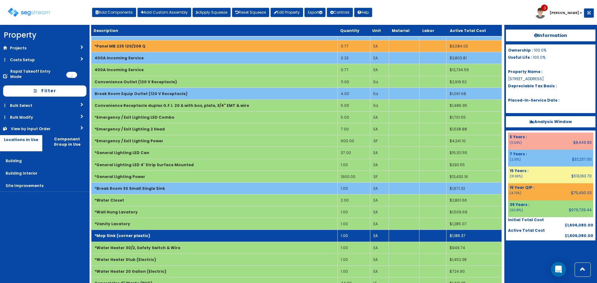
scroll to position [1116, 0]
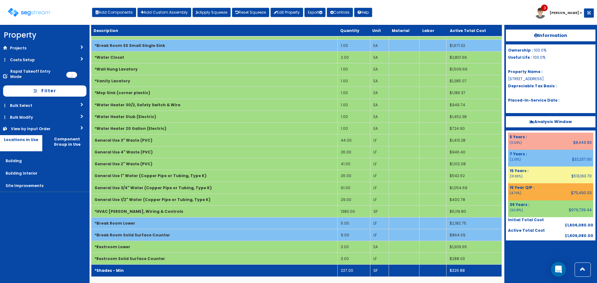
click at [174, 275] on td "*Shades - Min" at bounding box center [214, 271] width 246 height 12
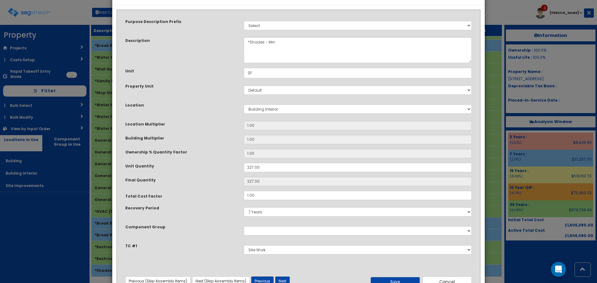
scroll to position [31, 0]
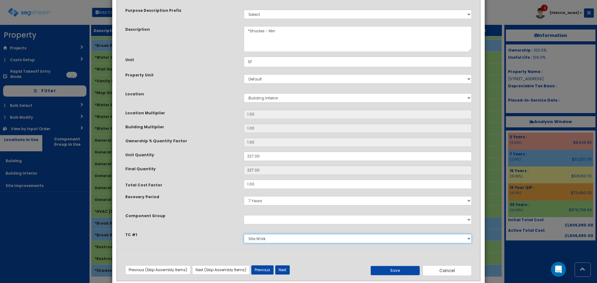
click at [261, 236] on select "Select Site Work Millwork / Finish Carpentry [GEOGRAPHIC_DATA] Acoustic Ceiling…" at bounding box center [358, 238] width 228 height 9
select select "5270059"
click at [244, 234] on select "Select Site Work Millwork / Finish Carpentry [GEOGRAPHIC_DATA] Acoustic Ceiling…" at bounding box center [358, 238] width 228 height 9
click at [232, 180] on div "Total Cost Factor" at bounding box center [180, 184] width 118 height 8
click at [384, 271] on button "Save" at bounding box center [394, 270] width 49 height 9
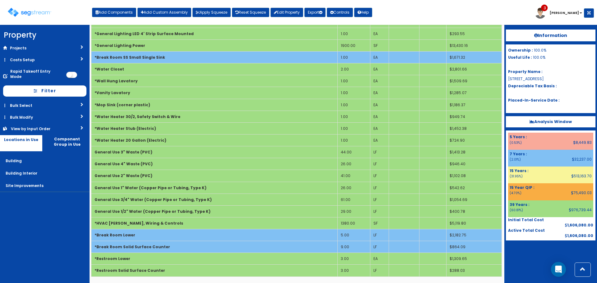
scroll to position [0, 0]
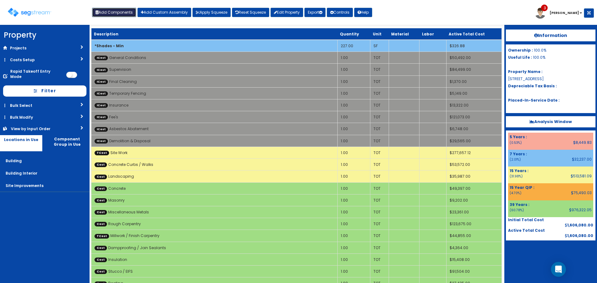
click at [124, 15] on button "Add Components" at bounding box center [114, 12] width 44 height 9
select select "7Y"
select select "default"
select select "7"
select select "5270037"
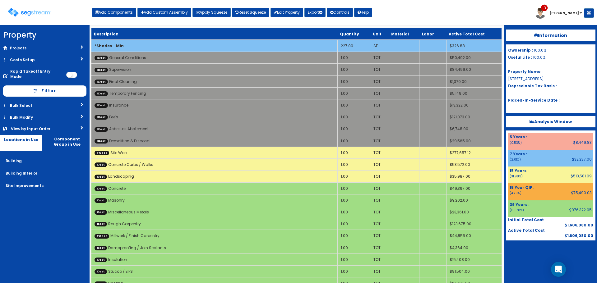
select select
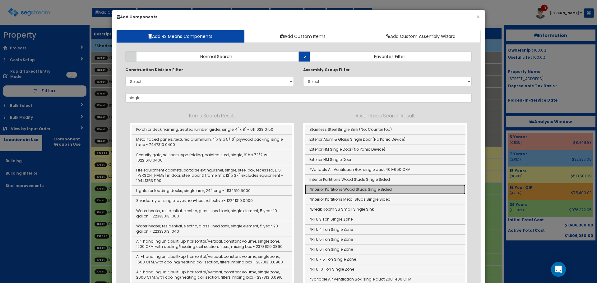
click at [387, 190] on link "*Interior Partitions Wood Studs Single Sided" at bounding box center [385, 190] width 161 height 10
type input "*Interior Partitions Wood Studs Single Sided"
type input "SF"
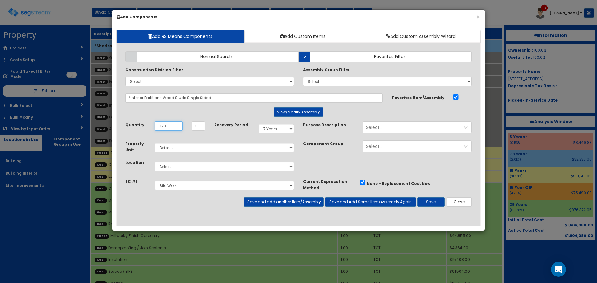
type input "1,179"
select select "15Y_1"
select select "7"
select select "5270054"
click at [343, 200] on button "Save and Add Same Item/Assembly Again" at bounding box center [370, 201] width 91 height 9
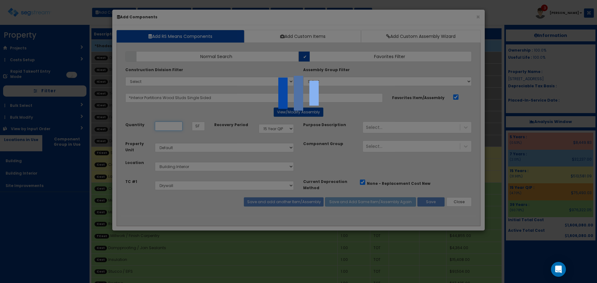
select select "5270054"
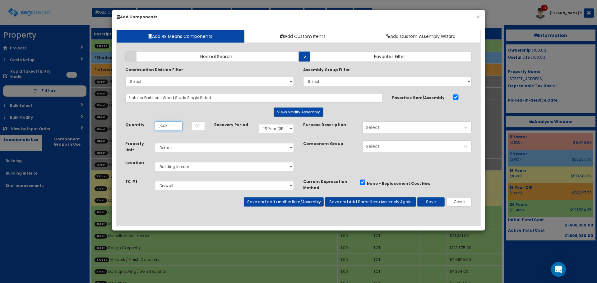
type input "1,242"
select select "39Y"
click at [305, 204] on button "Save and add another Item/Assembly" at bounding box center [284, 201] width 80 height 9
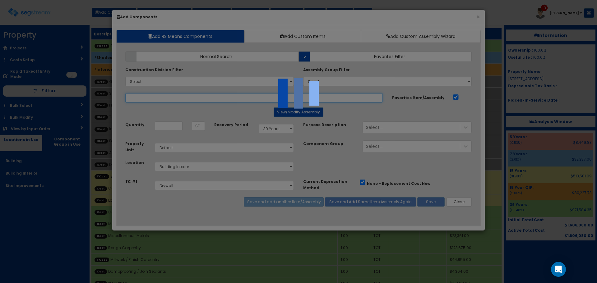
select select "5270054"
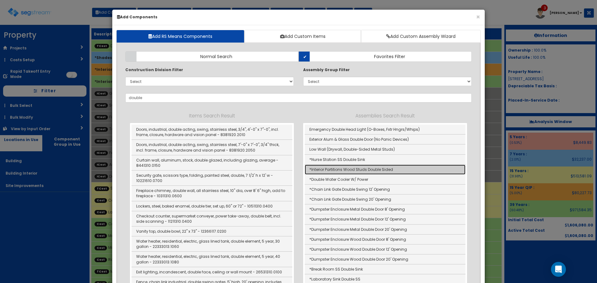
click at [373, 171] on link "*Interior Partitions Wood Studs Double Sided" at bounding box center [385, 170] width 161 height 10
type input "*Interior Partitions Wood Studs Double Sided"
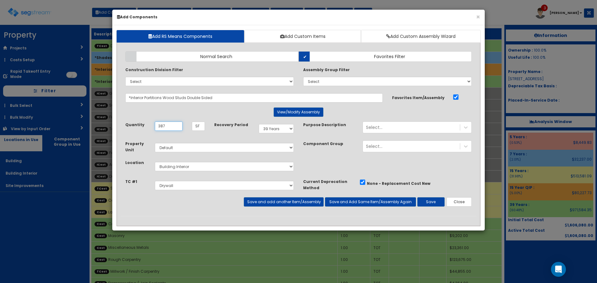
type input "387"
select select "15Y_1"
click at [349, 202] on button "Save and Add Same Item/Assembly Again" at bounding box center [370, 201] width 91 height 9
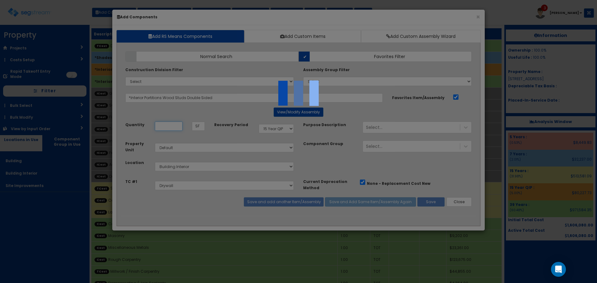
select select "5270054"
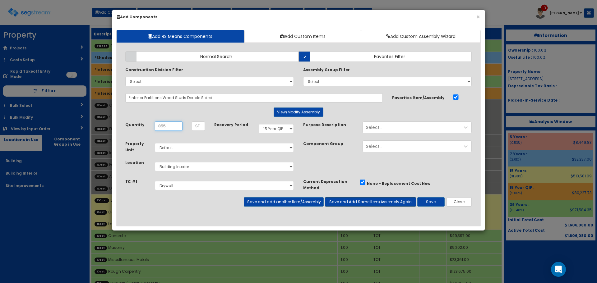
type input "855"
select select "39Y"
click at [306, 199] on button "Save and add another Item/Assembly" at bounding box center [284, 201] width 80 height 9
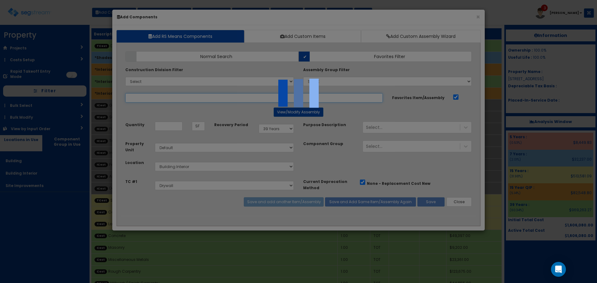
select select "5270054"
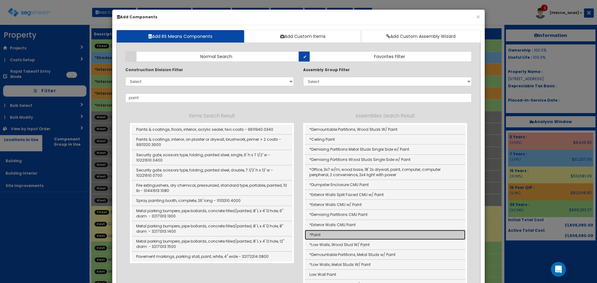
click at [332, 233] on link "*Paint" at bounding box center [385, 235] width 161 height 10
type input "*Paint"
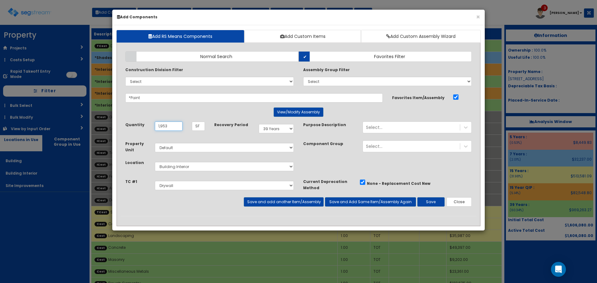
type input "1,953"
select select "15Y_1"
click at [281, 188] on select "Select Site Work Millwork / Finish Carpentry Drywall Acoustic Ceilings Ceramic …" at bounding box center [224, 185] width 139 height 9
select select "5270058"
click at [155, 181] on select "Select Site Work Millwork / Finish Carpentry Drywall Acoustic Ceilings Ceramic …" at bounding box center [224, 185] width 139 height 9
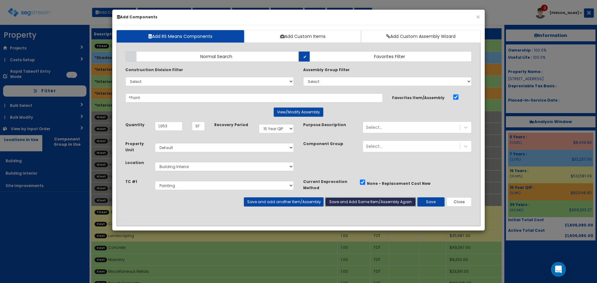
click at [342, 199] on button "Save and Add Same Item/Assembly Again" at bounding box center [370, 201] width 91 height 9
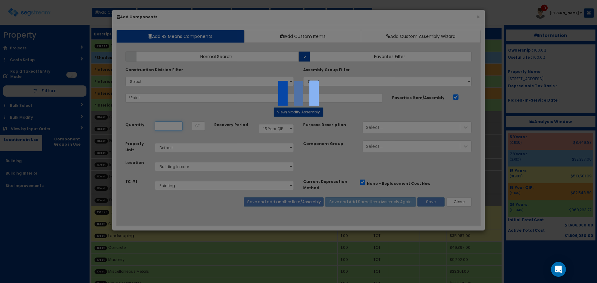
select select "5270058"
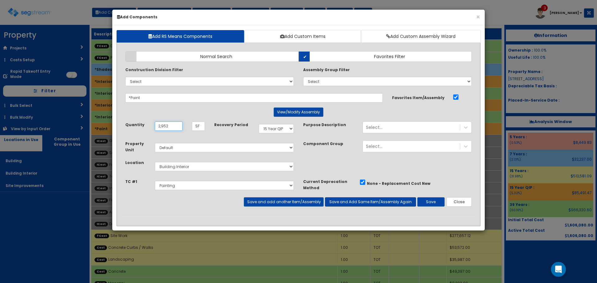
type input "2,952"
select select "39Y"
click at [305, 204] on button "Save and add another Item/Assembly" at bounding box center [284, 201] width 80 height 9
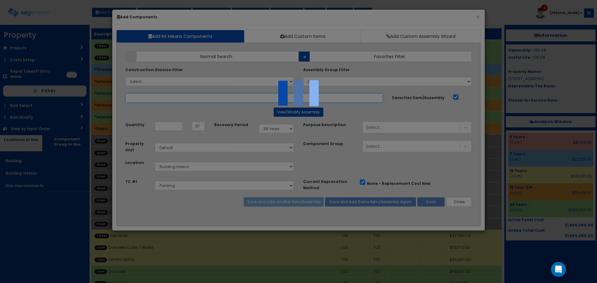
select select "5270058"
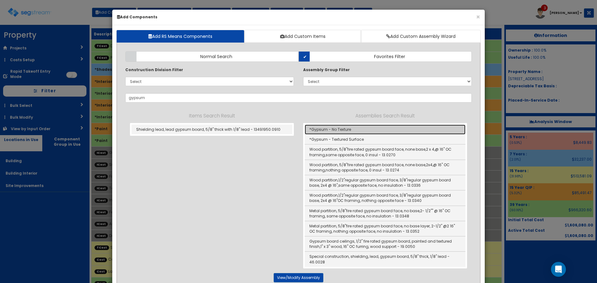
click at [325, 128] on link "*Gypsum - No Texture" at bounding box center [385, 130] width 161 height 10
type input "*Gypsum - No Texture"
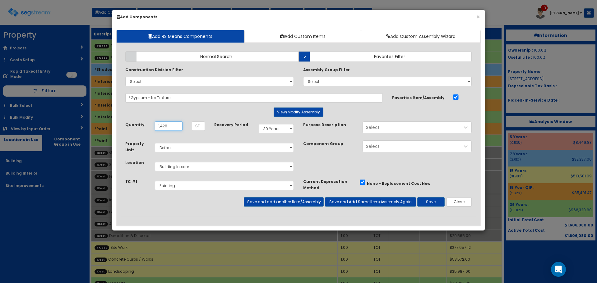
type input "1,428"
select select "15Y_1"
click at [288, 186] on select "Select Site Work Millwork / Finish Carpentry Drywall Acoustic Ceilings Ceramic …" at bounding box center [224, 185] width 139 height 9
select select "5270054"
click at [155, 181] on select "Select Site Work Millwork / Finish Carpentry Drywall Acoustic Ceilings Ceramic …" at bounding box center [224, 185] width 139 height 9
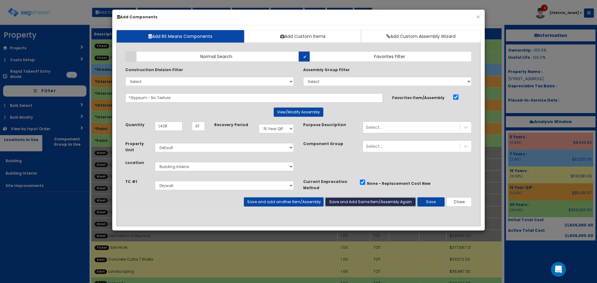
click at [371, 203] on button "Save and Add Same Item/Assembly Again" at bounding box center [370, 201] width 91 height 9
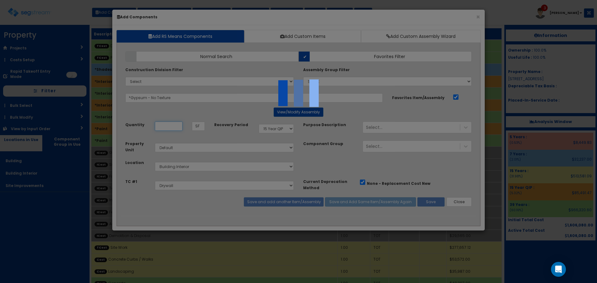
select select "5270054"
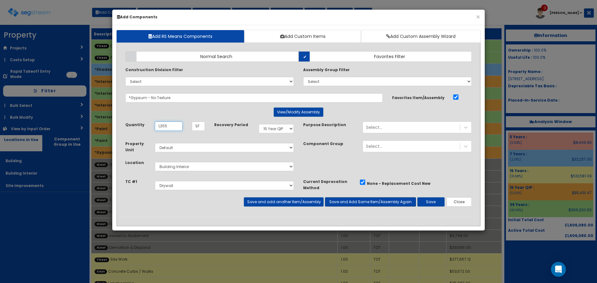
type input "1,355"
select select "39Y"
click at [296, 203] on button "Save and add another Item/Assembly" at bounding box center [284, 201] width 80 height 9
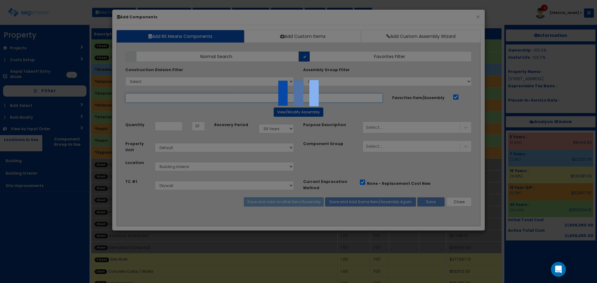
select select "5270054"
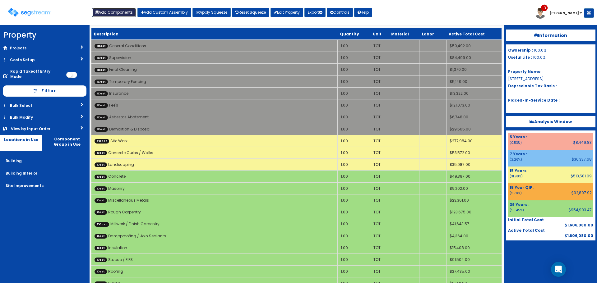
click at [113, 13] on button "Add Components" at bounding box center [114, 12] width 44 height 9
select select "7Y"
select select "default"
select select "7"
select select "5270046"
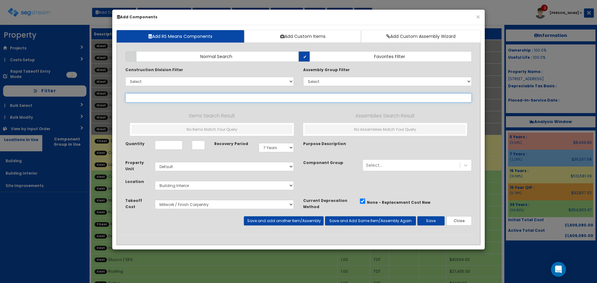
select select
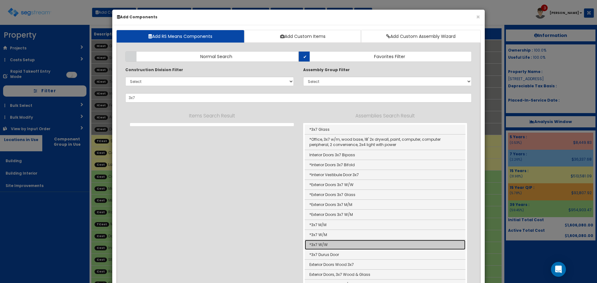
click at [336, 244] on link "*3x7 W/W" at bounding box center [385, 245] width 161 height 10
type input "*3x7 W/W"
type input "EA"
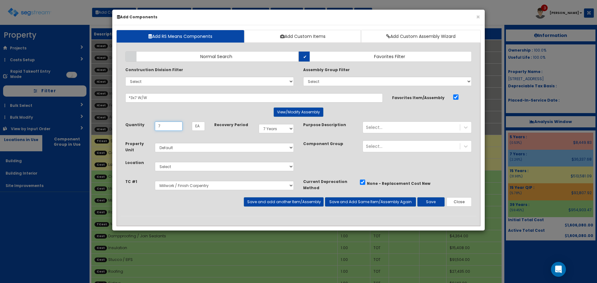
type input "7"
select select "15Y_1"
select select "7"
select select "5270052"
click at [339, 202] on button "Save and Add Same Item/Assembly Again" at bounding box center [370, 201] width 91 height 9
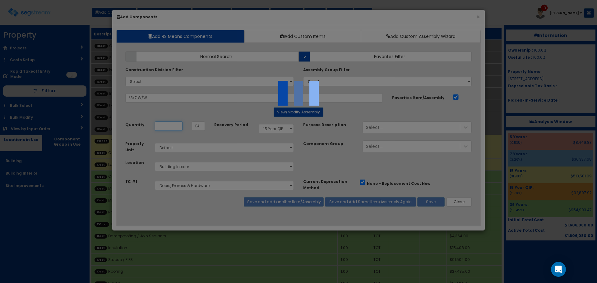
select select "5270052"
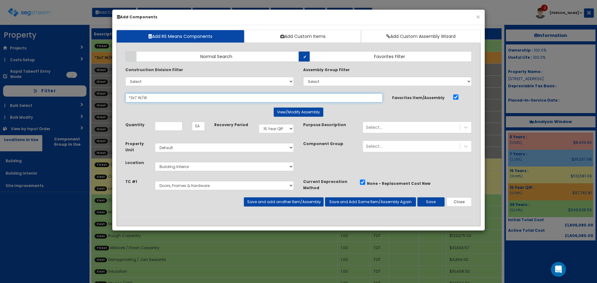
click at [152, 97] on input "*3x7 W/W" at bounding box center [253, 97] width 257 height 9
drag, startPoint x: 154, startPoint y: 98, endPoint x: 9, endPoint y: 100, distance: 145.4
click at [9, 100] on div "× Add Components Add RS Means Components Add Custom Items Add Custom Assembly W…" at bounding box center [298, 141] width 597 height 283
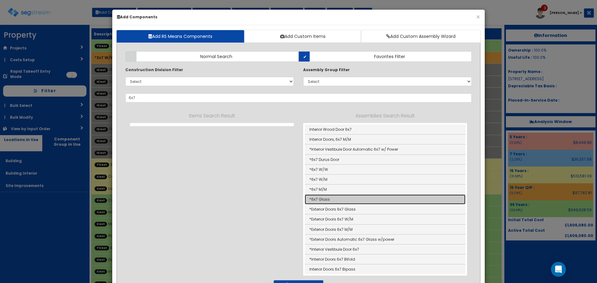
click at [351, 200] on link "*6x7 Glass" at bounding box center [385, 200] width 161 height 10
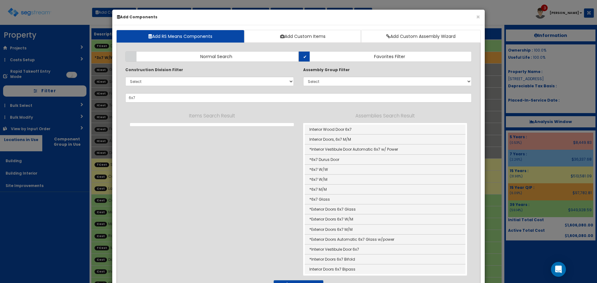
type input "*6x7 Glass"
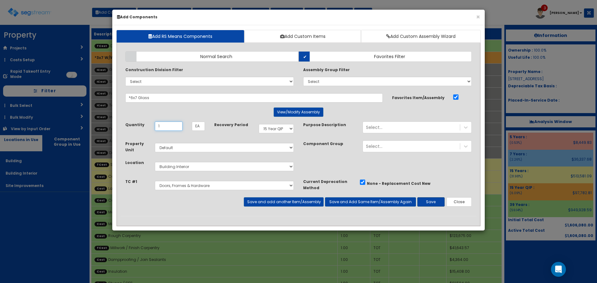
type input "1"
click at [440, 201] on button "Save" at bounding box center [430, 201] width 27 height 9
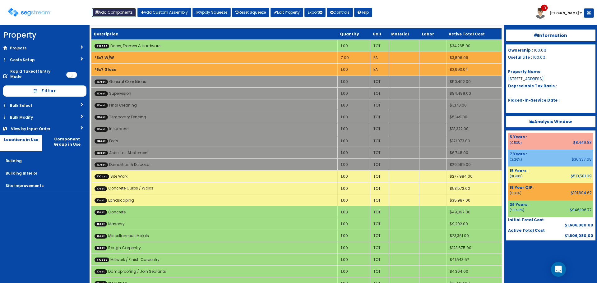
click at [115, 15] on button "Add Components" at bounding box center [114, 12] width 44 height 9
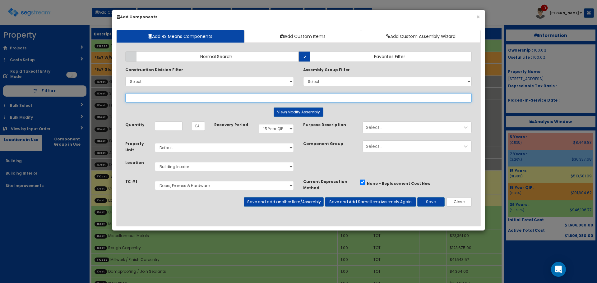
select select
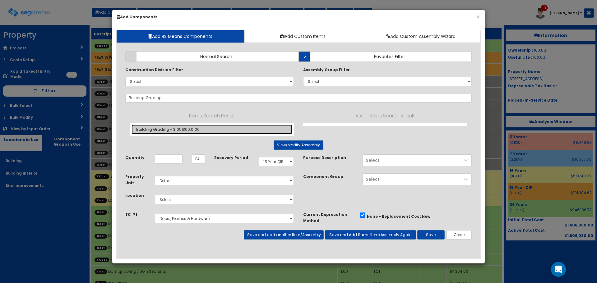
click at [198, 127] on link "Building Grading - 31051300.0100" at bounding box center [211, 130] width 161 height 10
type input "Building Grading - 31051300.0100"
type input "SF"
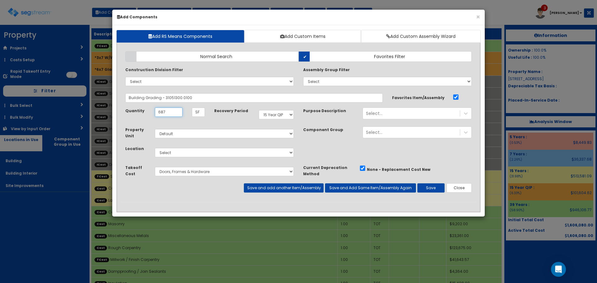
type input "687"
select select "39Y"
select select "6"
select select "5270037"
click at [428, 187] on button "Save" at bounding box center [430, 187] width 27 height 9
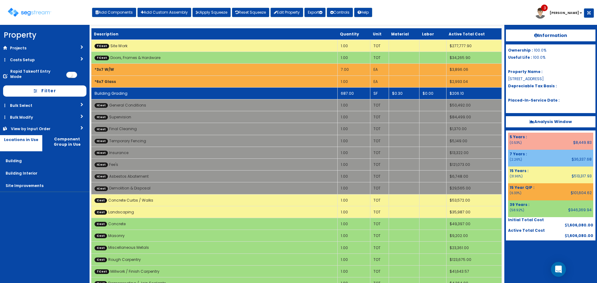
click at [248, 94] on td "Building Grading" at bounding box center [214, 93] width 246 height 12
click at [250, 90] on td "Building Grading" at bounding box center [214, 93] width 246 height 12
select select "5270037"
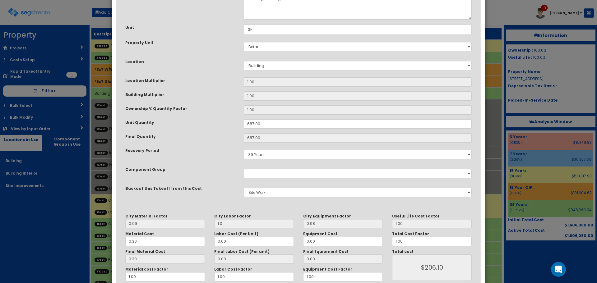
scroll to position [97, 0]
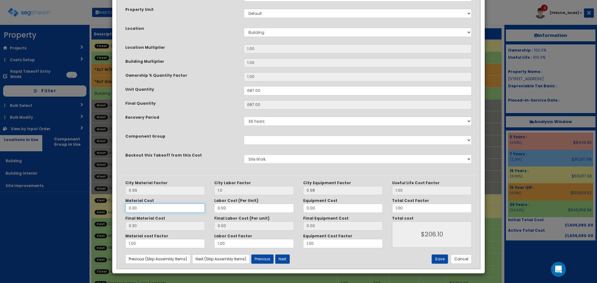
drag, startPoint x: 174, startPoint y: 208, endPoint x: 40, endPoint y: 202, distance: 134.4
click at [74, 207] on div "× Update Items/Assemblies to a Worksheet Purpose Description Prefix Select Stai…" at bounding box center [298, 141] width 597 height 283
type input "1"
type input "0.99"
type input "$680.13"
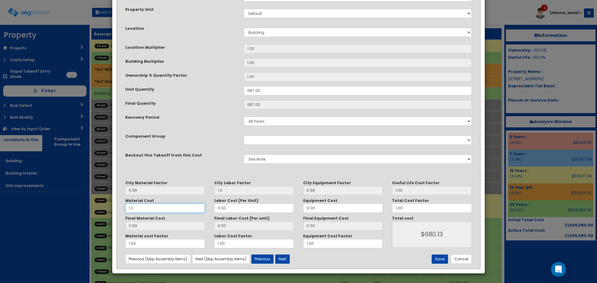
type input "1.20"
type input "1.19"
type input "$817.53"
type input "1.20"
click at [438, 257] on button "Save" at bounding box center [439, 259] width 16 height 9
